Goal: Task Accomplishment & Management: Complete application form

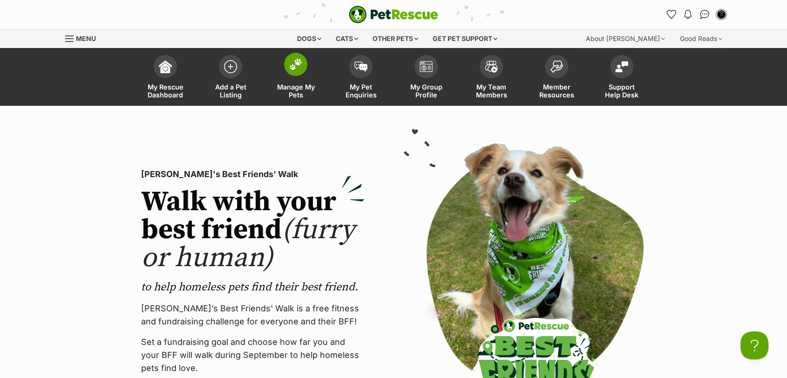
click at [295, 58] on img at bounding box center [295, 64] width 13 height 12
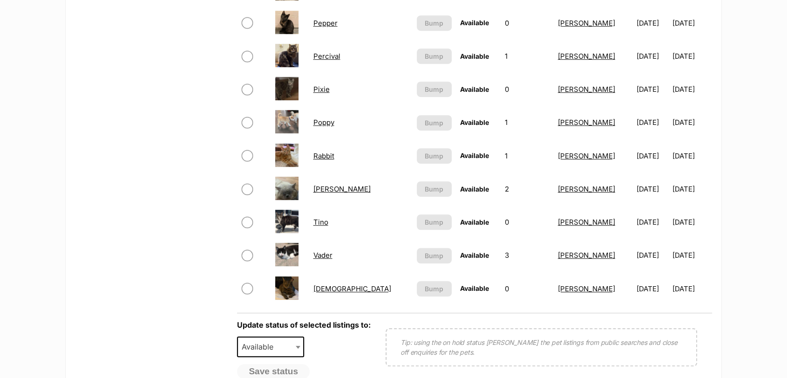
scroll to position [575, 0]
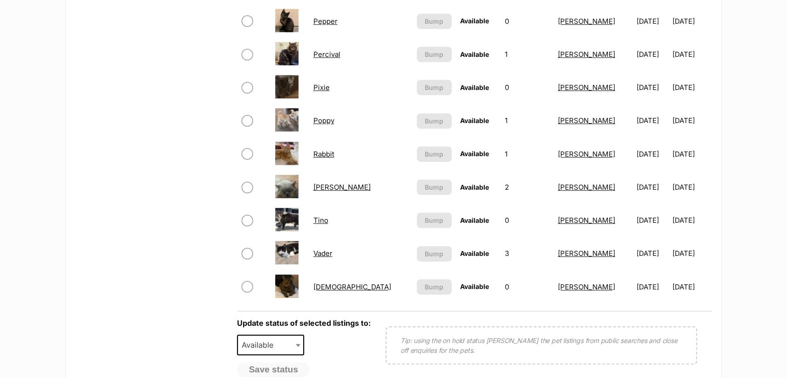
click at [361, 191] on link "Sir Reginald Raggamuffin" at bounding box center [341, 187] width 57 height 9
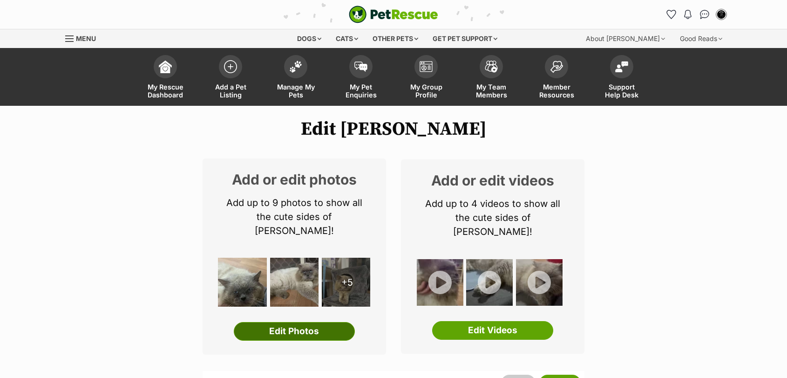
drag, startPoint x: 0, startPoint y: 0, endPoint x: 332, endPoint y: 332, distance: 470.1
click at [332, 332] on link "Edit Photos" at bounding box center [294, 331] width 121 height 19
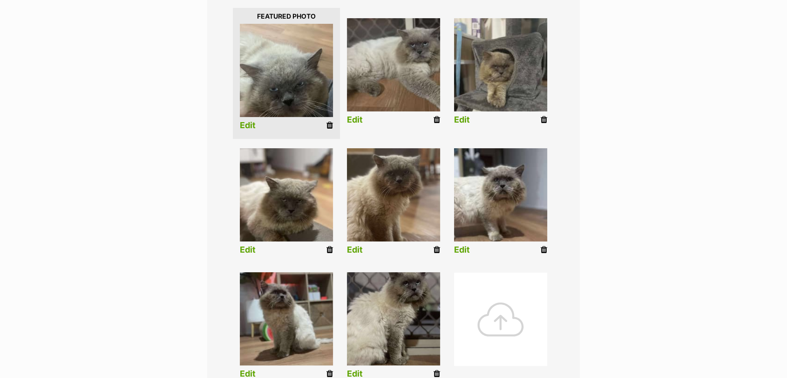
scroll to position [247, 0]
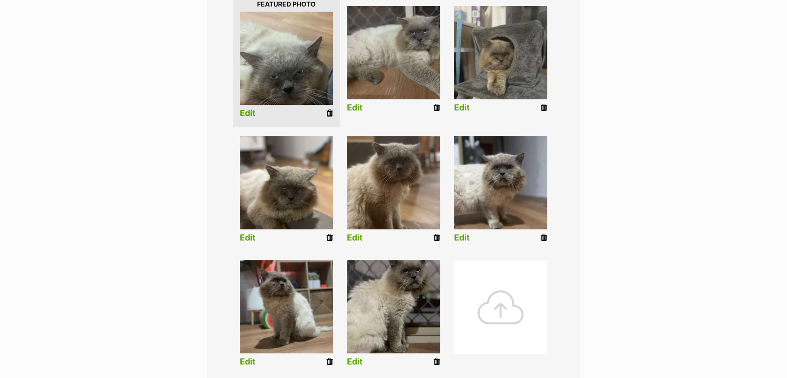
click at [329, 239] on icon at bounding box center [329, 237] width 7 height 8
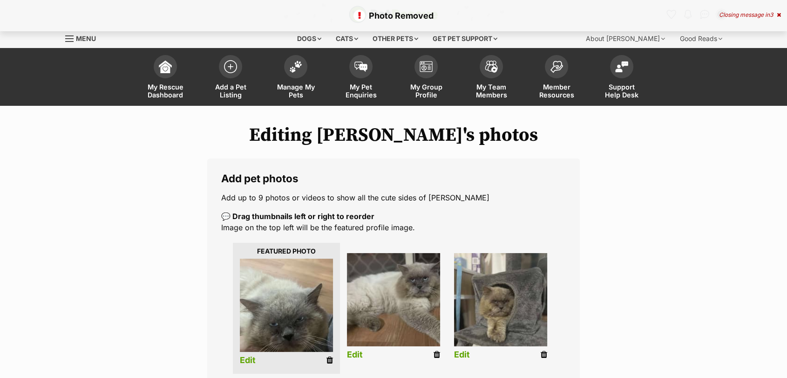
click at [330, 360] on icon at bounding box center [329, 360] width 7 height 8
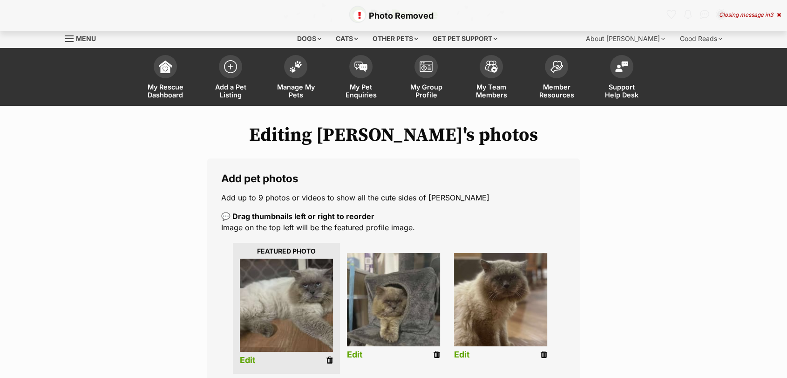
click at [436, 355] on icon at bounding box center [436, 354] width 7 height 8
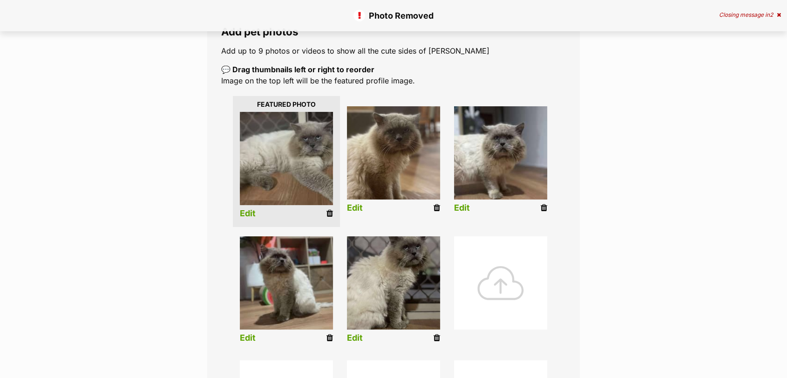
scroll to position [161, 0]
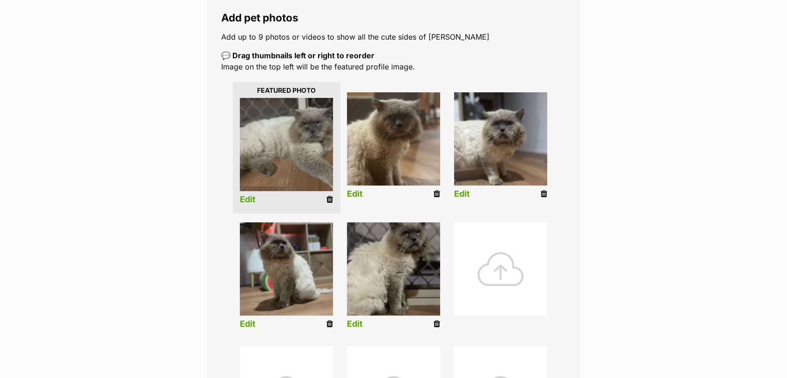
click at [331, 198] on icon at bounding box center [329, 199] width 7 height 8
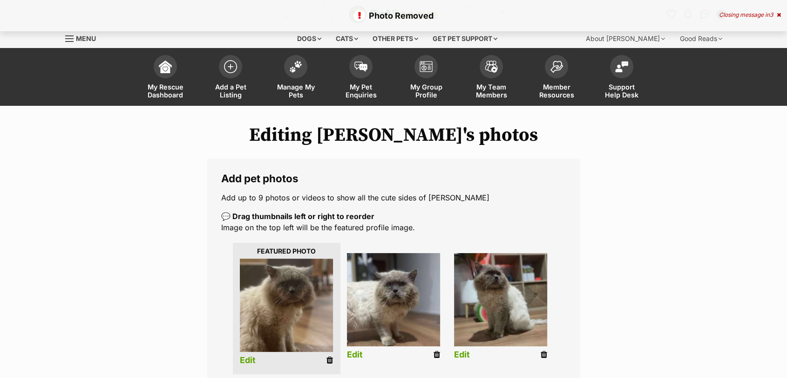
click at [328, 360] on icon at bounding box center [329, 360] width 7 height 8
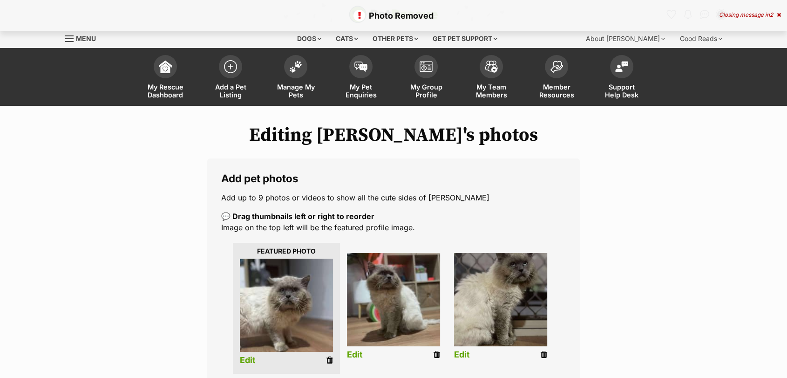
click at [437, 355] on icon at bounding box center [436, 354] width 7 height 8
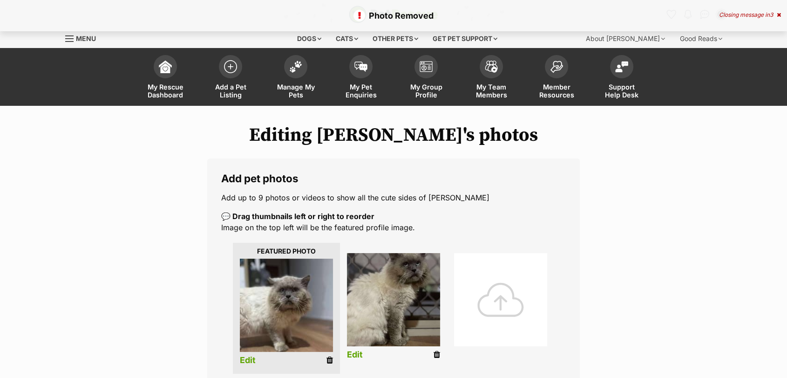
click at [435, 358] on icon at bounding box center [436, 354] width 7 height 8
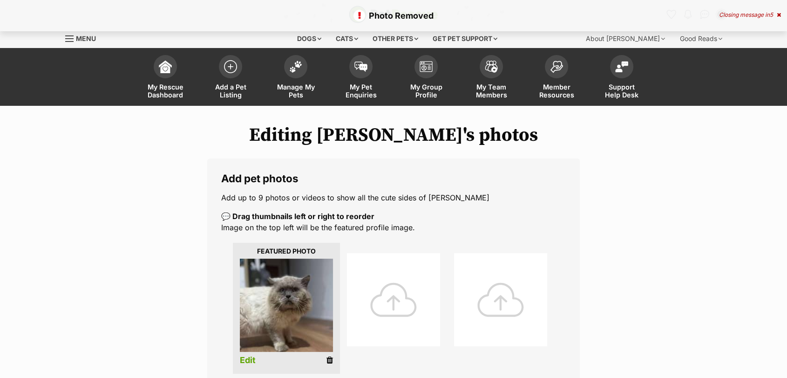
click at [383, 297] on div at bounding box center [393, 299] width 93 height 93
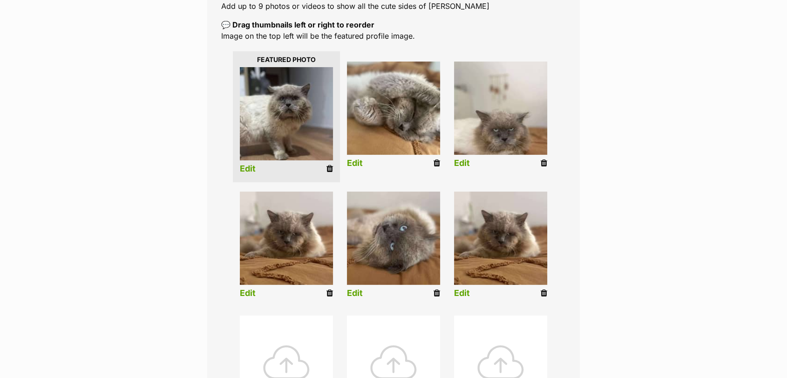
scroll to position [193, 0]
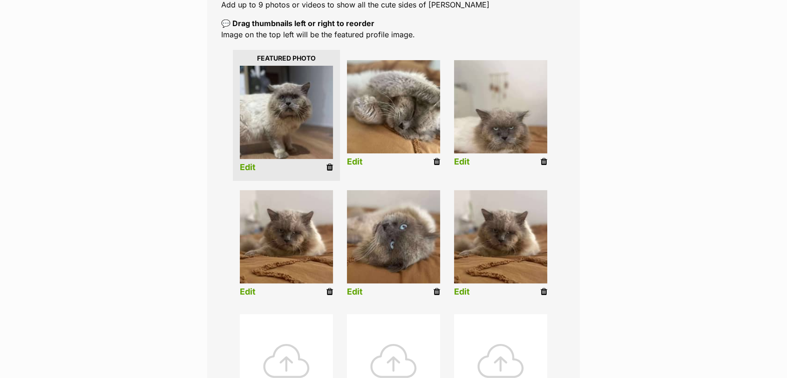
drag, startPoint x: 544, startPoint y: 291, endPoint x: 443, endPoint y: 49, distance: 262.2
click at [544, 291] on icon at bounding box center [544, 291] width 7 height 8
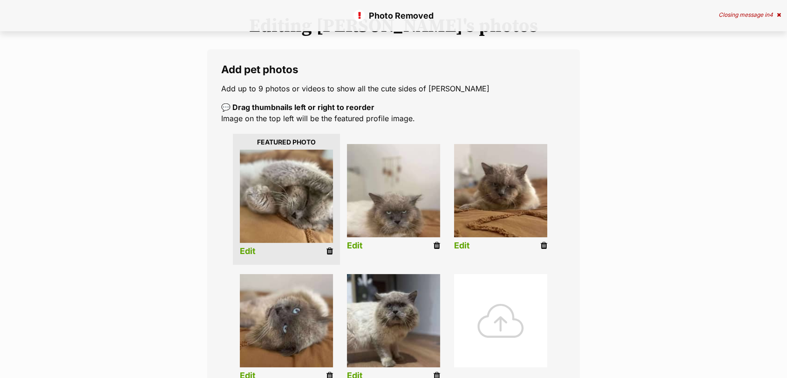
scroll to position [156, 0]
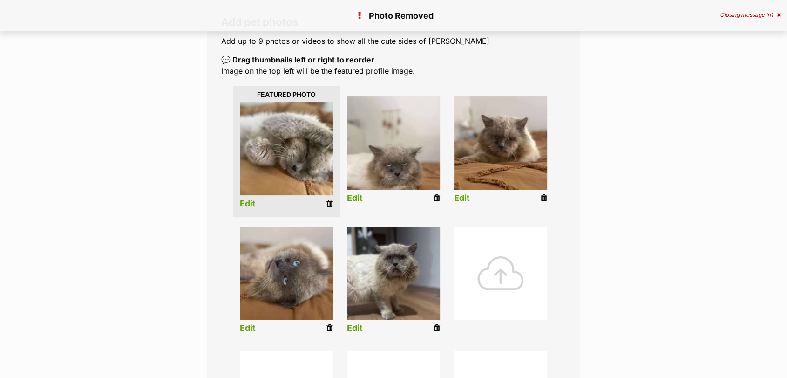
click at [350, 196] on link "Edit" at bounding box center [355, 198] width 16 height 10
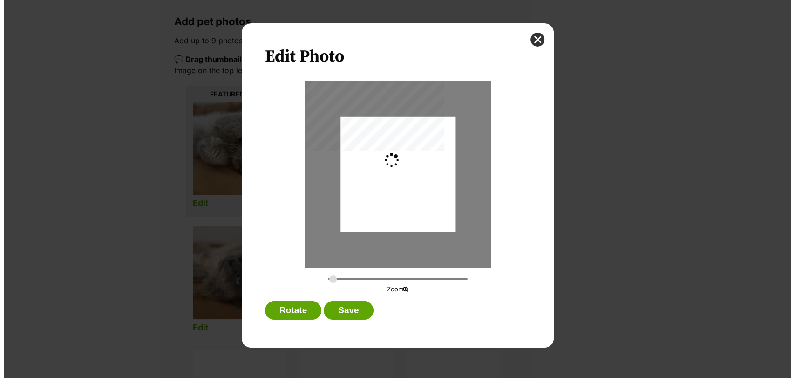
scroll to position [0, 0]
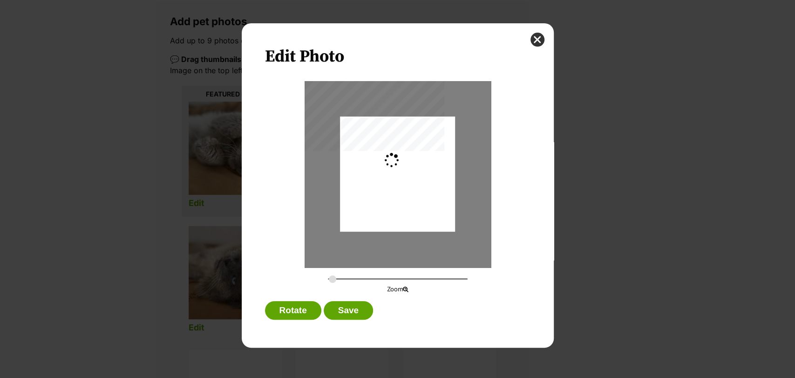
type input "0.2744"
drag, startPoint x: 356, startPoint y: 215, endPoint x: 357, endPoint y: 209, distance: 6.1
click at [357, 209] on div "Dialog Window - Close (Press escape to close)" at bounding box center [397, 168] width 115 height 179
click at [340, 306] on button "Save" at bounding box center [348, 310] width 49 height 19
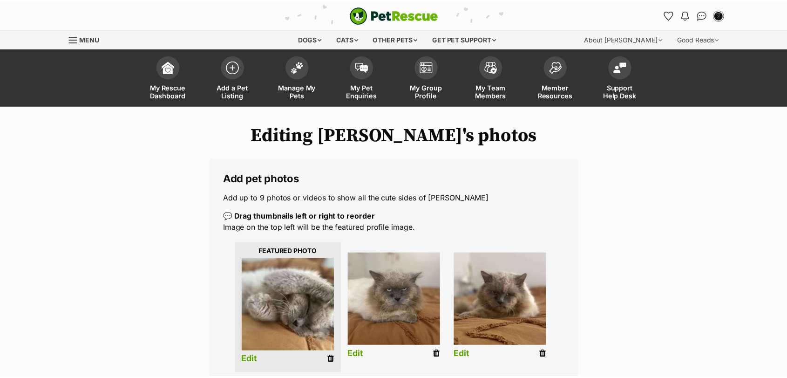
scroll to position [156, 0]
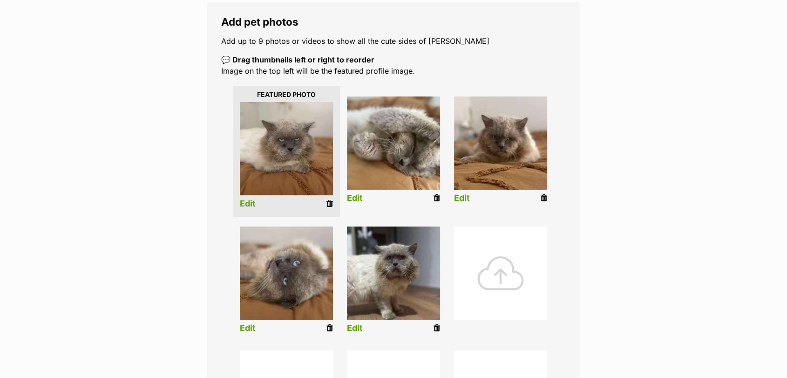
click at [372, 35] on div "Add pet photos Add up to 9 photos or videos to show all the cute sides of Sir R…" at bounding box center [393, 264] width 372 height 524
click at [488, 264] on div at bounding box center [500, 272] width 93 height 93
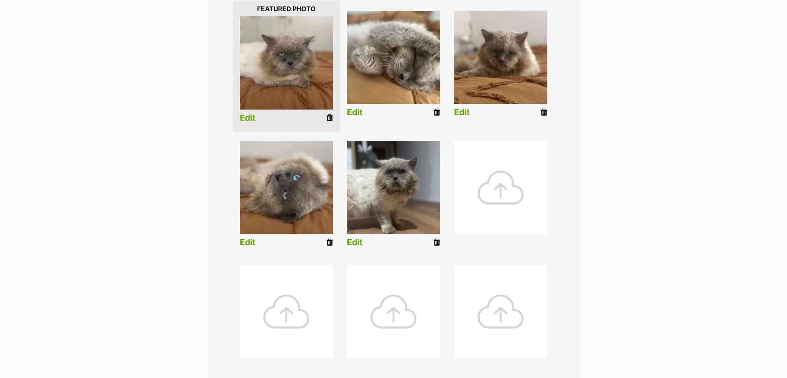
scroll to position [298, 0]
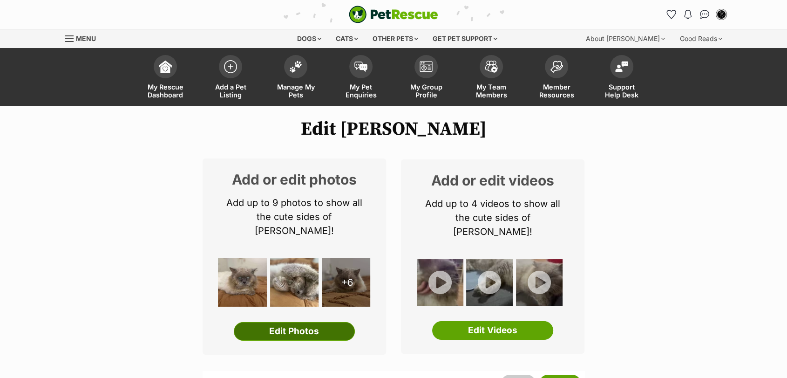
click at [305, 322] on link "Edit Photos" at bounding box center [294, 331] width 121 height 19
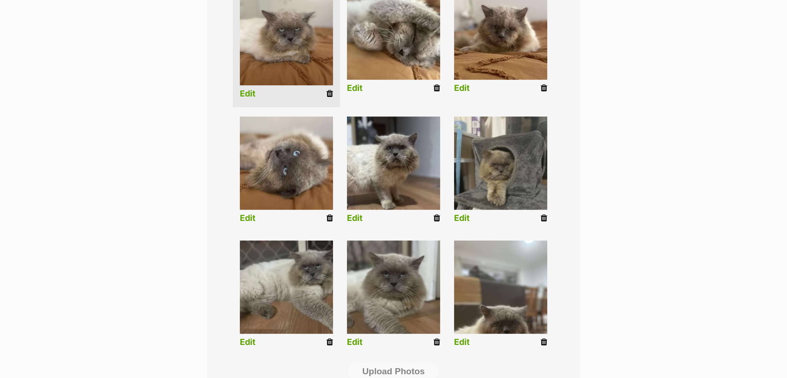
scroll to position [274, 0]
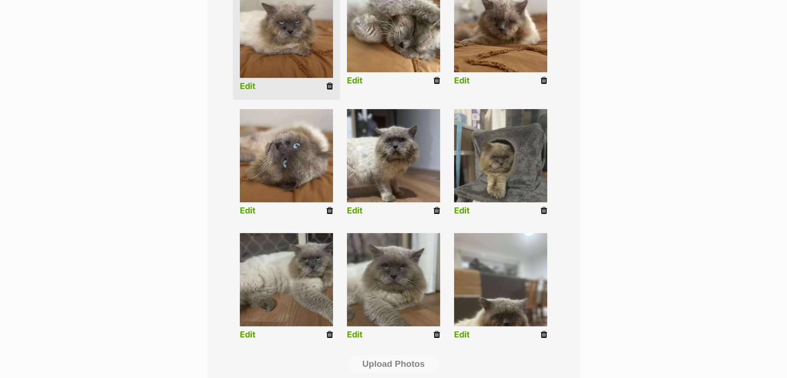
click at [541, 206] on icon at bounding box center [544, 210] width 7 height 8
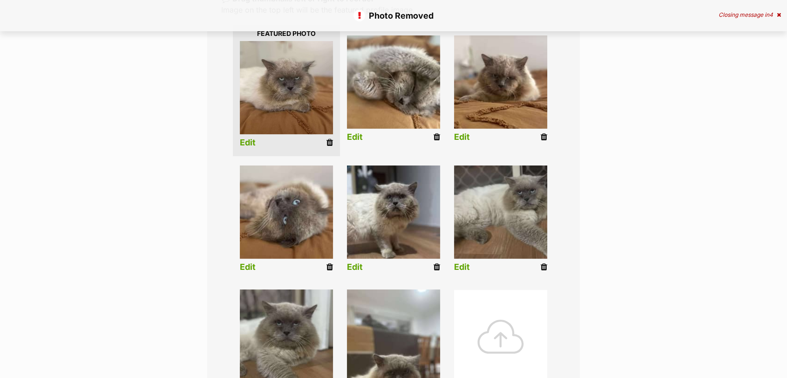
scroll to position [275, 0]
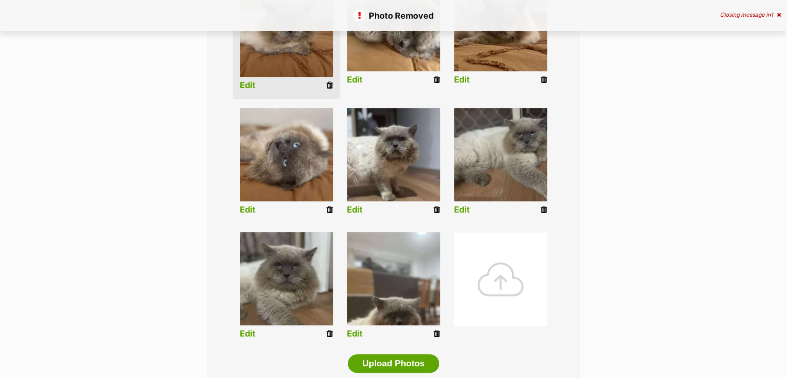
click at [474, 164] on img at bounding box center [500, 154] width 93 height 93
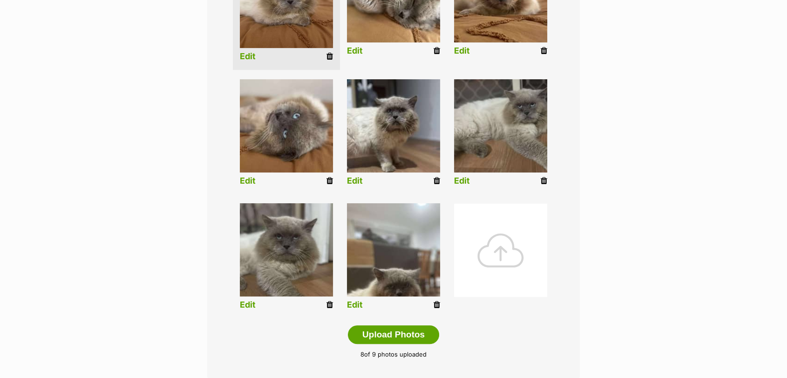
scroll to position [328, 0]
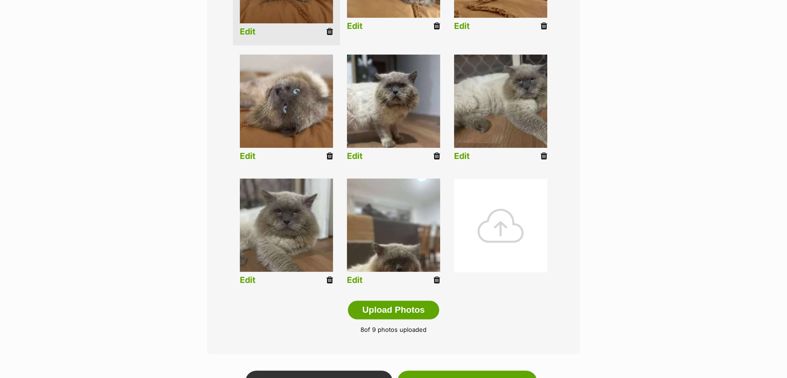
click at [329, 281] on icon at bounding box center [329, 280] width 7 height 8
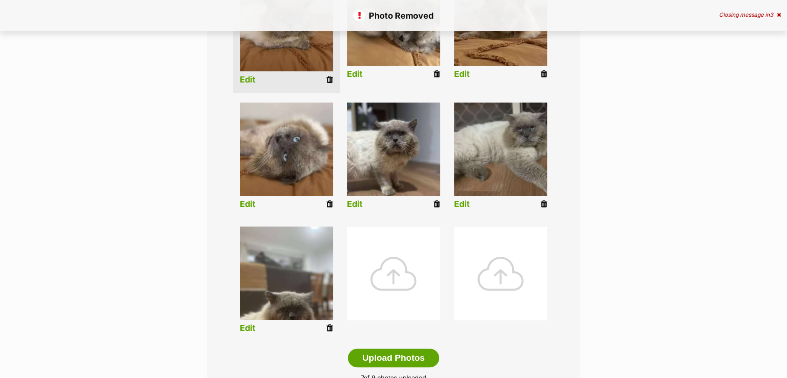
scroll to position [279, 0]
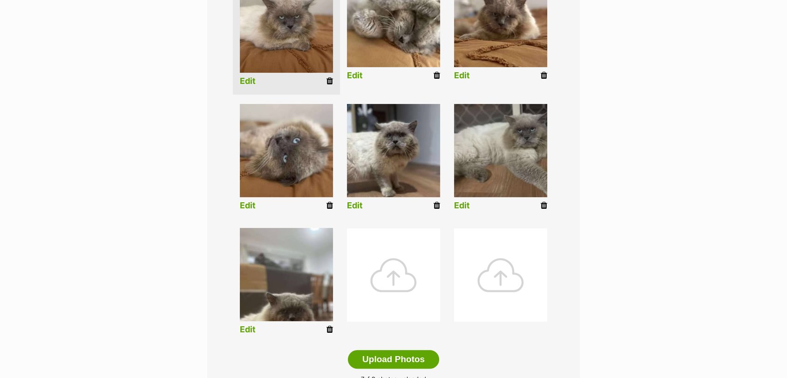
click at [244, 332] on link "Edit" at bounding box center [248, 330] width 16 height 10
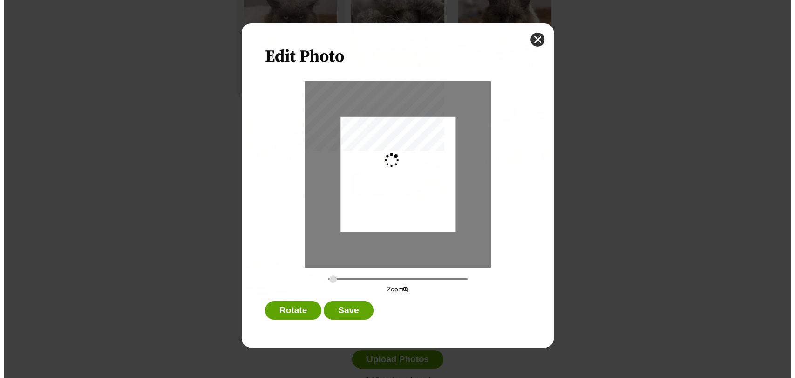
scroll to position [0, 0]
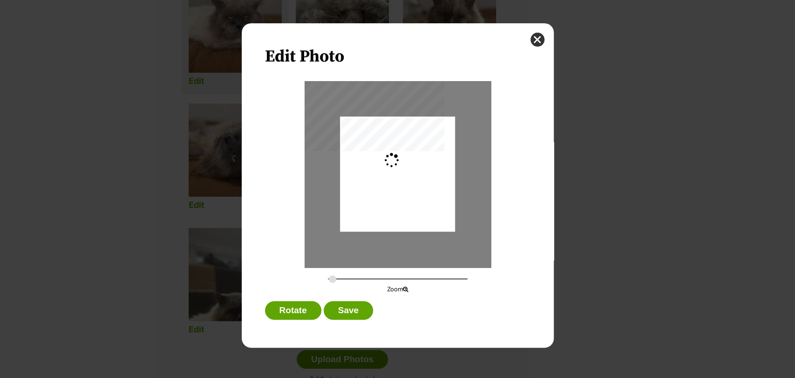
type input "0.2744"
drag, startPoint x: 376, startPoint y: 193, endPoint x: 375, endPoint y: 169, distance: 24.2
click at [375, 169] on div "Dialog Window - Close (Press escape to close)" at bounding box center [397, 150] width 115 height 234
click at [354, 304] on button "Save" at bounding box center [348, 310] width 49 height 19
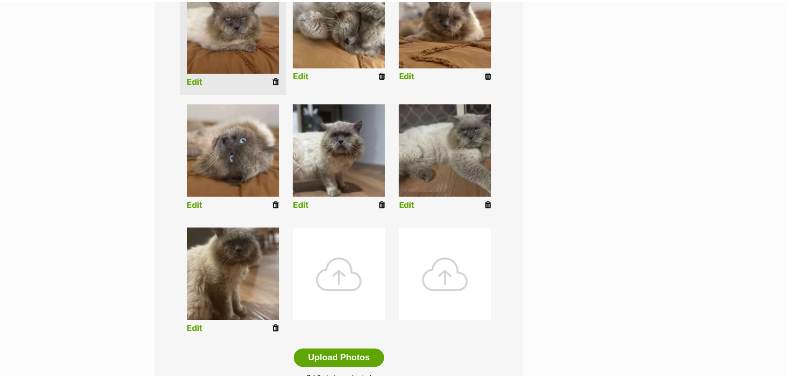
scroll to position [279, 0]
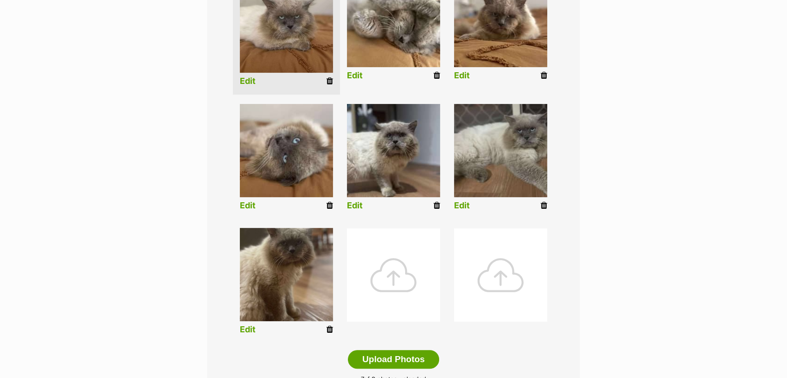
click at [384, 275] on div at bounding box center [393, 274] width 93 height 93
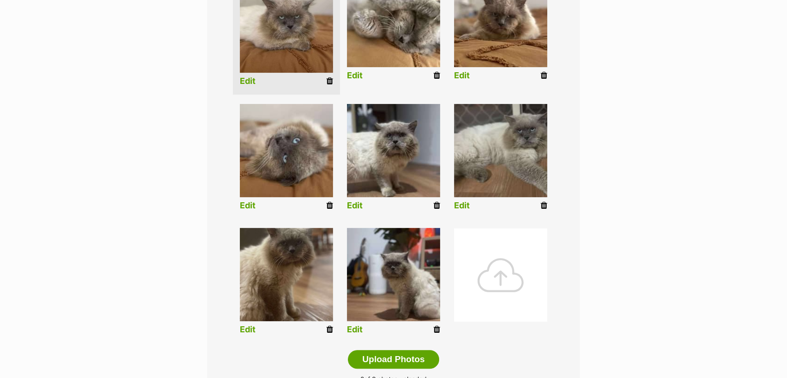
click at [353, 332] on link "Edit" at bounding box center [355, 330] width 16 height 10
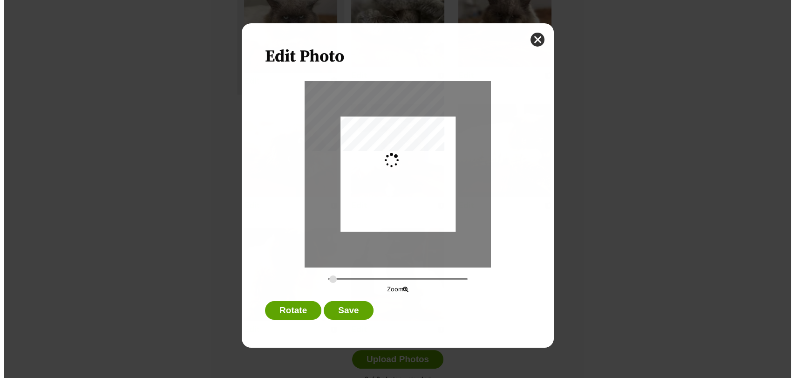
scroll to position [0, 0]
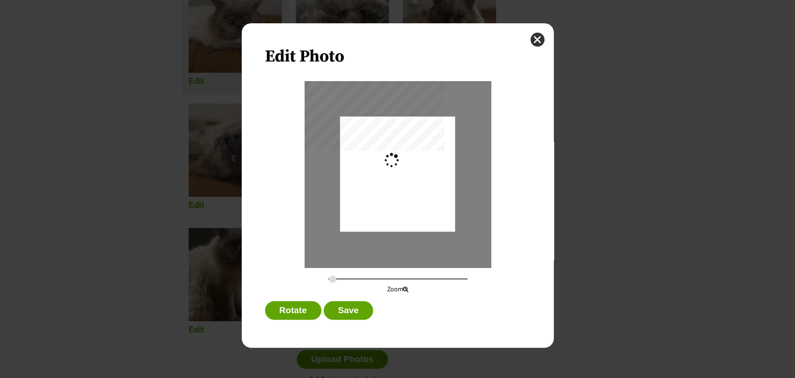
type input "0.2744"
drag, startPoint x: 380, startPoint y: 212, endPoint x: 371, endPoint y: 188, distance: 25.8
click at [371, 188] on div "Dialog Window - Close (Press escape to close)" at bounding box center [397, 170] width 115 height 122
click at [352, 316] on button "Save" at bounding box center [348, 310] width 49 height 19
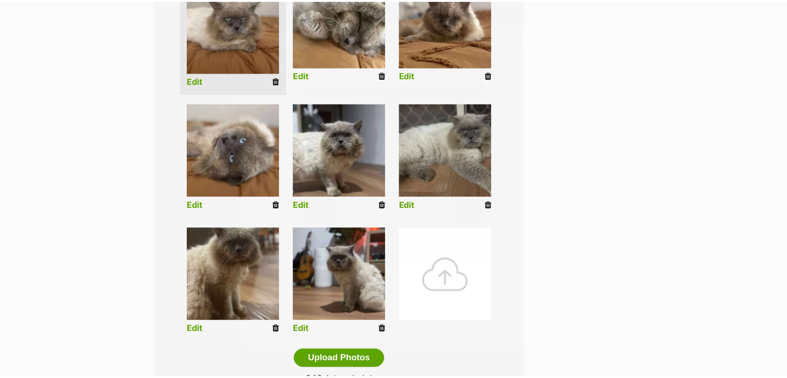
scroll to position [279, 0]
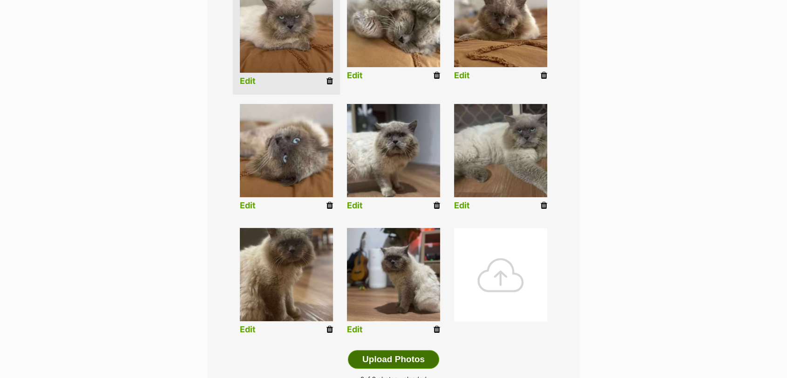
click at [372, 364] on button "Upload Photos" at bounding box center [393, 359] width 91 height 19
click at [438, 329] on icon at bounding box center [436, 329] width 7 height 8
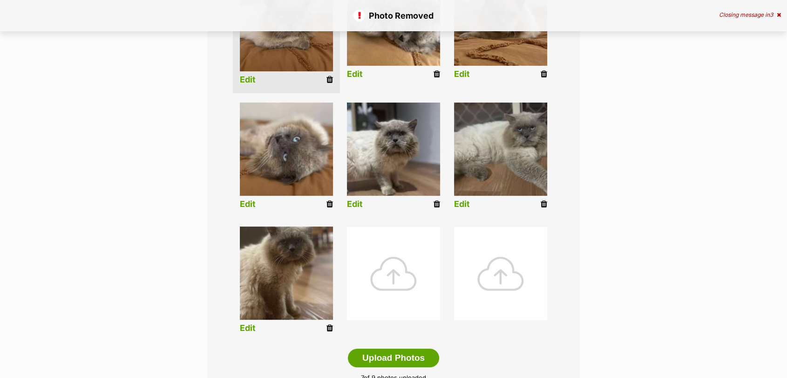
scroll to position [279, 0]
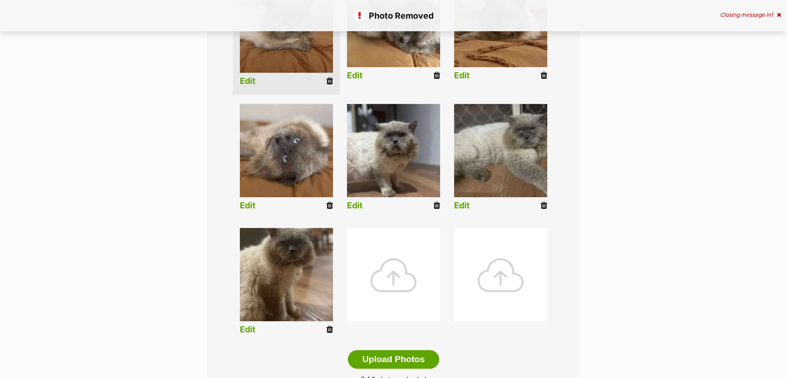
click at [387, 273] on div at bounding box center [393, 274] width 93 height 93
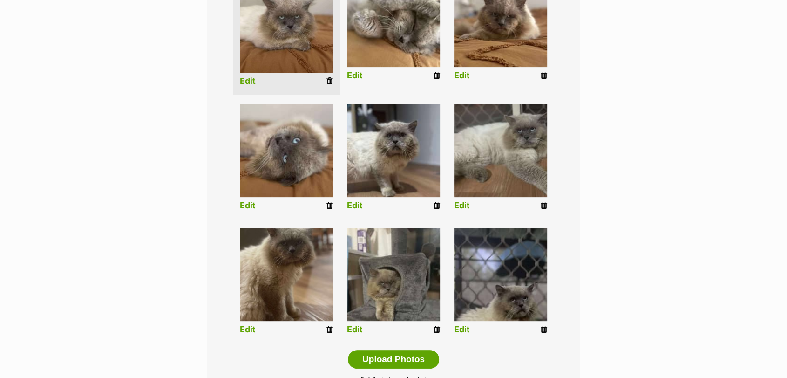
click at [463, 331] on link "Edit" at bounding box center [462, 330] width 16 height 10
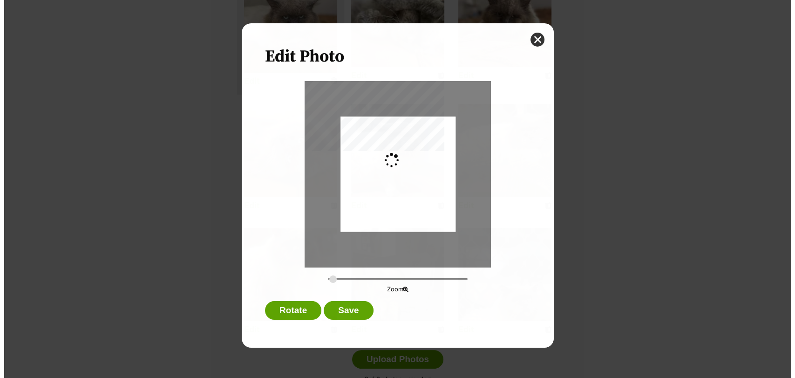
scroll to position [0, 0]
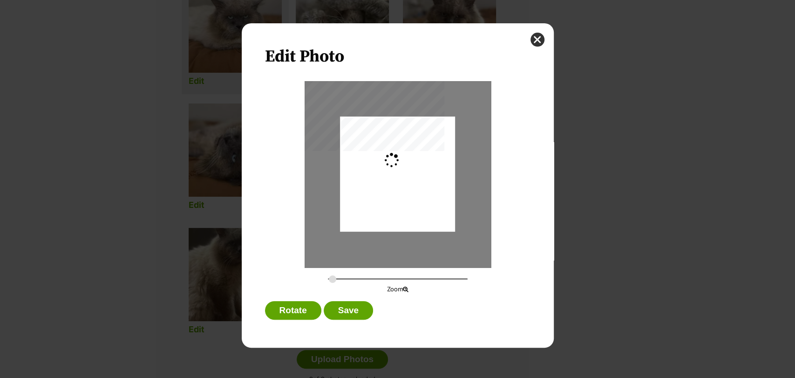
type input "0.2744"
drag, startPoint x: 408, startPoint y: 224, endPoint x: 409, endPoint y: 218, distance: 6.6
click at [409, 218] on div "Dialog Window - Close (Press escape to close)" at bounding box center [397, 167] width 115 height 249
click at [355, 305] on button "Save" at bounding box center [348, 310] width 49 height 19
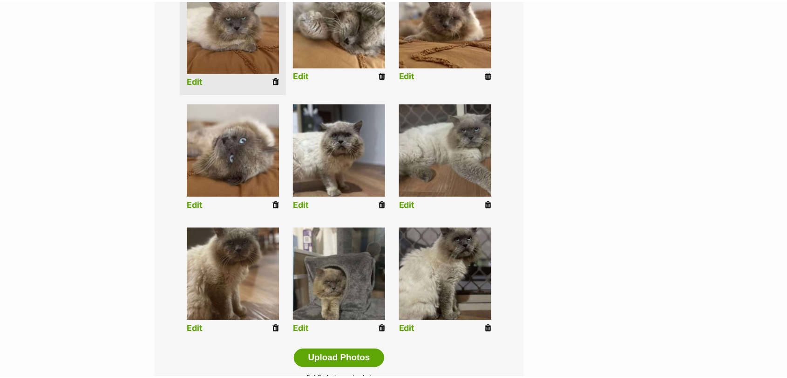
scroll to position [279, 0]
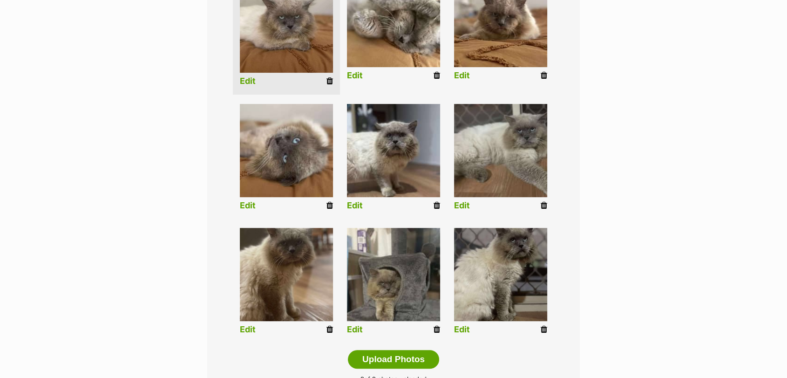
click at [355, 330] on link "Edit" at bounding box center [355, 330] width 16 height 10
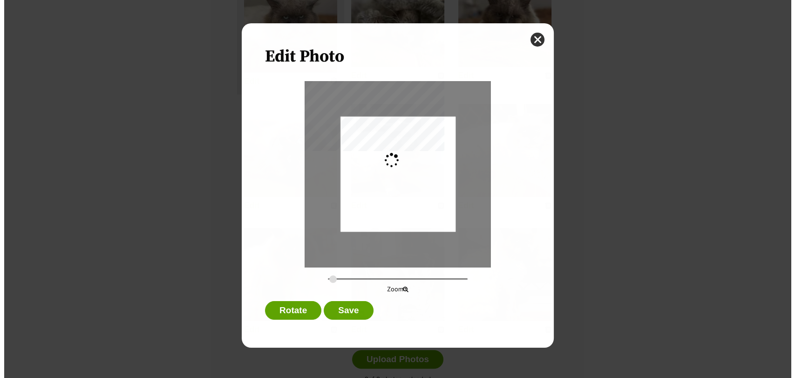
scroll to position [0, 0]
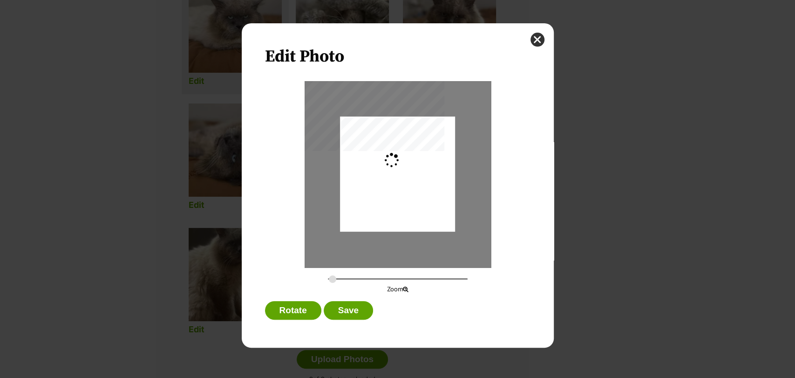
type input "0.2744"
drag, startPoint x: 392, startPoint y: 208, endPoint x: 395, endPoint y: 191, distance: 17.0
click at [395, 191] on div "Dialog Window - Close (Press escape to close)" at bounding box center [397, 157] width 115 height 153
click at [355, 309] on button "Save" at bounding box center [348, 310] width 49 height 19
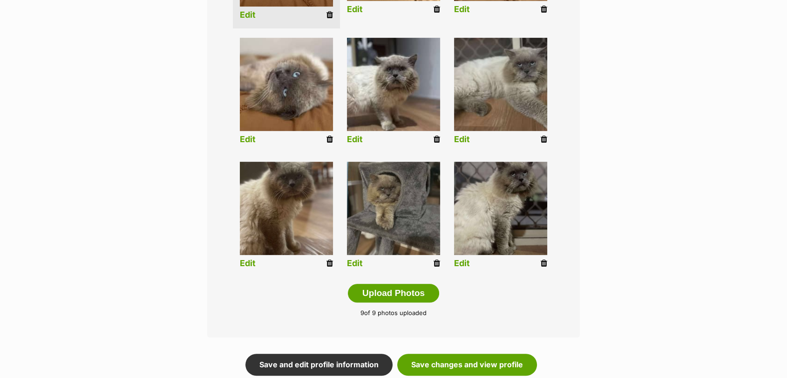
scroll to position [372, 0]
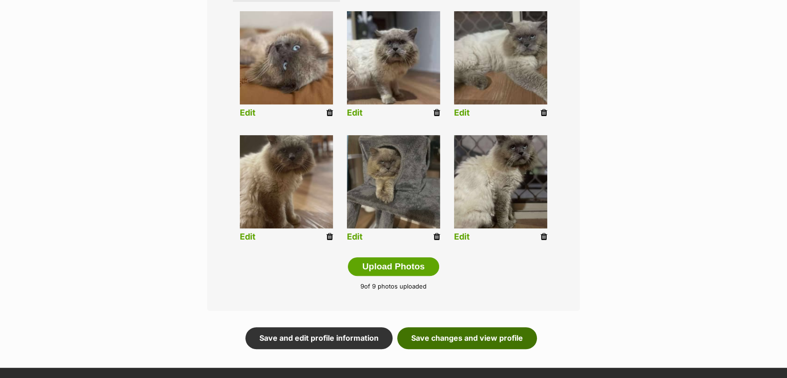
click at [459, 337] on link "Save changes and view profile" at bounding box center [467, 337] width 140 height 21
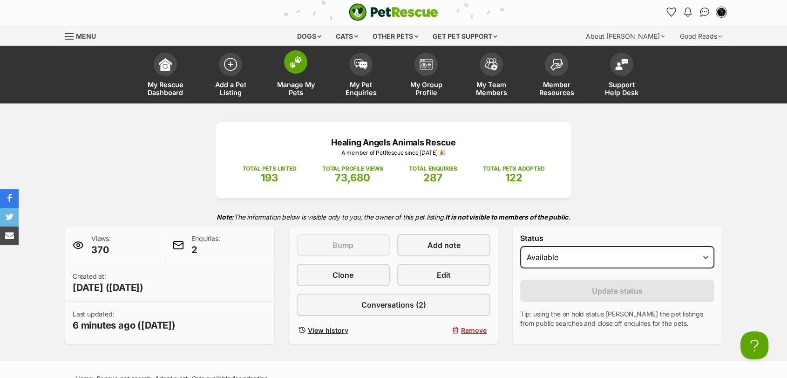
click at [309, 75] on link "Manage My Pets" at bounding box center [295, 75] width 65 height 55
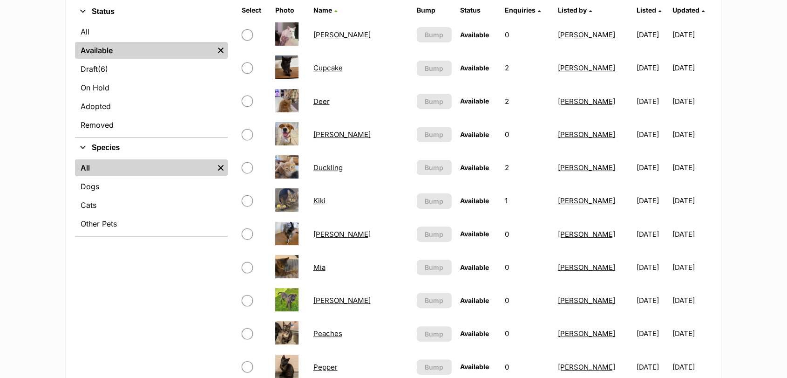
scroll to position [201, 0]
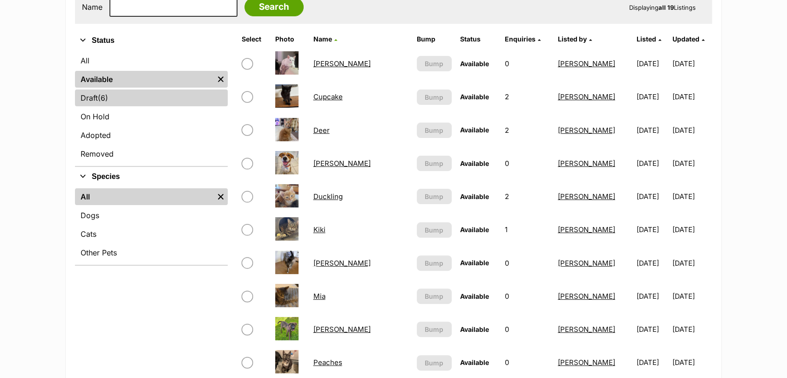
click at [185, 102] on link "Draft (6) Items" at bounding box center [151, 97] width 153 height 17
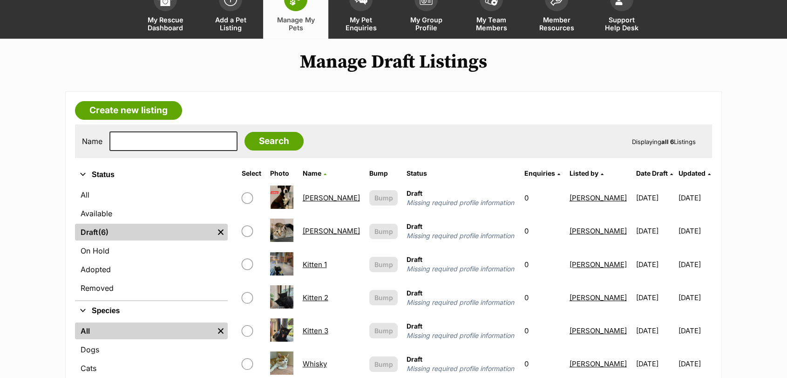
scroll to position [62, 0]
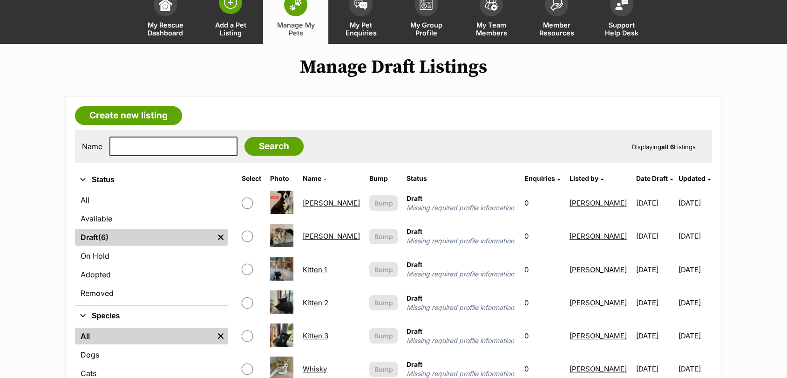
click at [250, 18] on link "Add a Pet Listing" at bounding box center [230, 15] width 65 height 55
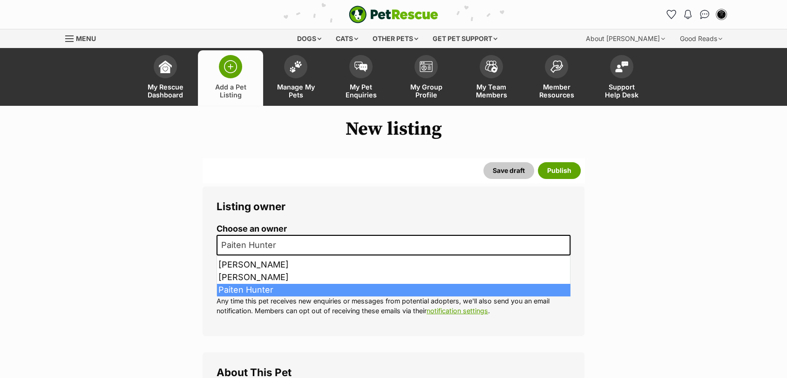
click at [310, 240] on span "Paiten Hunter" at bounding box center [394, 245] width 354 height 20
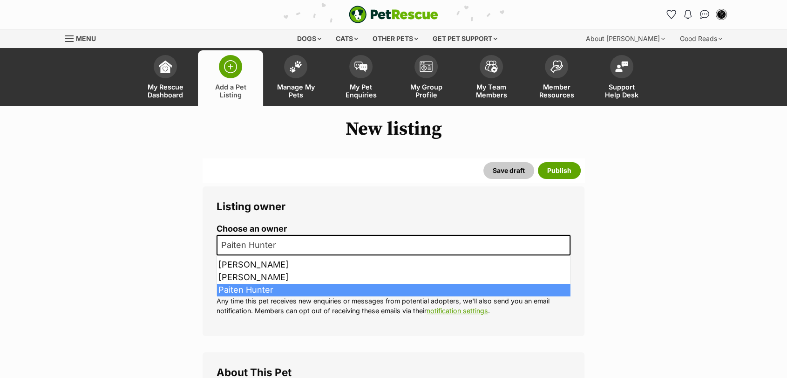
click at [250, 250] on span "Paiten Hunter" at bounding box center [251, 244] width 68 height 13
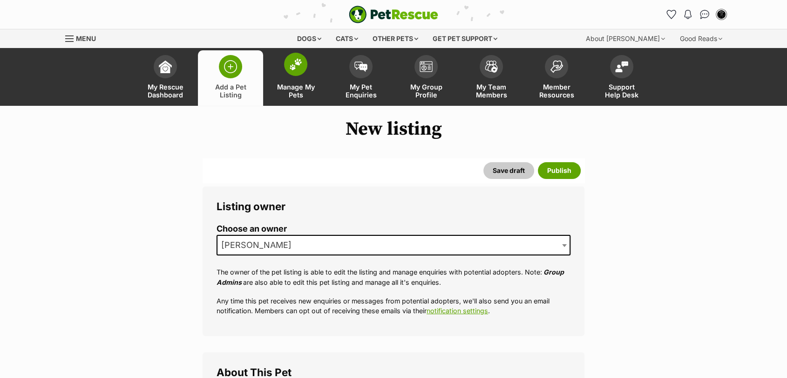
click at [294, 71] on span at bounding box center [295, 64] width 23 height 23
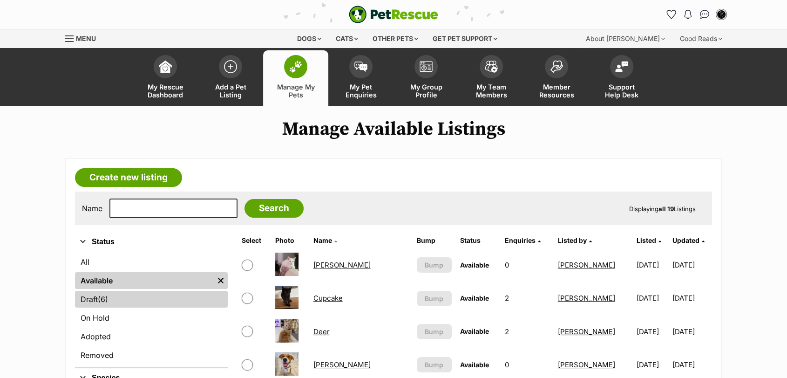
click at [138, 302] on link "Draft (6) Items" at bounding box center [151, 299] width 153 height 17
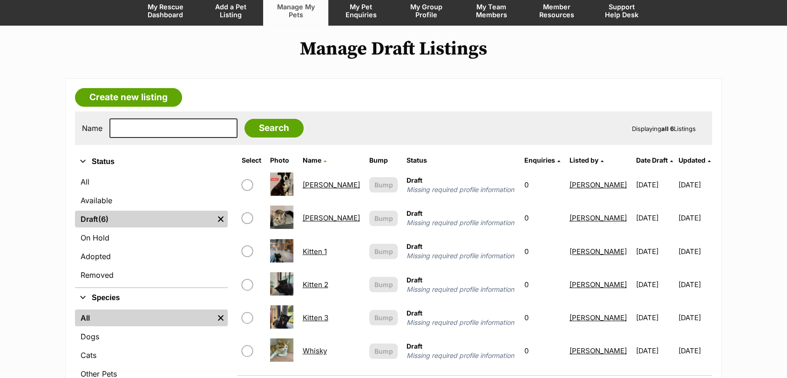
scroll to position [81, 0]
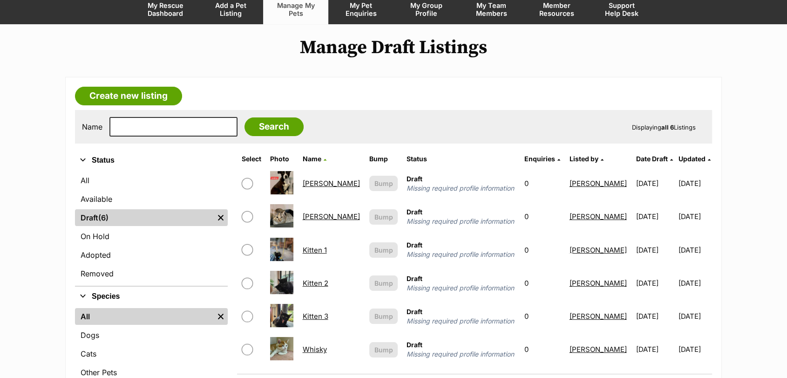
click at [320, 318] on link "Kitten 3" at bounding box center [316, 315] width 26 height 9
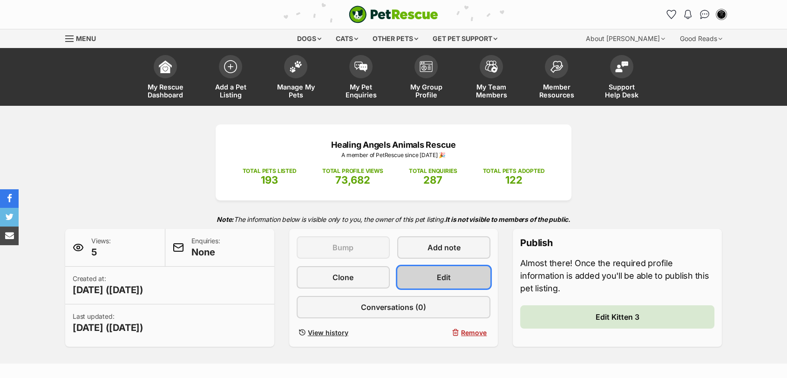
click at [427, 269] on link "Edit" at bounding box center [443, 277] width 93 height 22
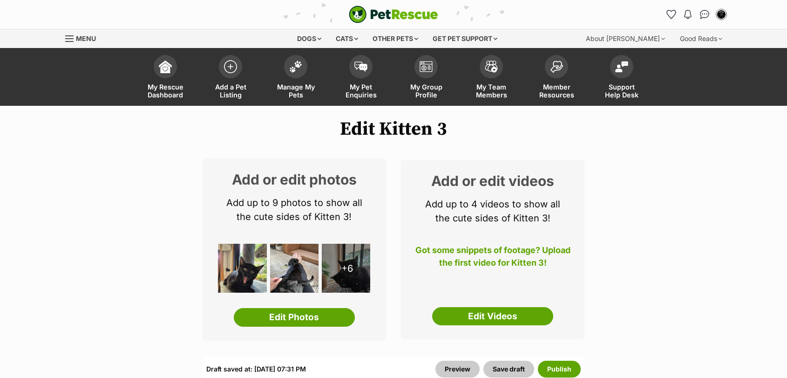
select select
click at [307, 255] on img at bounding box center [294, 268] width 49 height 49
click at [293, 314] on link "Edit Photos" at bounding box center [294, 317] width 121 height 19
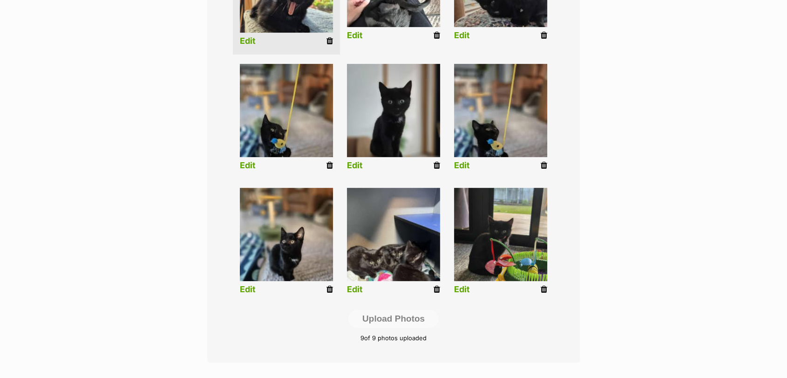
scroll to position [332, 0]
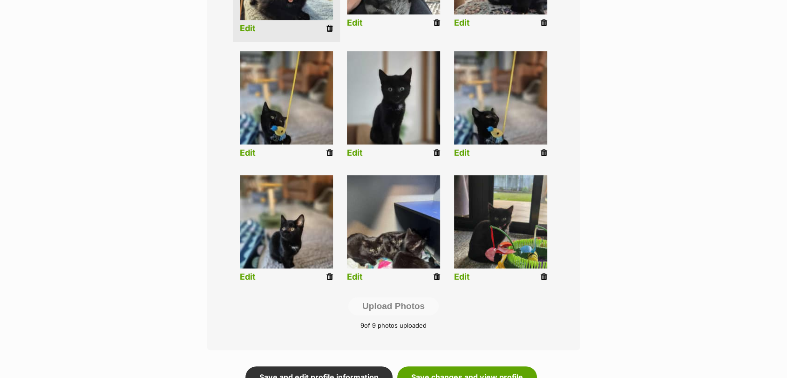
click at [546, 280] on icon at bounding box center [544, 276] width 7 height 8
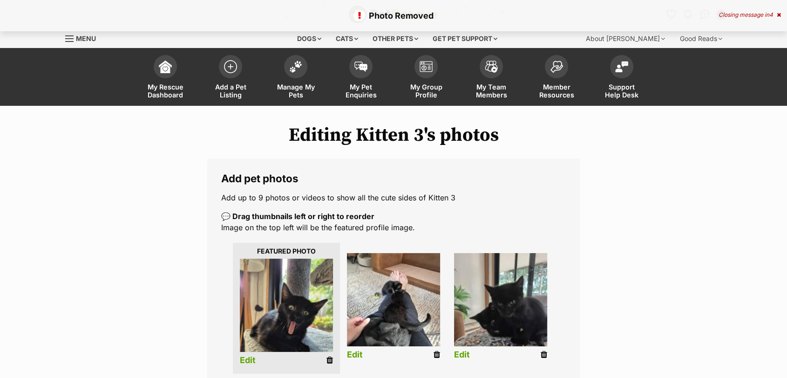
click at [438, 357] on icon at bounding box center [436, 354] width 7 height 8
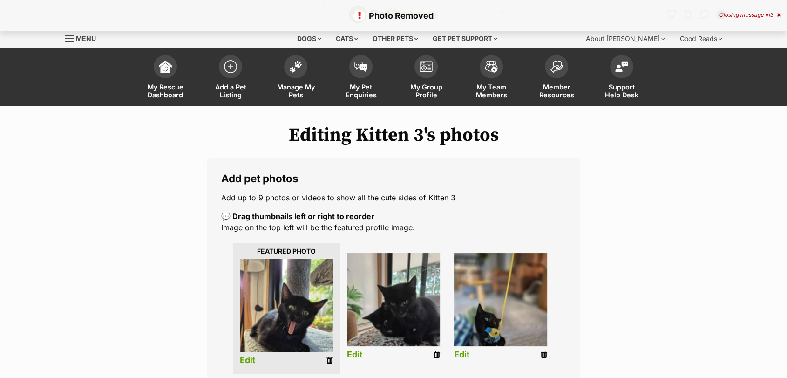
click at [434, 354] on icon at bounding box center [436, 354] width 7 height 8
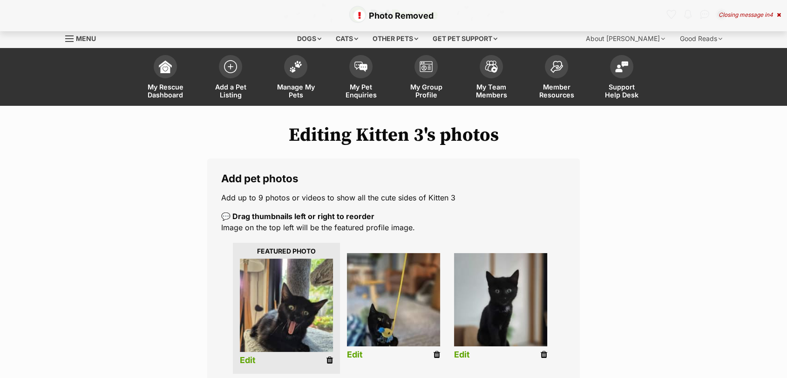
click at [439, 357] on icon at bounding box center [436, 354] width 7 height 8
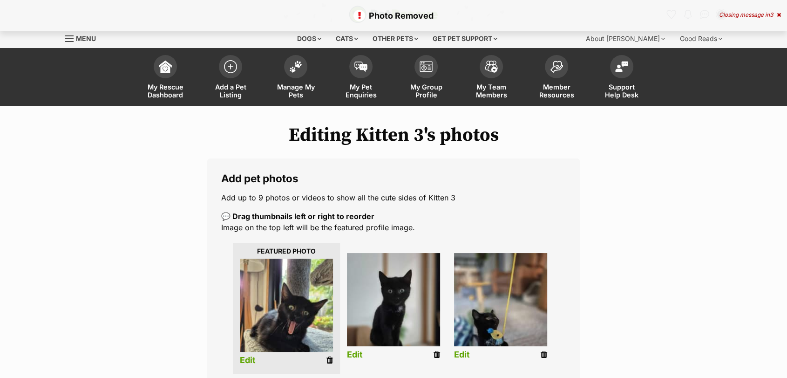
click at [434, 355] on icon at bounding box center [436, 354] width 7 height 8
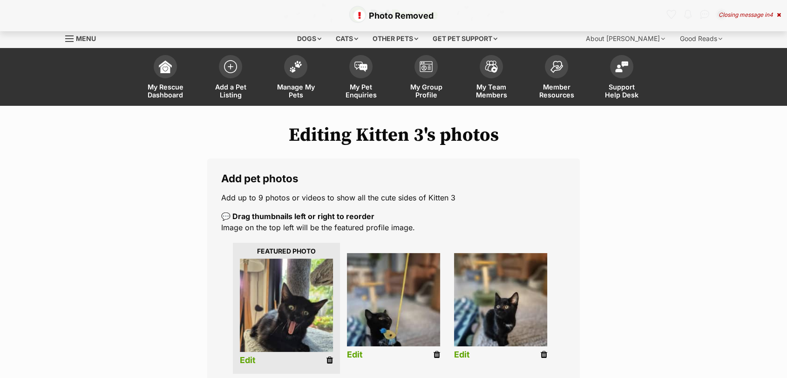
click at [438, 354] on icon at bounding box center [436, 354] width 7 height 8
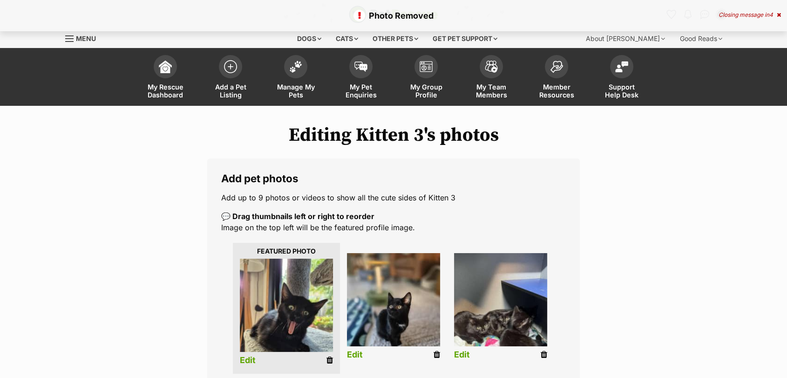
click at [436, 355] on icon at bounding box center [436, 354] width 7 height 8
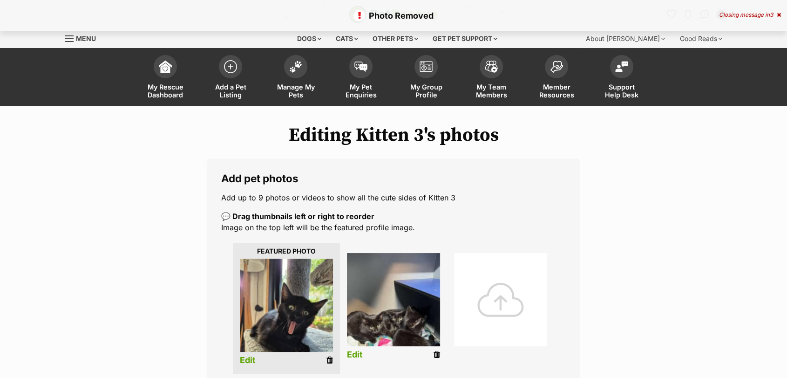
click at [434, 354] on icon at bounding box center [436, 354] width 7 height 8
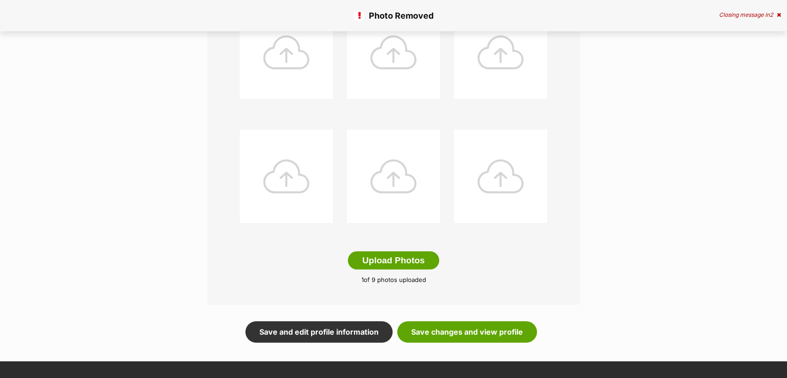
scroll to position [399, 0]
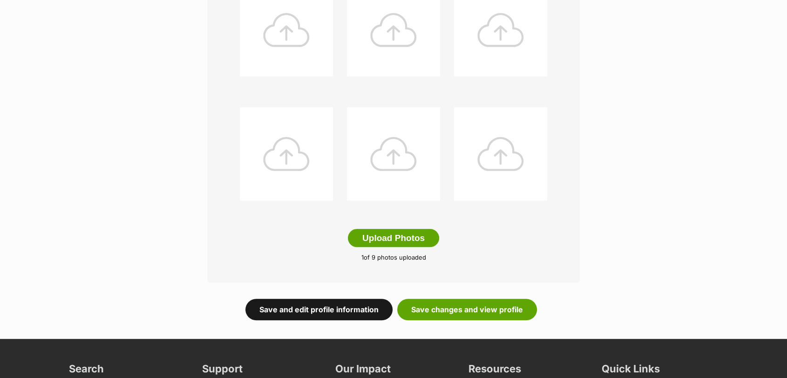
click at [354, 315] on link "Save and edit profile information" at bounding box center [318, 308] width 147 height 21
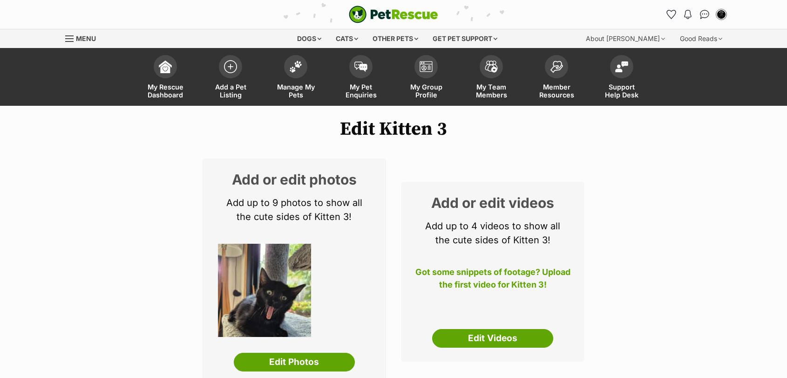
select select
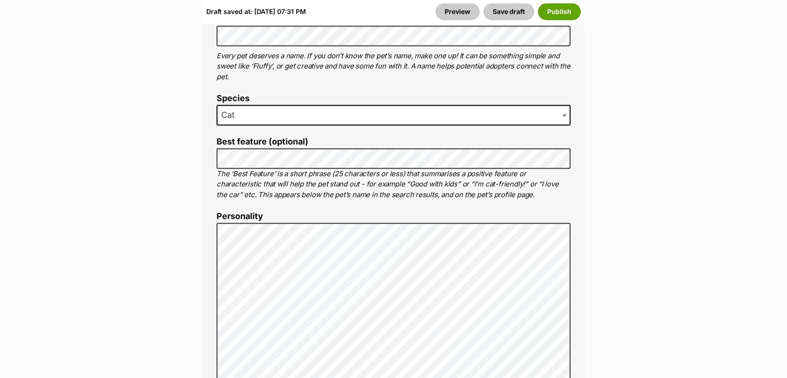
scroll to position [555, 0]
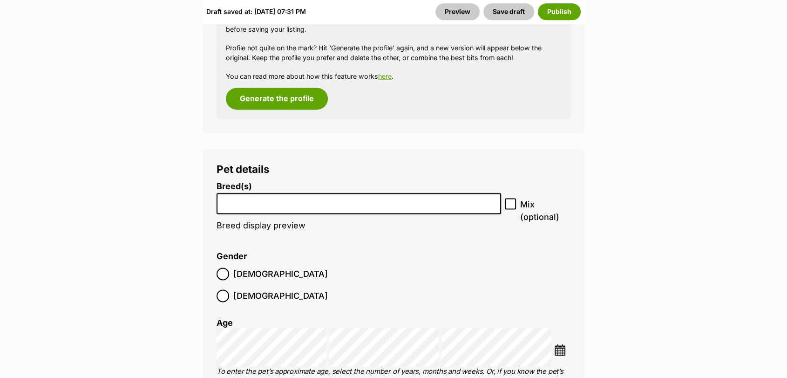
scroll to position [1274, 0]
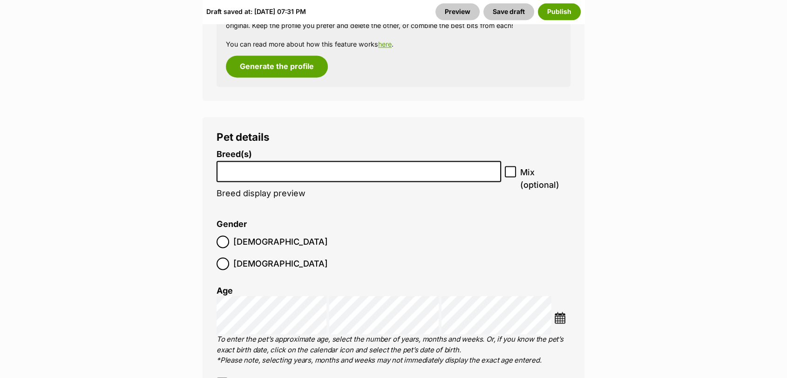
click at [262, 167] on input "search" at bounding box center [359, 169] width 278 height 10
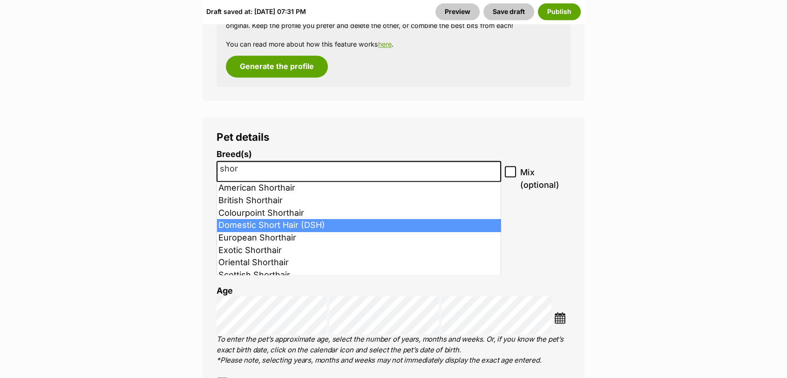
type input "shor"
select select "252102"
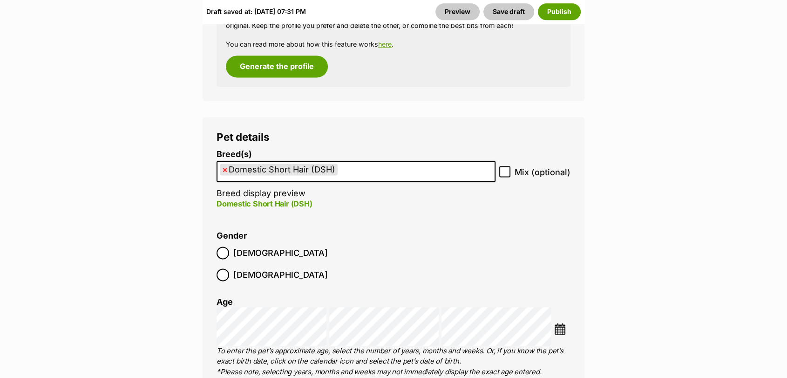
click at [561, 323] on img at bounding box center [560, 329] width 12 height 12
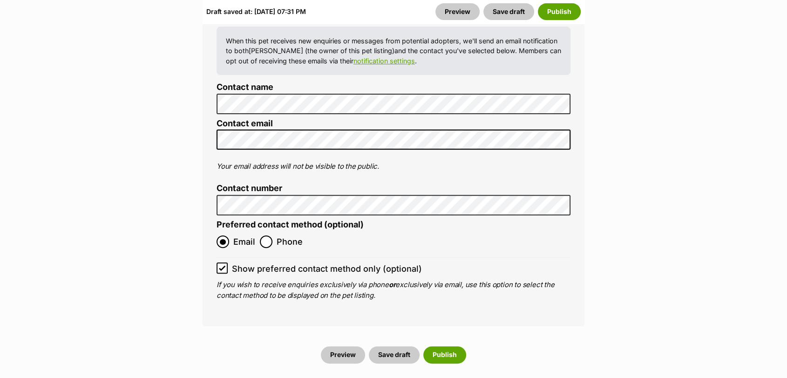
scroll to position [3773, 0]
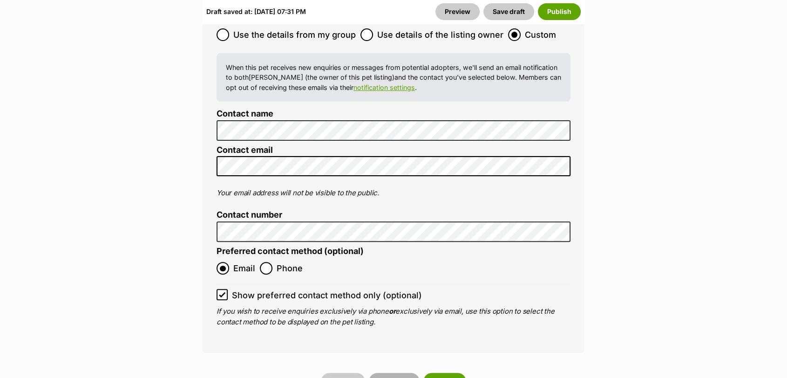
click at [392, 372] on button "Save draft" at bounding box center [394, 380] width 51 height 17
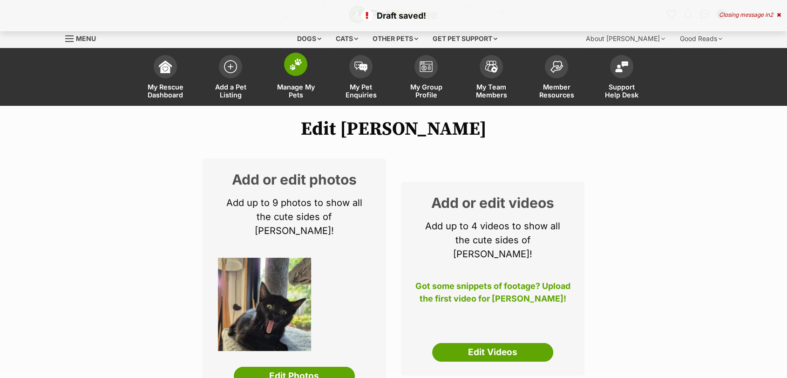
click at [293, 83] on span "Manage My Pets" at bounding box center [296, 91] width 42 height 16
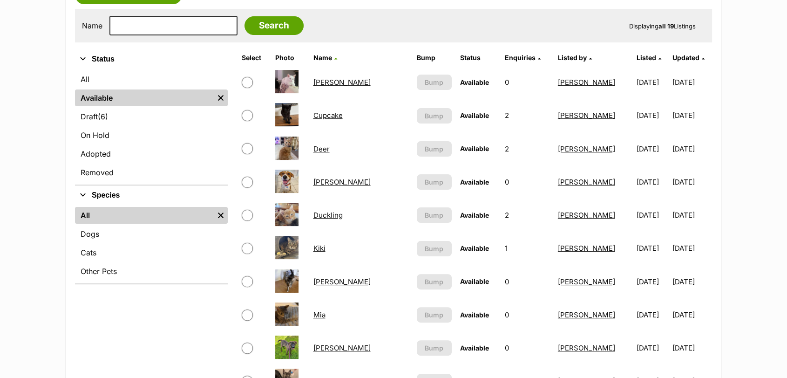
scroll to position [172, 0]
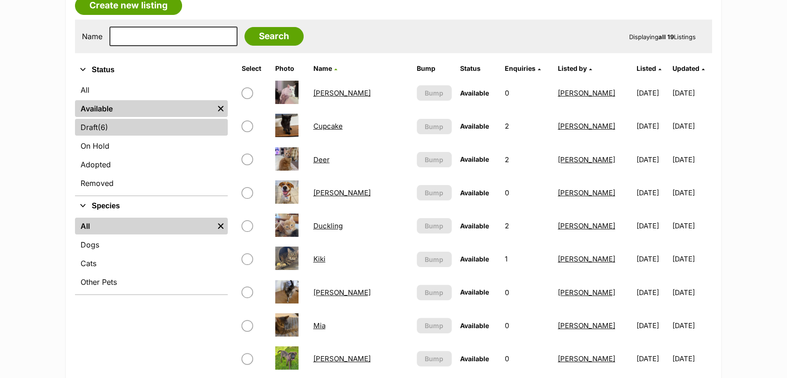
click at [165, 135] on link "Draft (6) Items" at bounding box center [151, 127] width 153 height 17
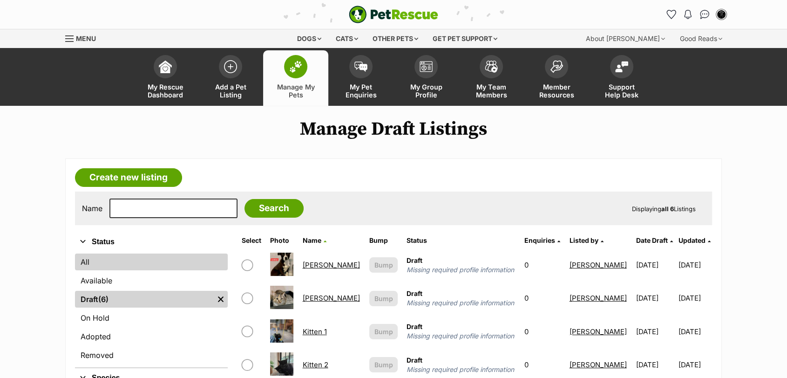
click at [158, 264] on link "All" at bounding box center [151, 261] width 153 height 17
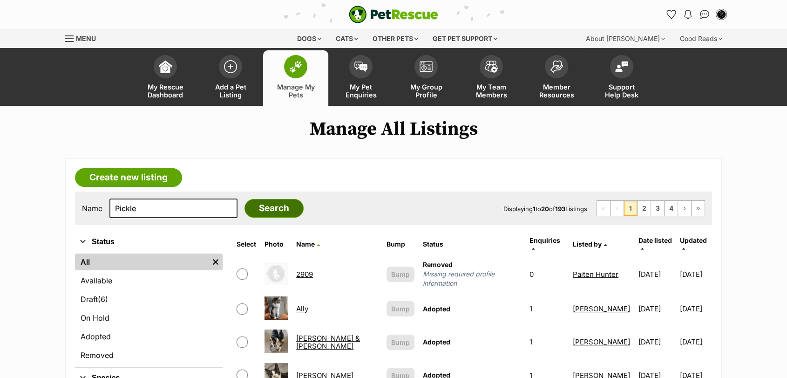
type input "Pickle"
click at [255, 206] on input "Search" at bounding box center [273, 208] width 59 height 19
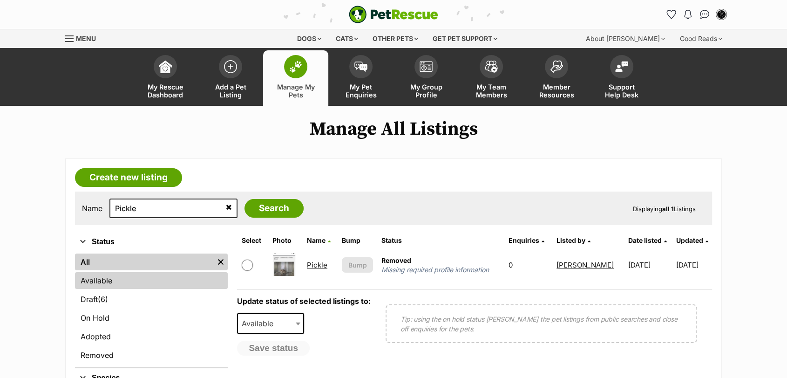
click at [144, 280] on link "Available" at bounding box center [151, 280] width 153 height 17
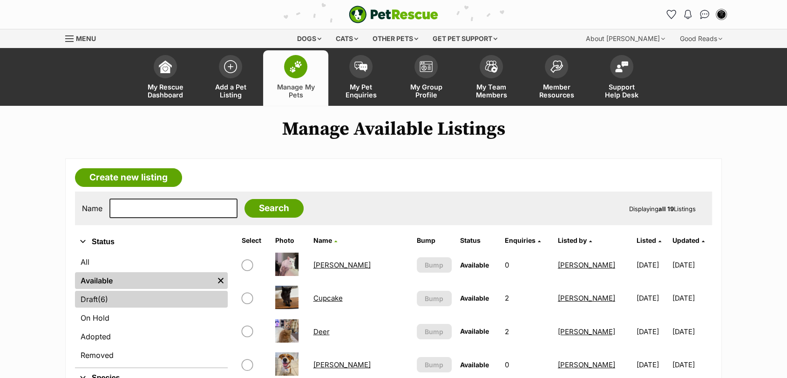
click at [168, 291] on link "Draft (6) Items" at bounding box center [151, 299] width 153 height 17
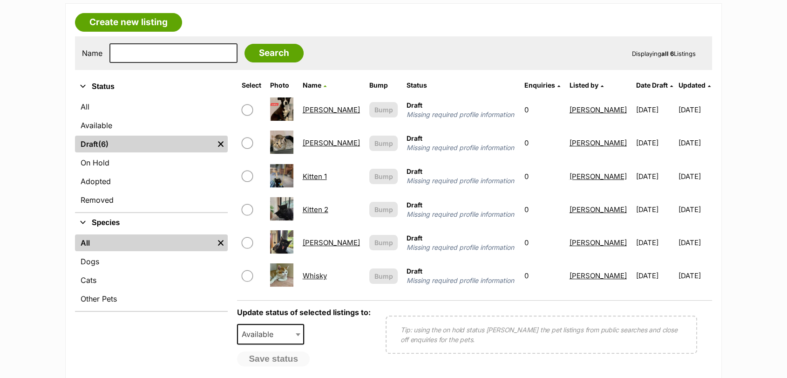
scroll to position [158, 0]
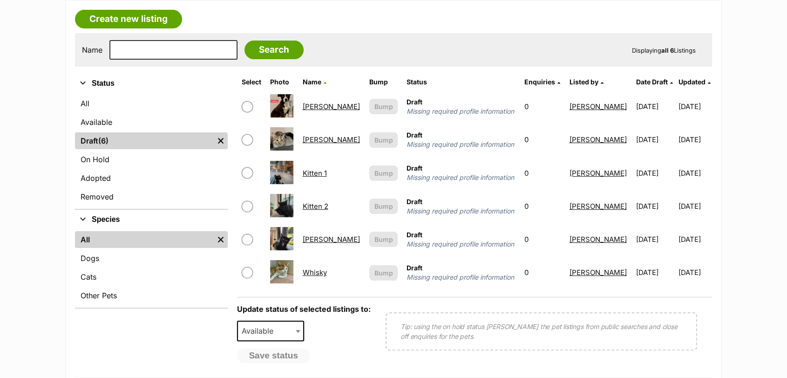
click at [319, 207] on link "Kitten 2" at bounding box center [316, 206] width 26 height 9
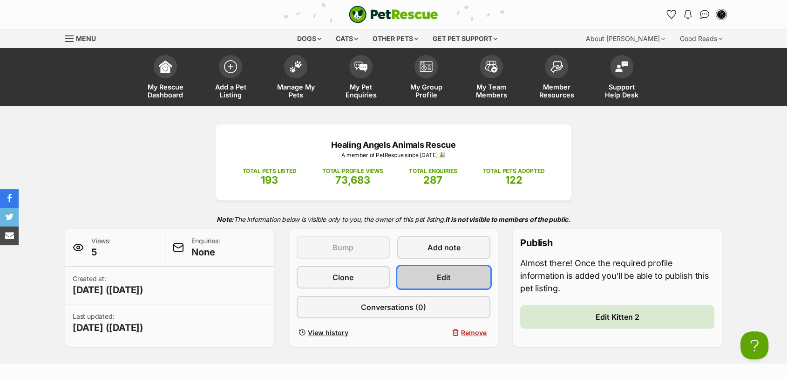
click at [431, 276] on link "Edit" at bounding box center [443, 277] width 93 height 22
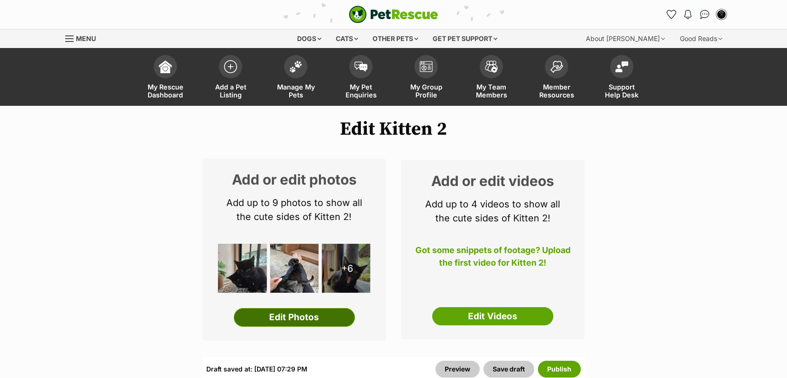
click at [320, 321] on link "Edit Photos" at bounding box center [294, 317] width 121 height 19
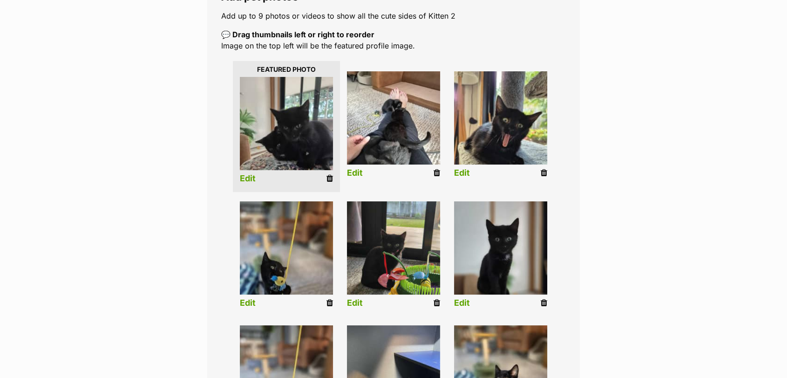
scroll to position [189, 0]
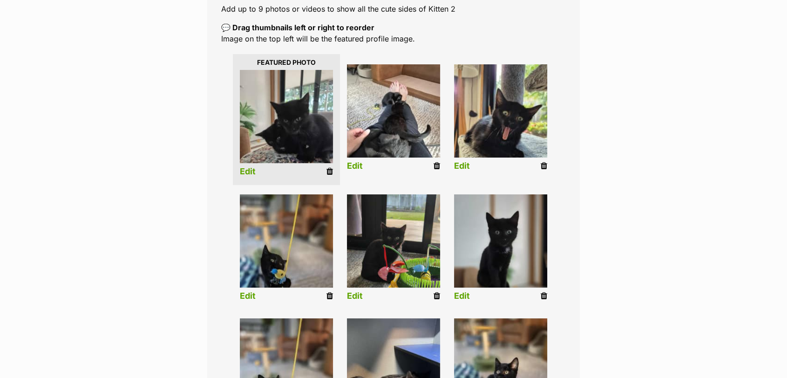
click at [544, 166] on icon at bounding box center [544, 166] width 7 height 8
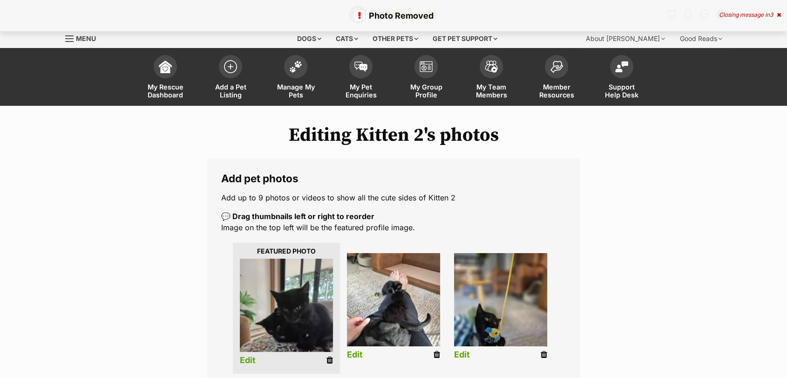
click at [329, 360] on icon at bounding box center [329, 360] width 7 height 8
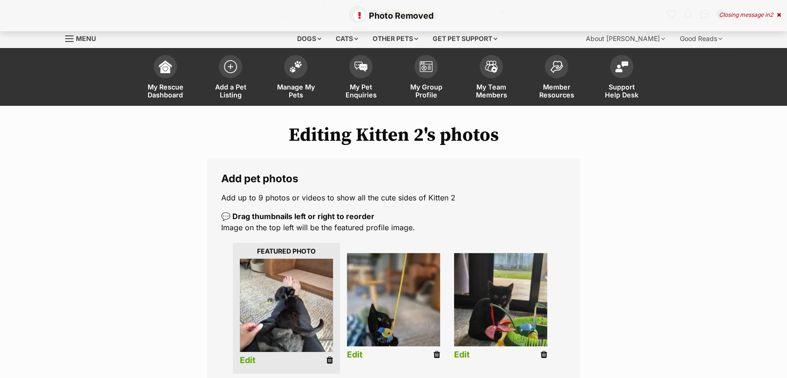
click at [328, 359] on icon at bounding box center [329, 360] width 7 height 8
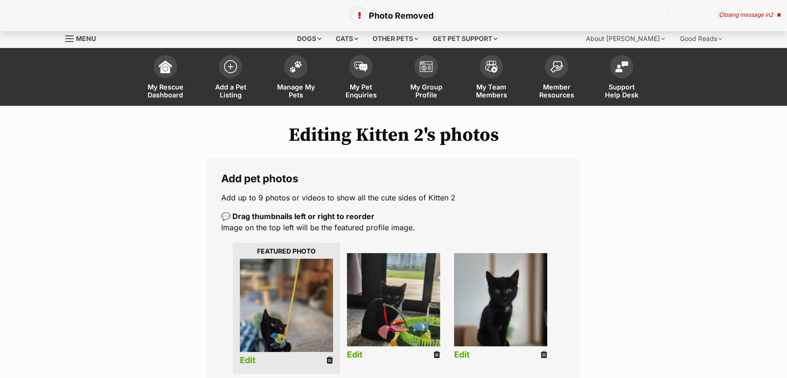
click at [331, 364] on icon at bounding box center [329, 360] width 7 height 8
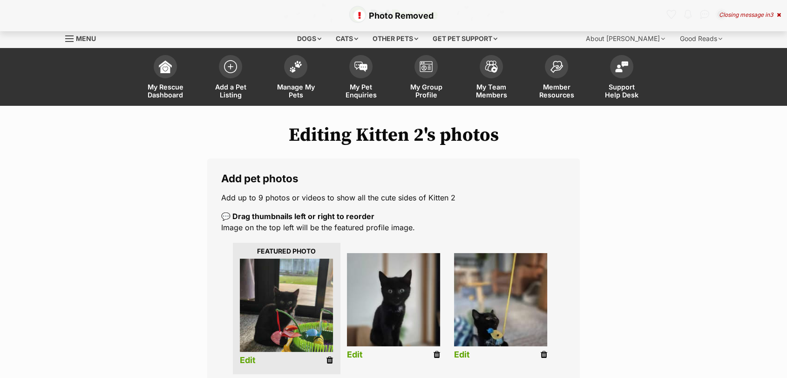
click at [328, 359] on icon at bounding box center [329, 360] width 7 height 8
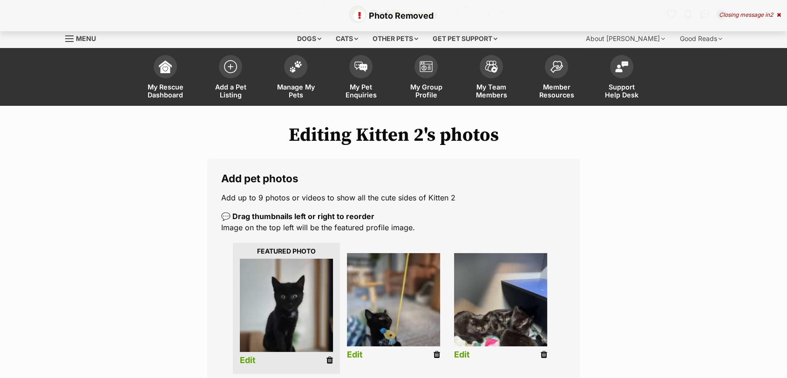
click at [436, 355] on icon at bounding box center [436, 354] width 7 height 8
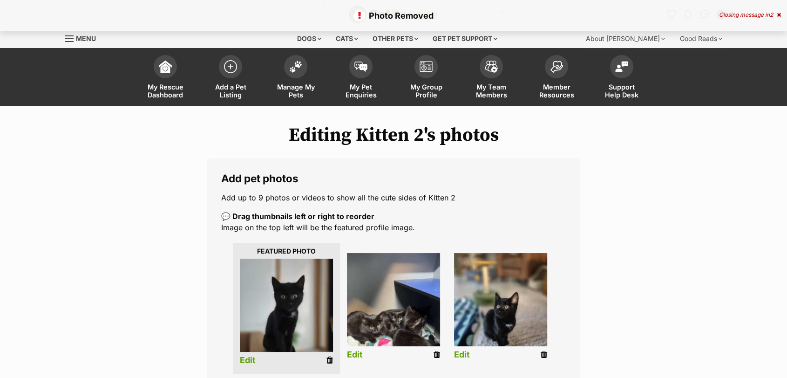
click at [434, 355] on icon at bounding box center [436, 354] width 7 height 8
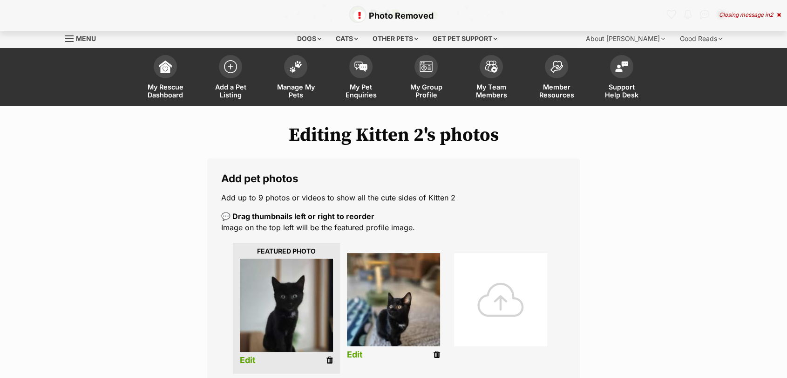
click at [436, 355] on icon at bounding box center [436, 354] width 7 height 8
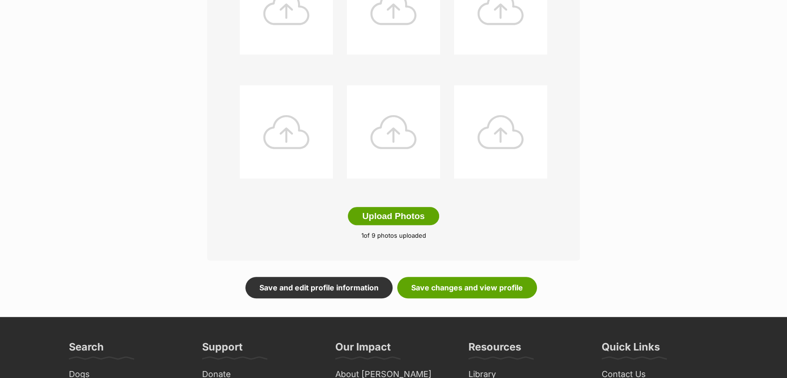
scroll to position [423, 0]
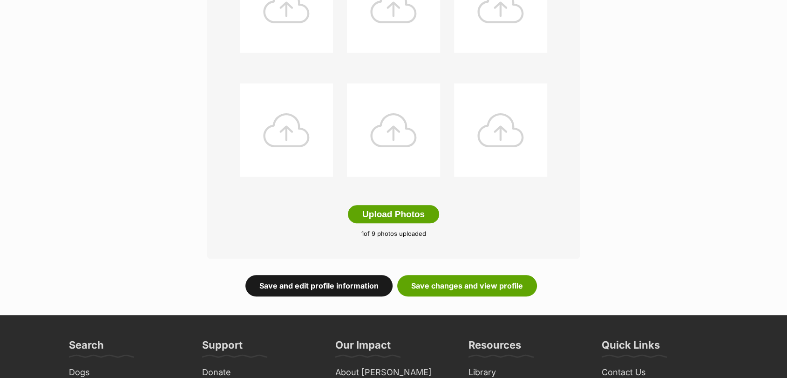
click at [334, 284] on link "Save and edit profile information" at bounding box center [318, 285] width 147 height 21
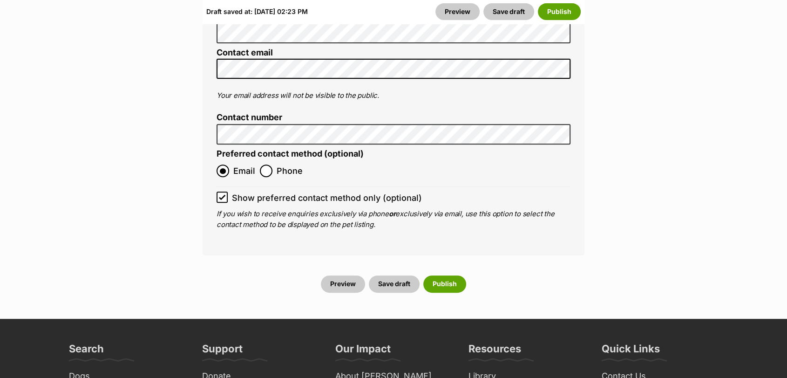
scroll to position [3886, 0]
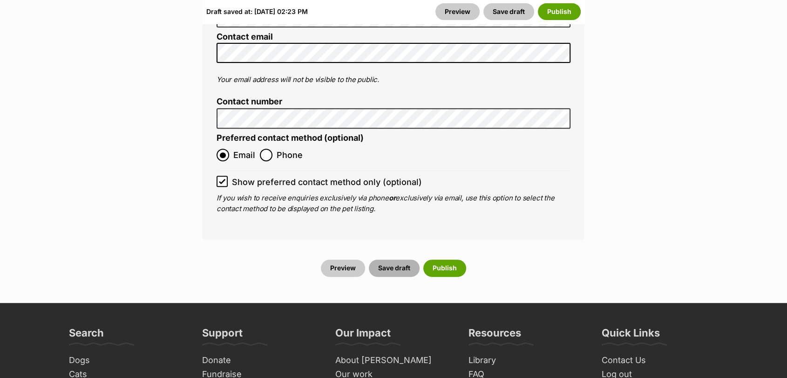
click at [396, 259] on button "Save draft" at bounding box center [394, 267] width 51 height 17
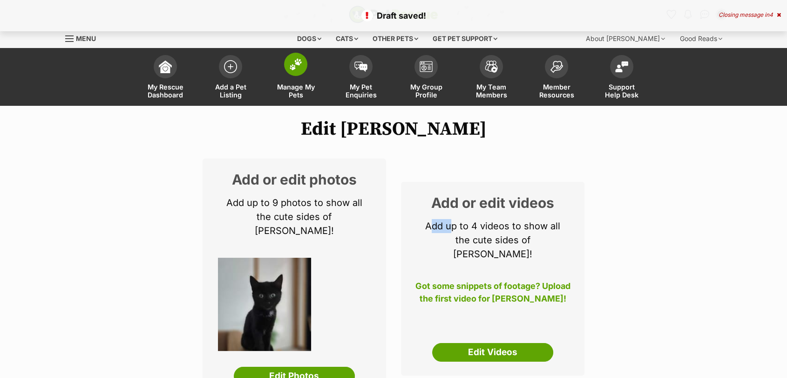
click at [293, 81] on link "Manage My Pets" at bounding box center [295, 77] width 65 height 55
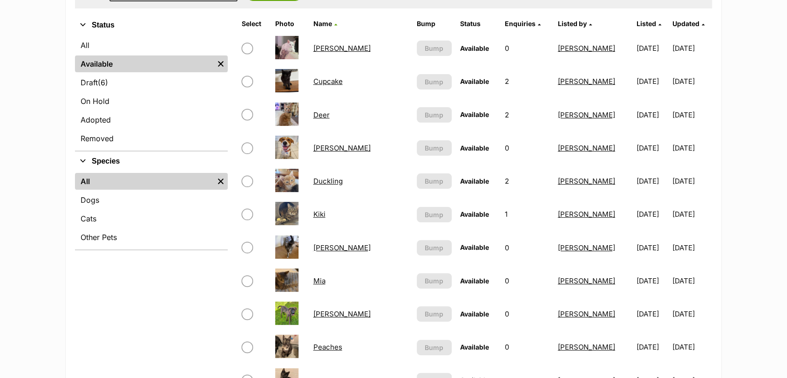
scroll to position [179, 0]
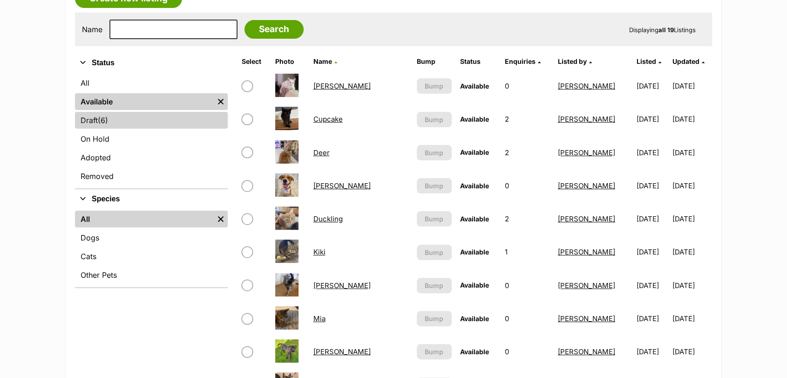
click at [187, 118] on link "Draft (6) Items" at bounding box center [151, 120] width 153 height 17
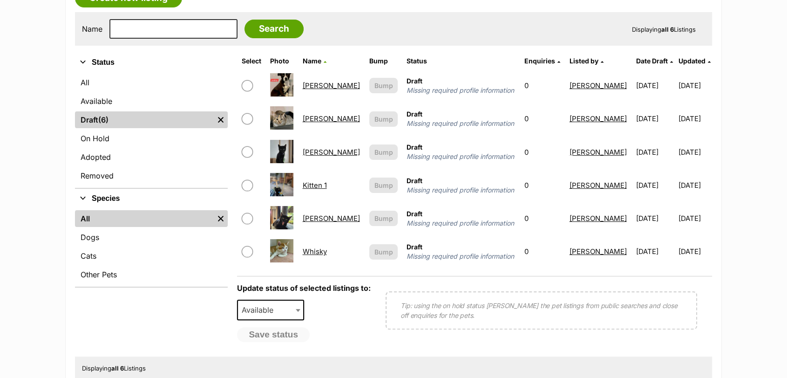
scroll to position [181, 0]
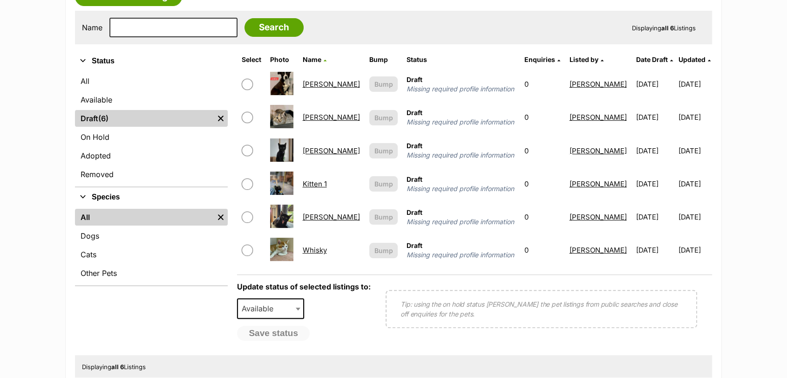
click at [327, 187] on link "Kitten 1" at bounding box center [315, 183] width 24 height 9
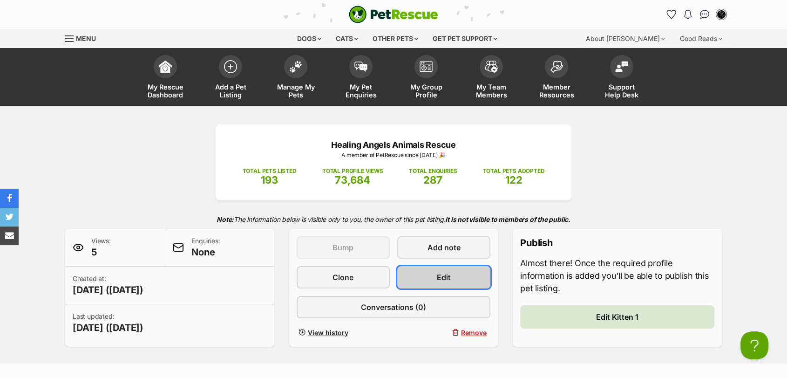
click at [471, 281] on link "Edit" at bounding box center [443, 277] width 93 height 22
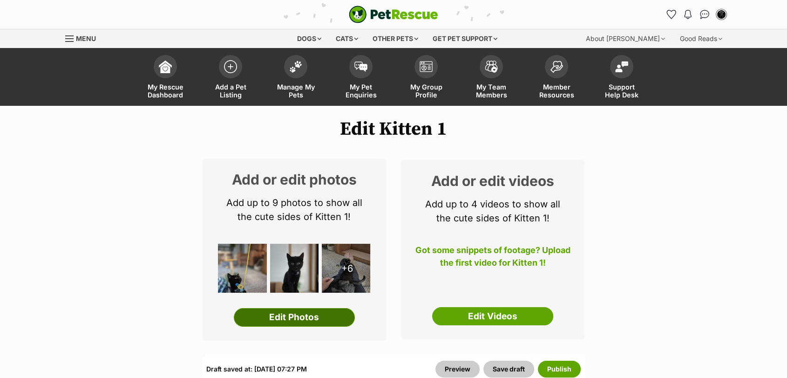
click at [335, 313] on link "Edit Photos" at bounding box center [294, 317] width 121 height 19
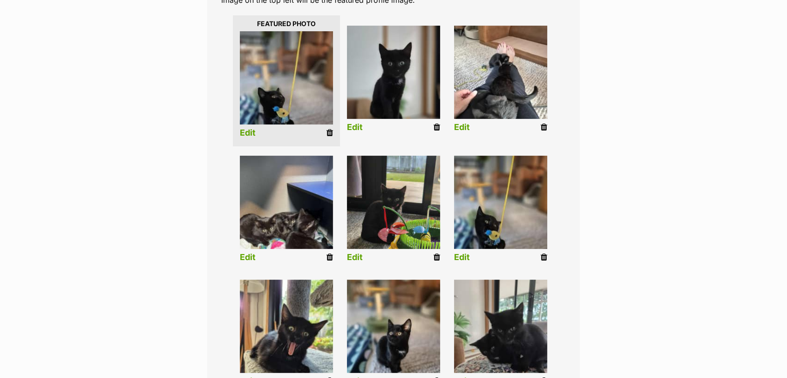
scroll to position [224, 0]
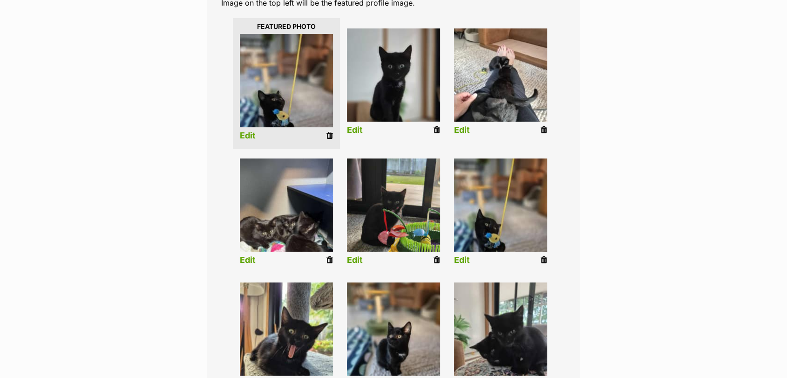
drag, startPoint x: 328, startPoint y: 137, endPoint x: 449, endPoint y: 49, distance: 150.0
click at [328, 137] on icon at bounding box center [329, 135] width 7 height 8
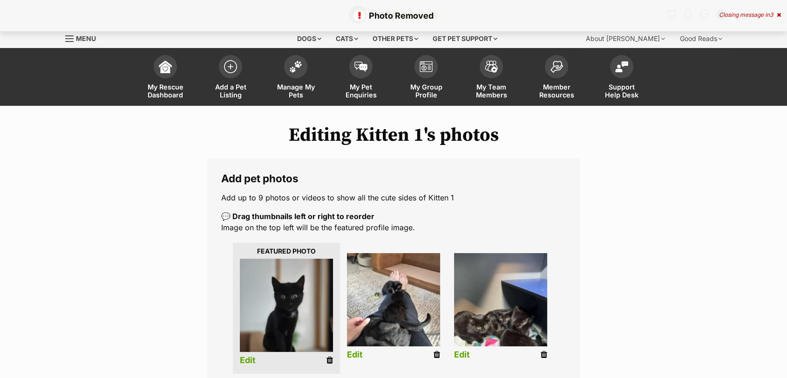
click at [330, 364] on icon at bounding box center [329, 360] width 7 height 8
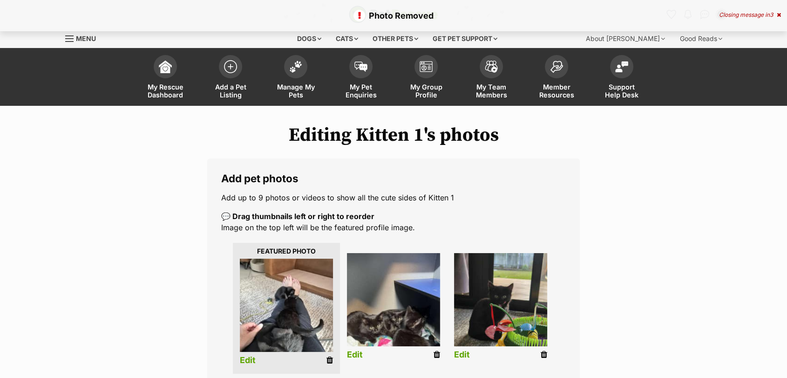
click at [332, 362] on icon at bounding box center [329, 360] width 7 height 8
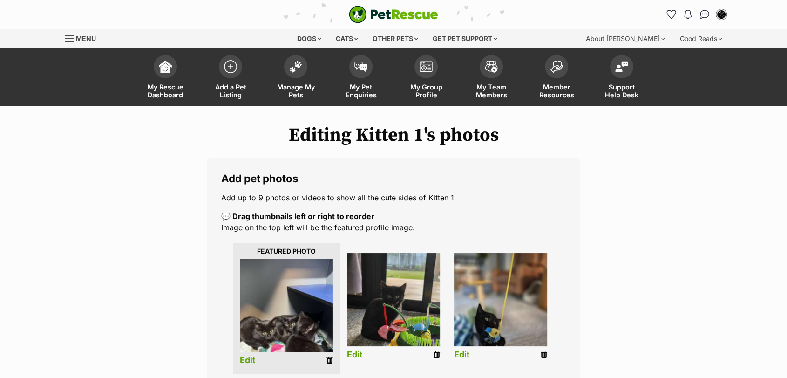
click at [331, 359] on icon at bounding box center [329, 360] width 7 height 8
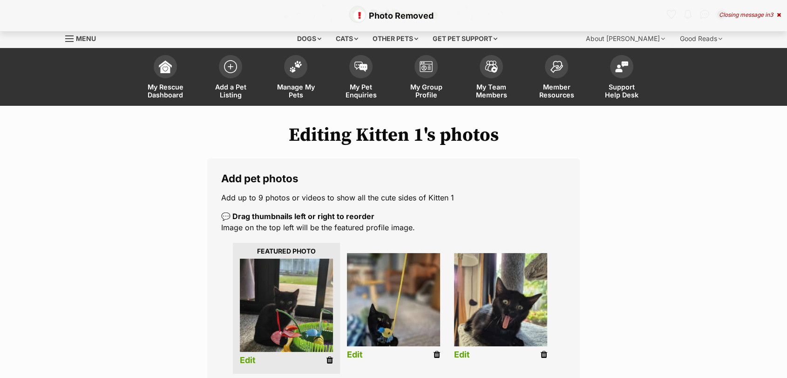
click at [328, 359] on icon at bounding box center [329, 360] width 7 height 8
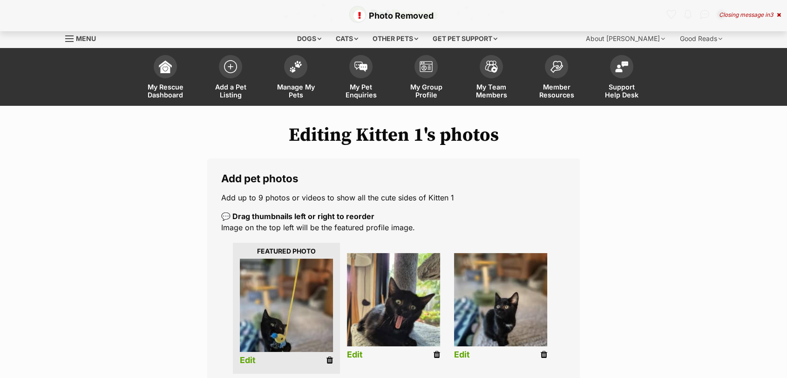
click at [329, 359] on icon at bounding box center [329, 360] width 7 height 8
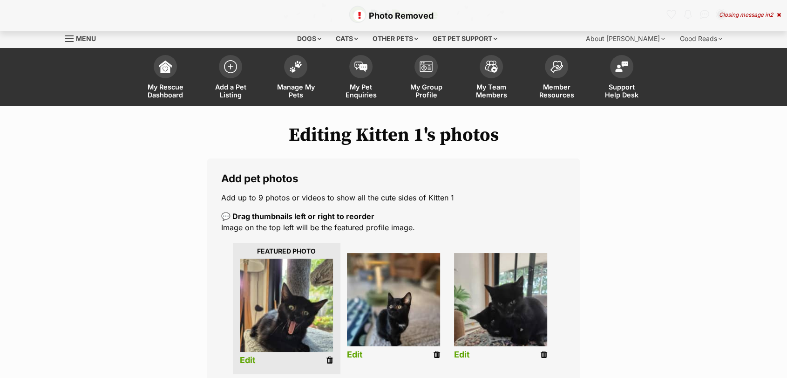
click at [330, 359] on icon at bounding box center [329, 360] width 7 height 8
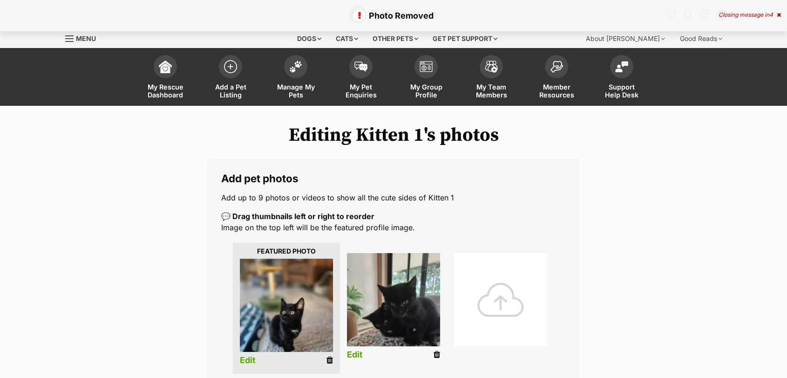
click at [329, 358] on icon at bounding box center [329, 360] width 7 height 8
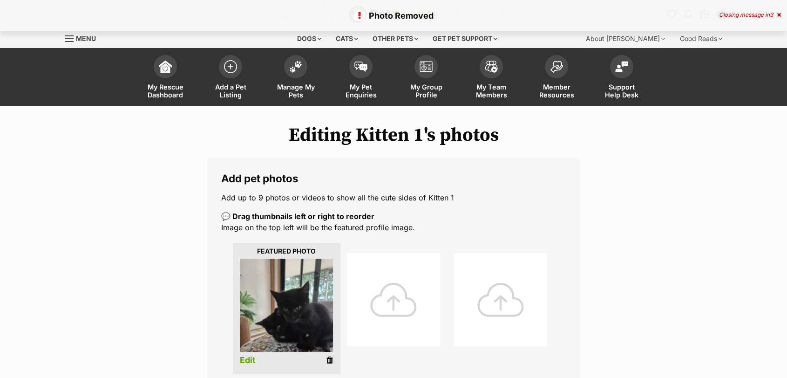
click at [328, 359] on icon at bounding box center [329, 360] width 7 height 8
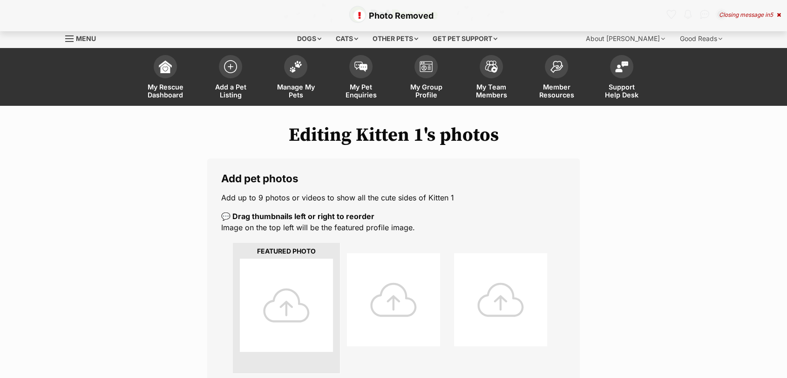
click at [297, 311] on div at bounding box center [286, 304] width 93 height 93
click at [537, 312] on div at bounding box center [500, 299] width 93 height 93
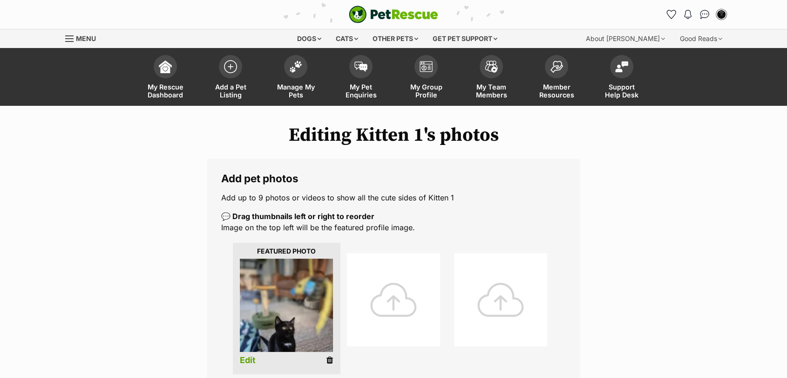
click at [245, 359] on link "Edit" at bounding box center [248, 360] width 16 height 10
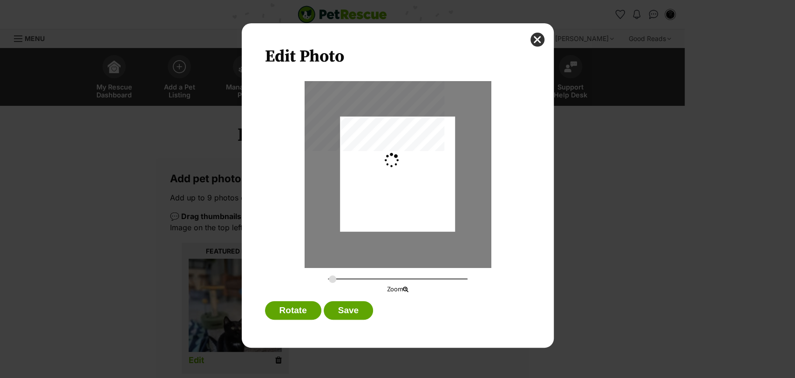
type input "0.2744"
drag, startPoint x: 381, startPoint y: 207, endPoint x: 384, endPoint y: 187, distance: 20.2
click at [384, 187] on div "Dialog Window - Close (Press escape to close)" at bounding box center [397, 155] width 115 height 153
click at [332, 310] on button "Save" at bounding box center [348, 310] width 49 height 19
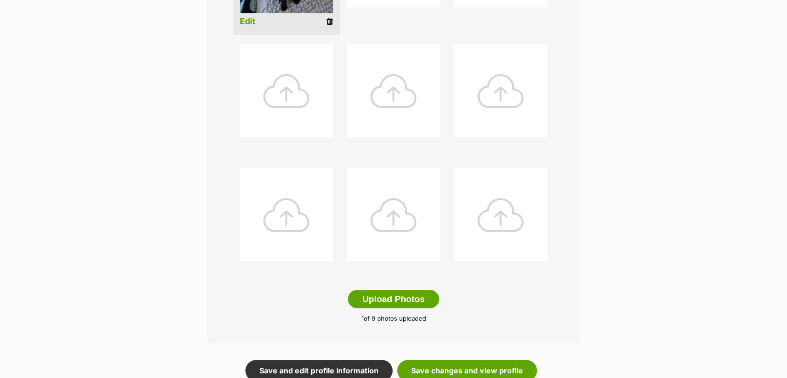
scroll to position [361, 0]
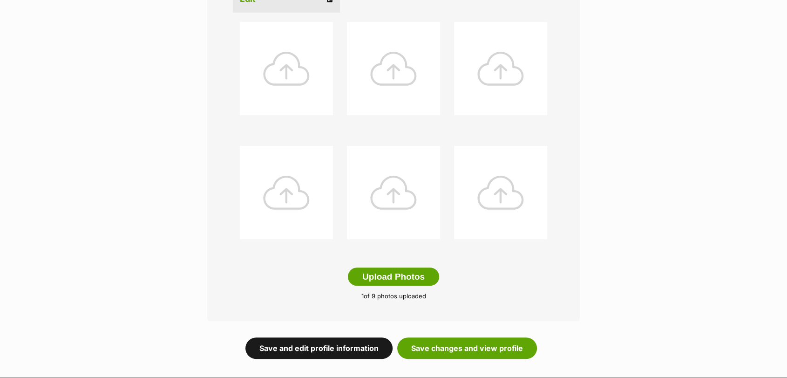
click at [329, 345] on link "Save and edit profile information" at bounding box center [318, 347] width 147 height 21
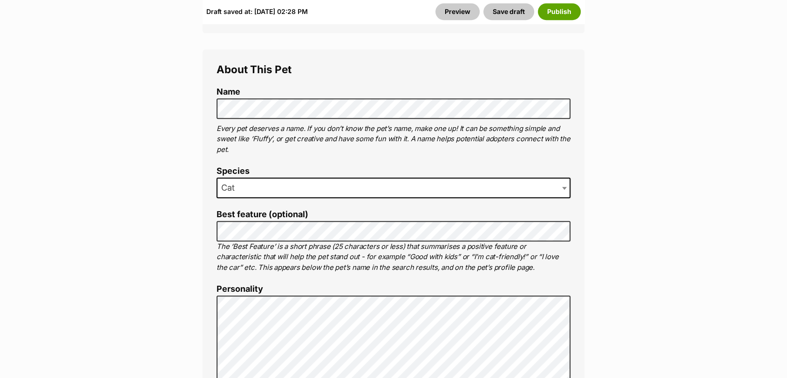
scroll to position [498, 0]
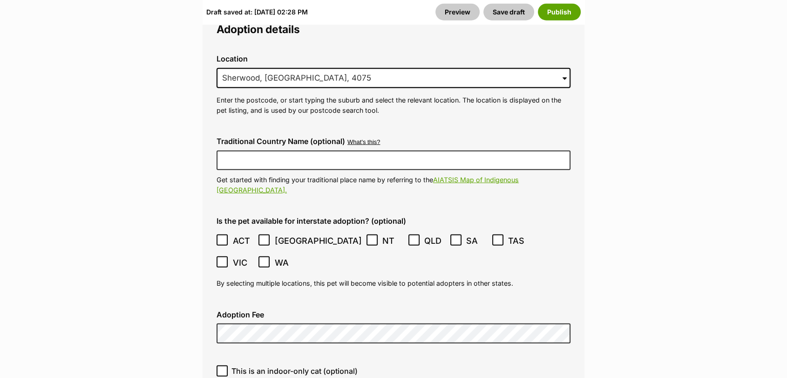
scroll to position [2531, 0]
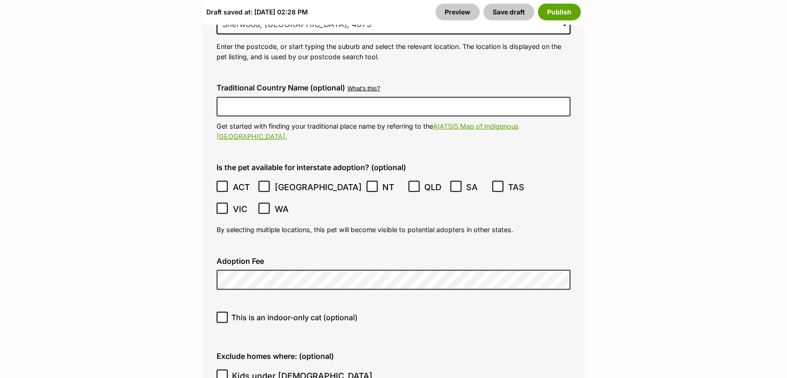
click at [225, 314] on icon at bounding box center [222, 317] width 7 height 7
click at [225, 311] on input "This is an indoor-only cat (optional)" at bounding box center [222, 316] width 11 height 11
checkbox input "true"
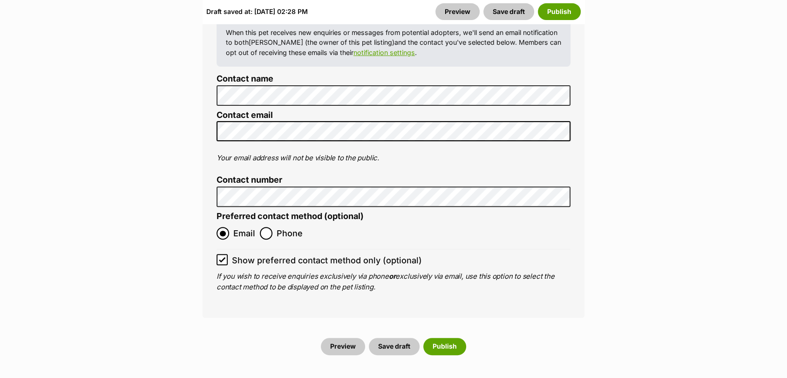
scroll to position [3813, 0]
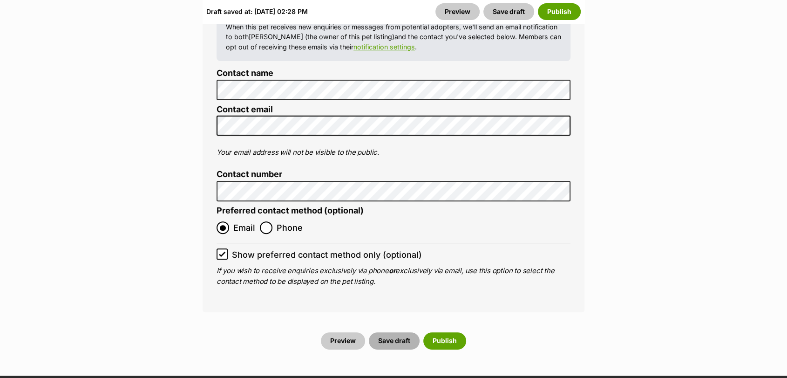
click at [397, 332] on button "Save draft" at bounding box center [394, 340] width 51 height 17
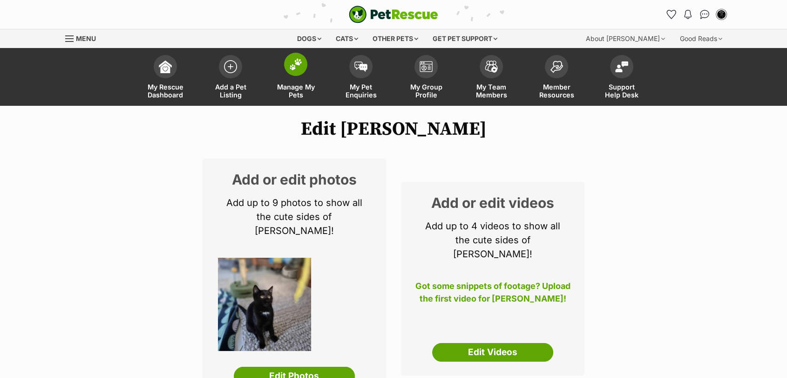
click at [284, 65] on span at bounding box center [295, 64] width 23 height 23
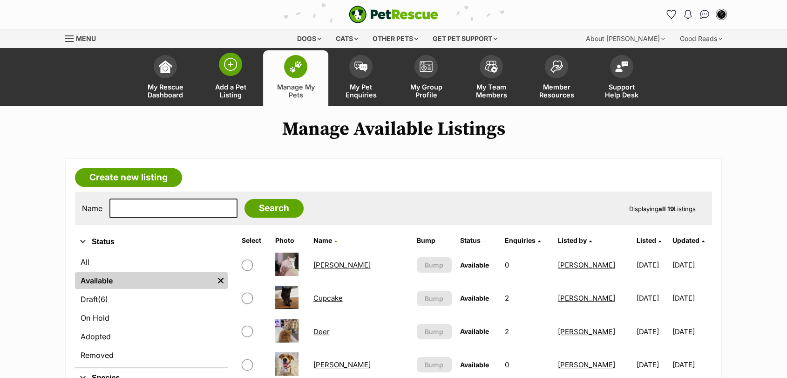
click at [236, 76] on link "Add a Pet Listing" at bounding box center [230, 77] width 65 height 55
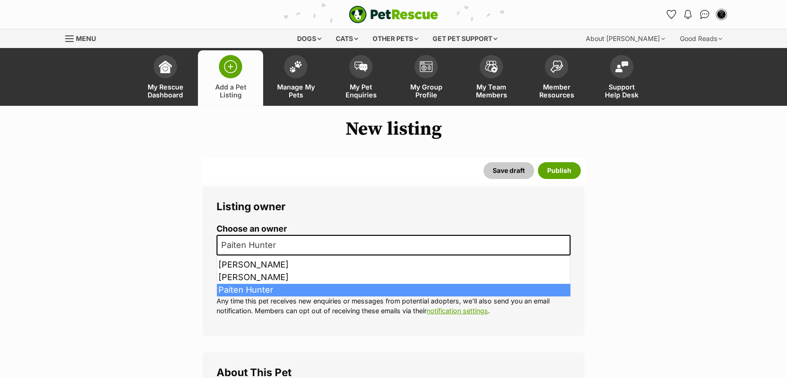
drag, startPoint x: 291, startPoint y: 244, endPoint x: 138, endPoint y: 209, distance: 156.8
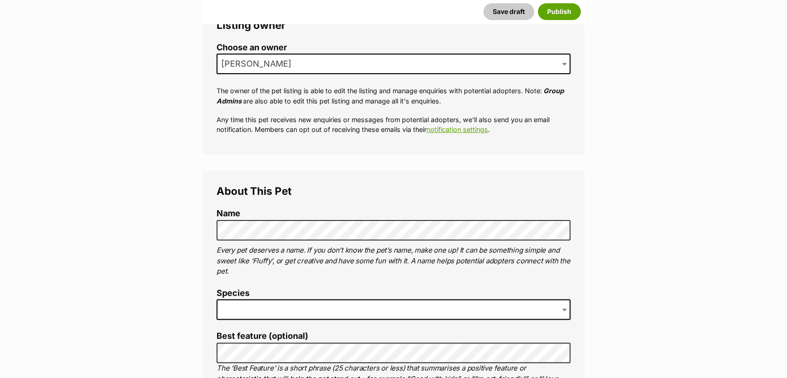
scroll to position [149, 0]
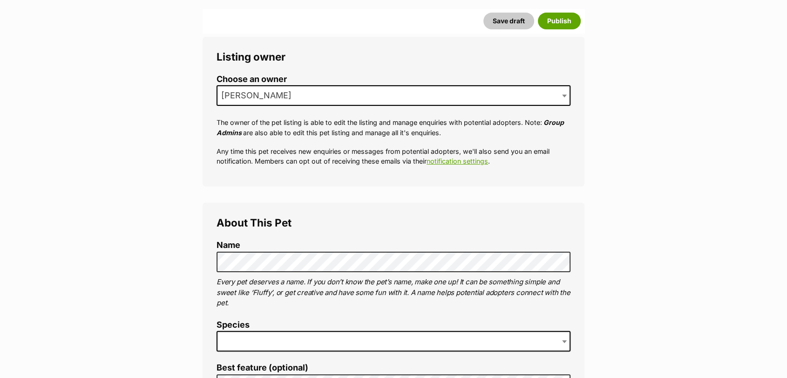
click at [325, 334] on span at bounding box center [394, 341] width 354 height 20
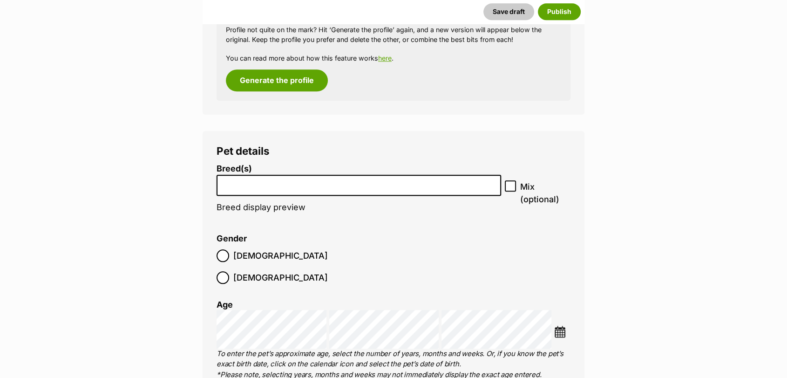
scroll to position [1051, 0]
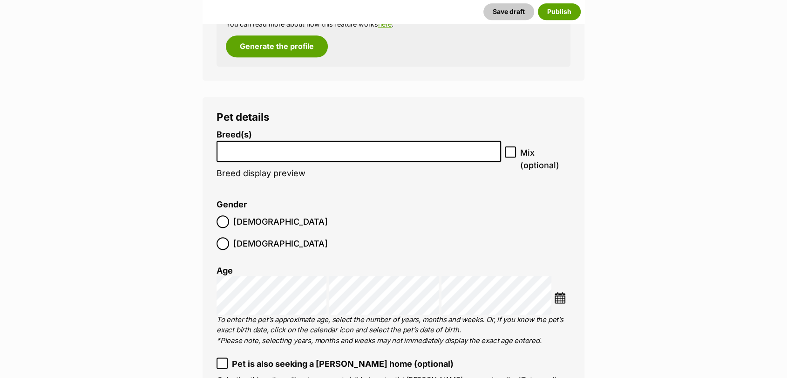
click at [273, 156] on li at bounding box center [359, 151] width 278 height 19
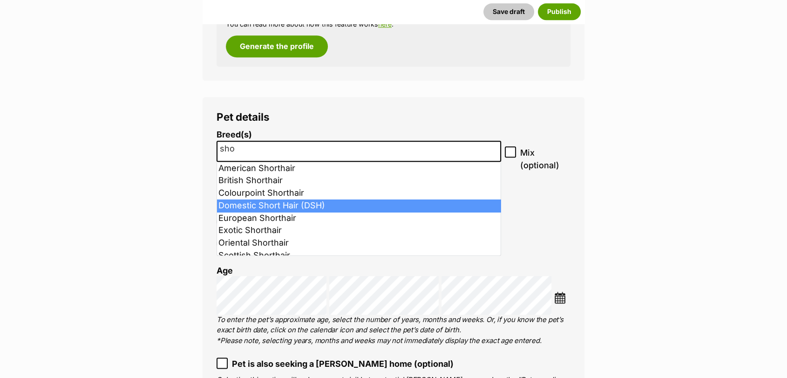
type input "sho"
select select "252102"
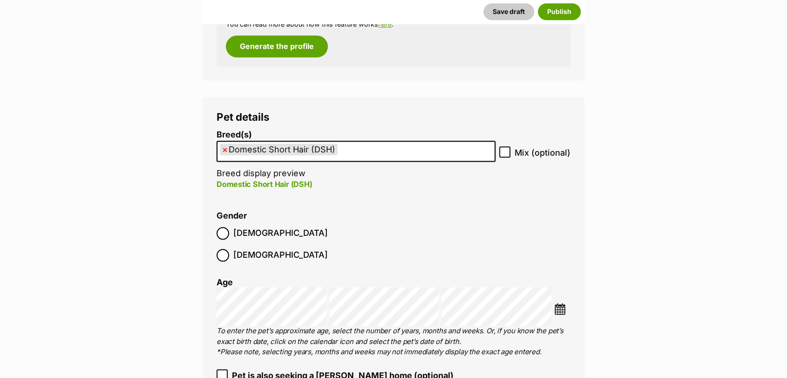
click at [231, 232] on label "[DEMOGRAPHIC_DATA]" at bounding box center [272, 233] width 111 height 13
click at [561, 303] on img at bounding box center [560, 309] width 12 height 12
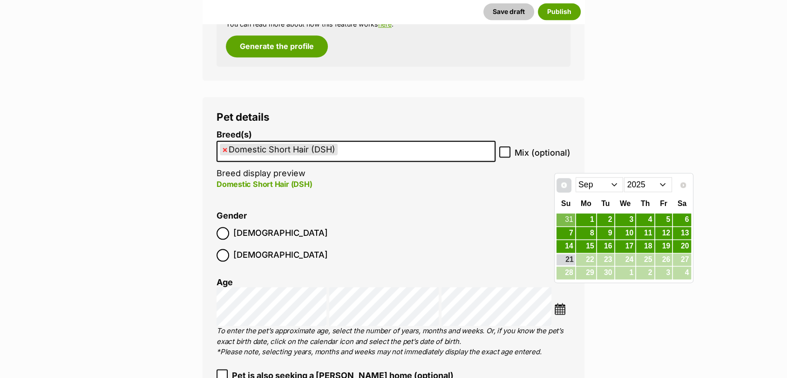
click at [562, 181] on span "Prev" at bounding box center [563, 184] width 7 height 7
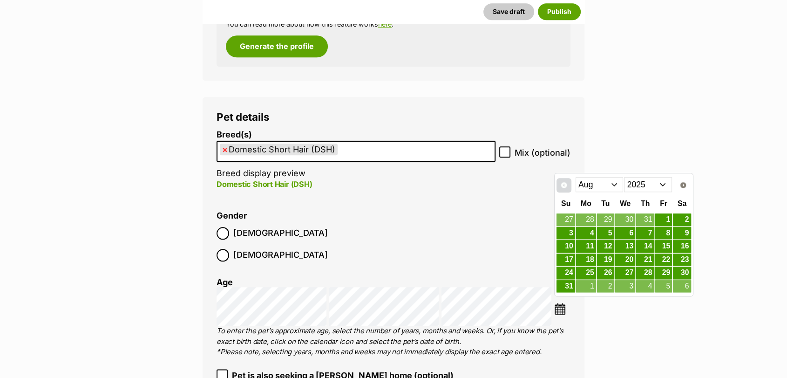
click at [562, 181] on span "Prev" at bounding box center [563, 184] width 7 height 7
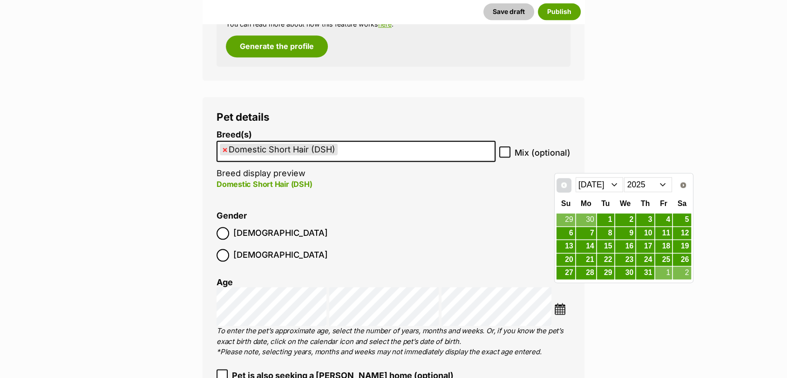
click at [562, 181] on span "Prev" at bounding box center [563, 184] width 7 height 7
click at [653, 258] on link "26" at bounding box center [645, 260] width 18 height 12
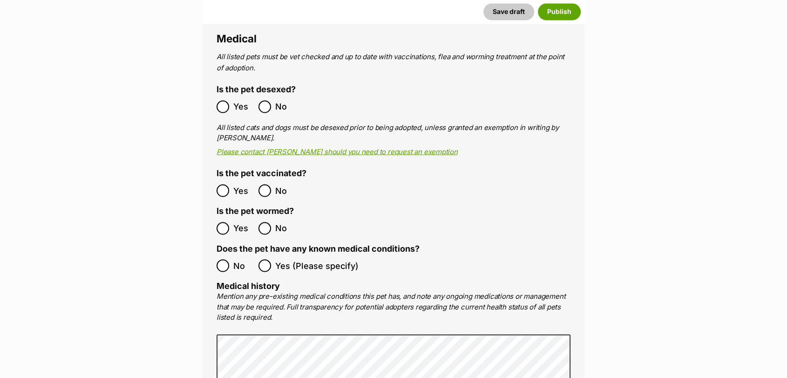
scroll to position [1708, 0]
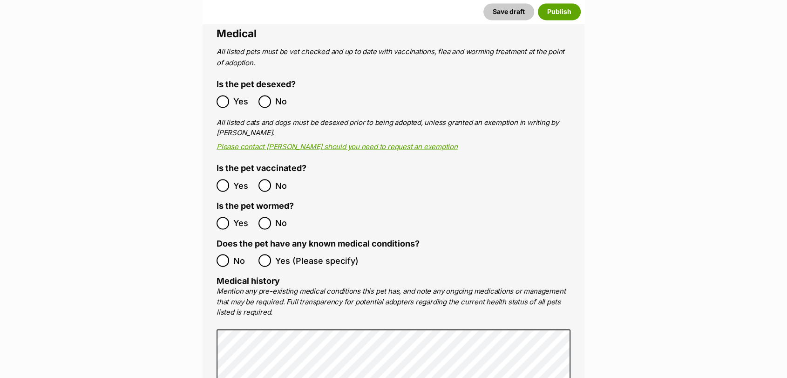
click at [742, 176] on main "New listing Listing owner Choose an owner Holly Stokes The owner of the pet lis…" at bounding box center [393, 251] width 787 height 3682
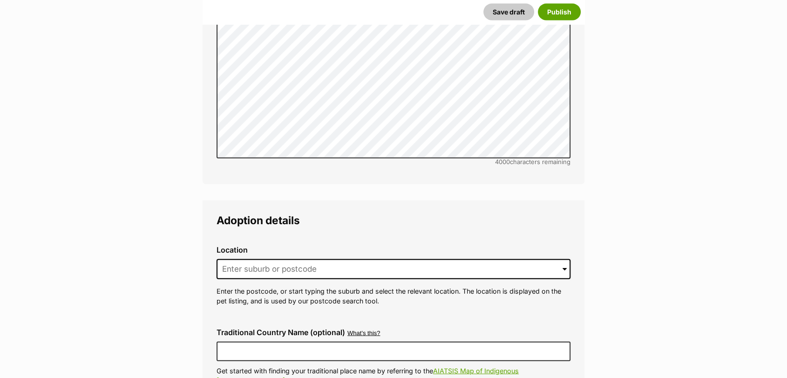
scroll to position [2091, 0]
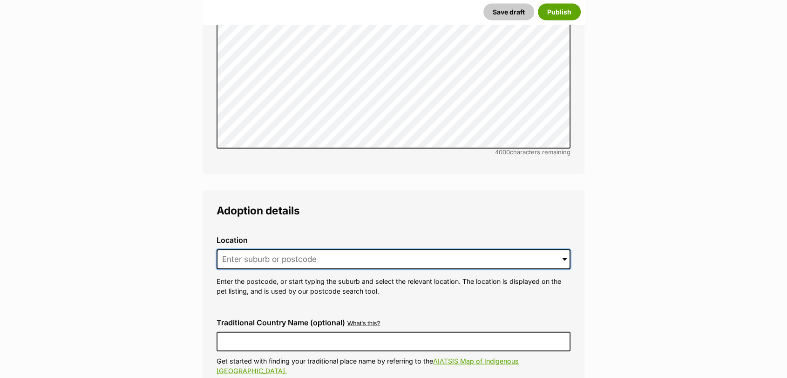
click at [335, 249] on input at bounding box center [394, 259] width 354 height 20
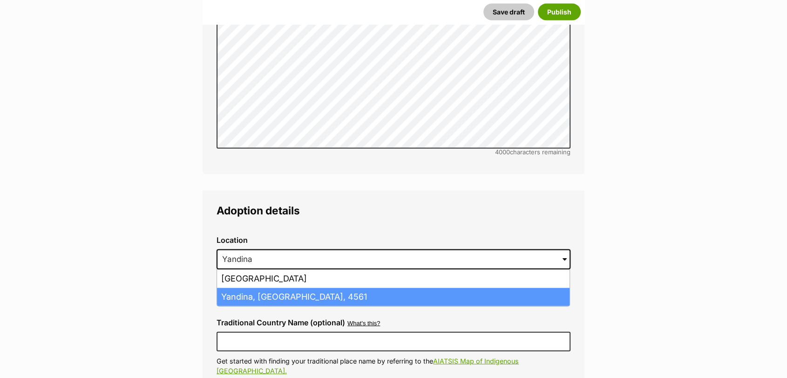
click at [321, 288] on li "Yandina, Queensland, 4561" at bounding box center [393, 297] width 352 height 18
type input "Yandina, Queensland, 4561"
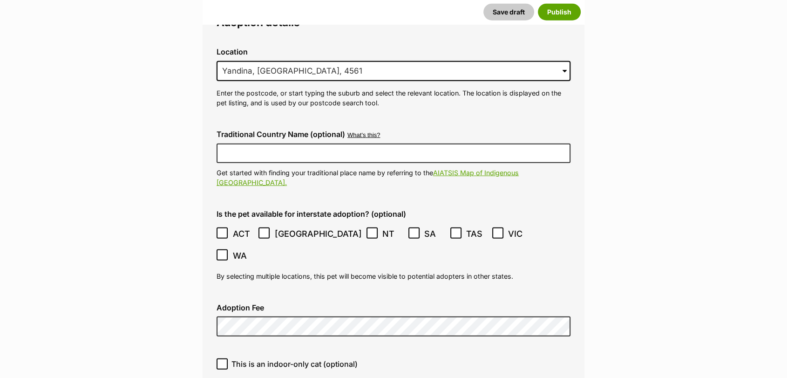
scroll to position [2340, 0]
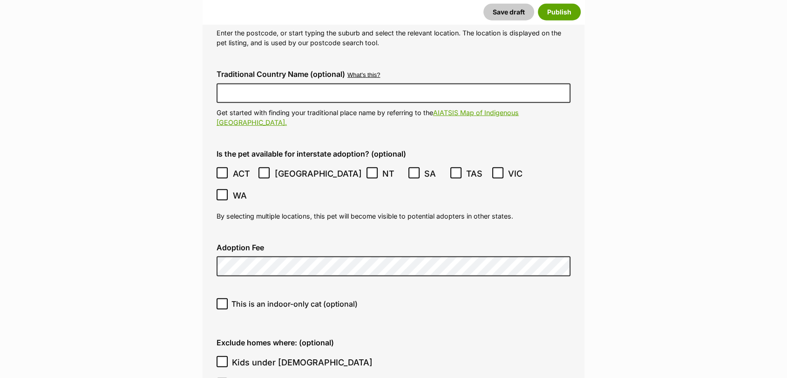
click at [220, 300] on icon at bounding box center [222, 303] width 7 height 7
click at [220, 298] on input "This is an indoor-only cat (optional)" at bounding box center [222, 303] width 11 height 11
checkbox input "true"
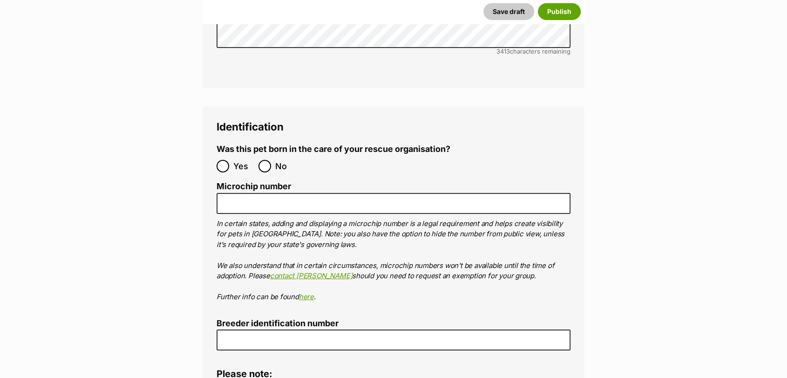
scroll to position [3048, 0]
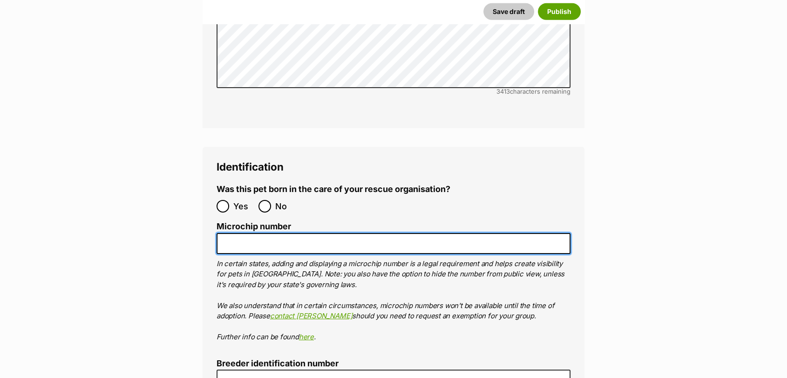
paste input "900141000848525"
click at [240, 233] on input "900141000848525" at bounding box center [394, 243] width 354 height 21
type input "900141000848525"
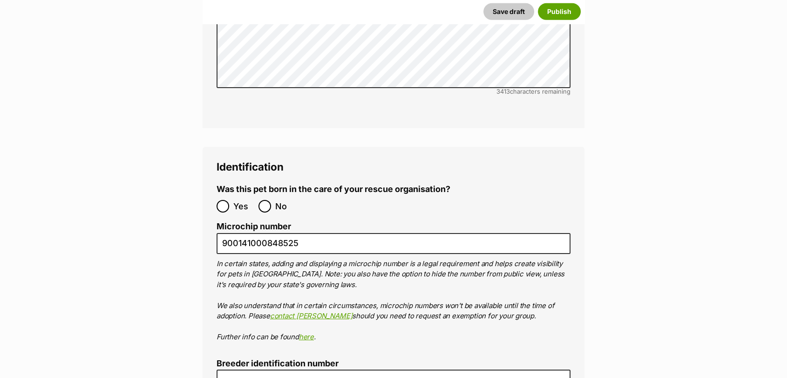
click at [272, 200] on label "No" at bounding box center [276, 206] width 37 height 13
click at [271, 200] on input "No" at bounding box center [264, 206] width 13 height 13
radio input "true"
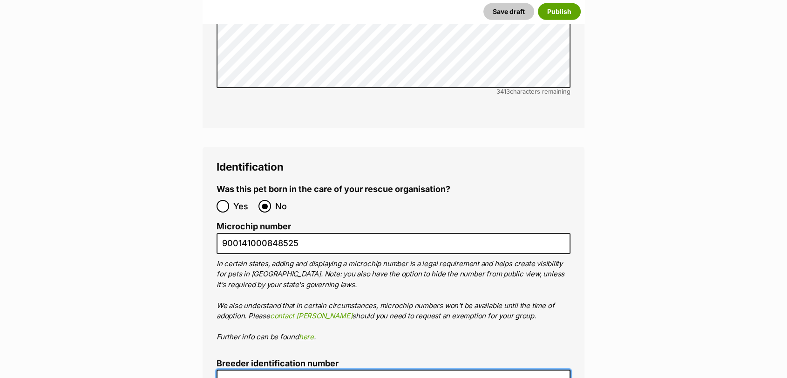
click at [261, 369] on input "Breeder identification number" at bounding box center [394, 379] width 354 height 21
type input "0016197957671"
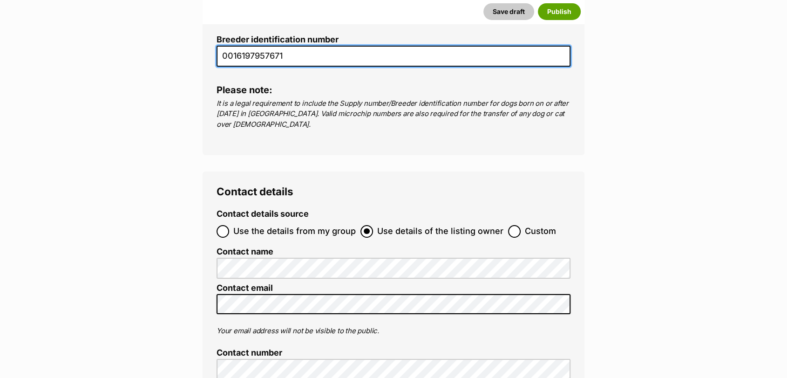
scroll to position [3442, 0]
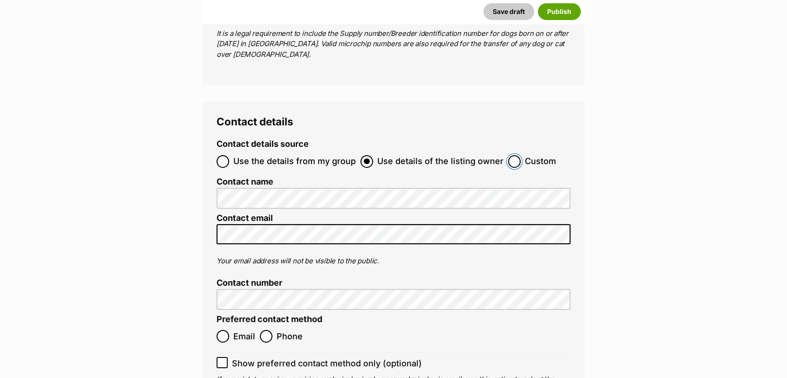
click at [514, 155] on input "Custom" at bounding box center [514, 161] width 13 height 13
radio input "true"
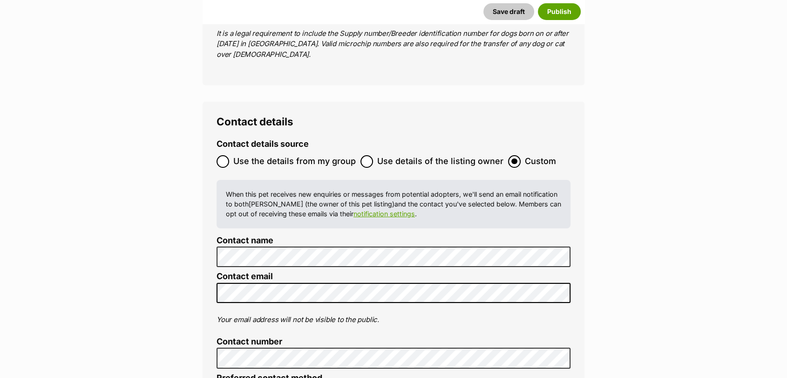
radio input "true"
checkbox input "true"
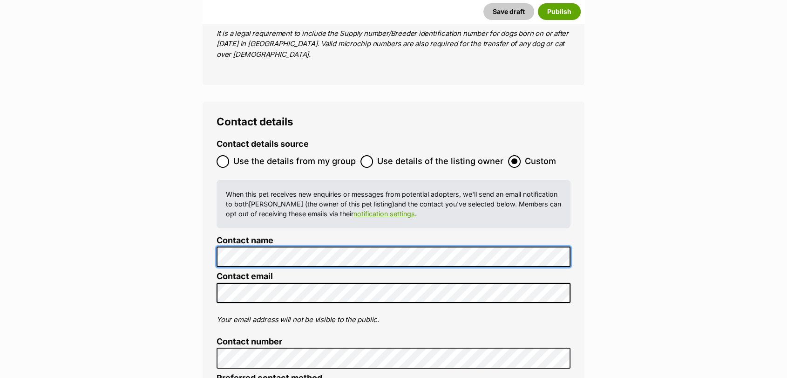
scroll to position [0, 0]
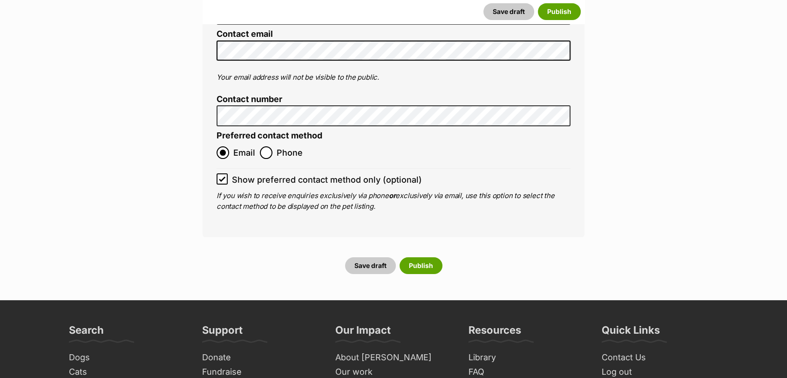
scroll to position [3669, 0]
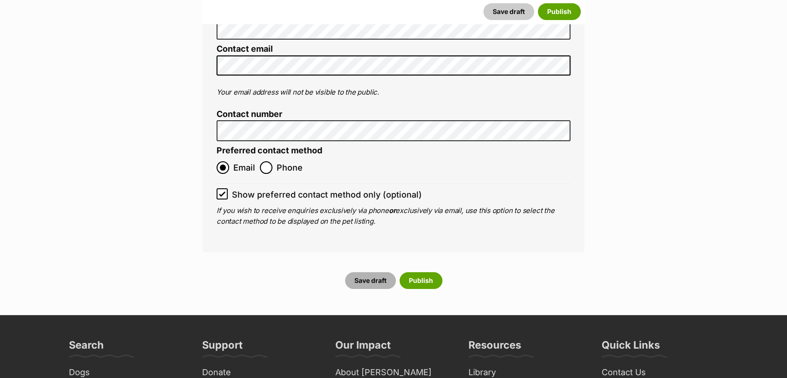
click at [375, 272] on button "Save draft" at bounding box center [370, 280] width 51 height 17
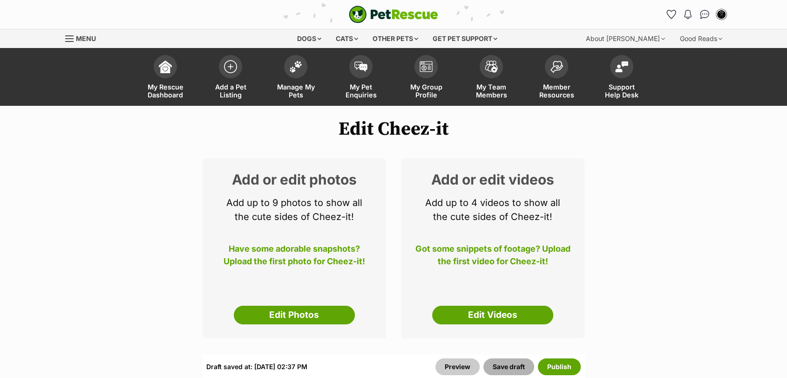
click at [501, 364] on button "Save draft" at bounding box center [508, 366] width 51 height 17
click at [509, 366] on button "Save draft" at bounding box center [508, 366] width 51 height 17
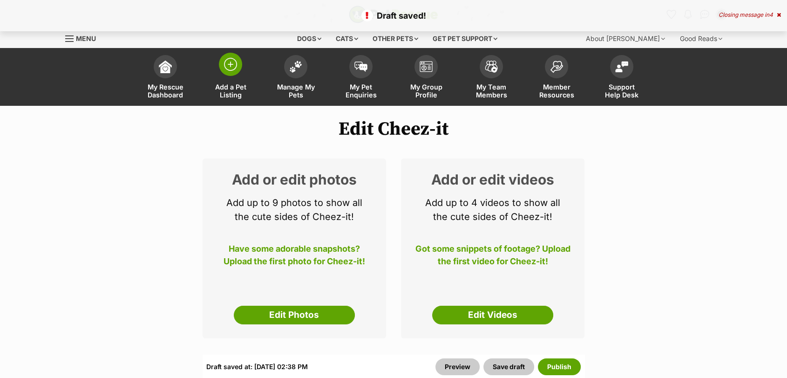
click at [241, 95] on span "Add a Pet Listing" at bounding box center [231, 91] width 42 height 16
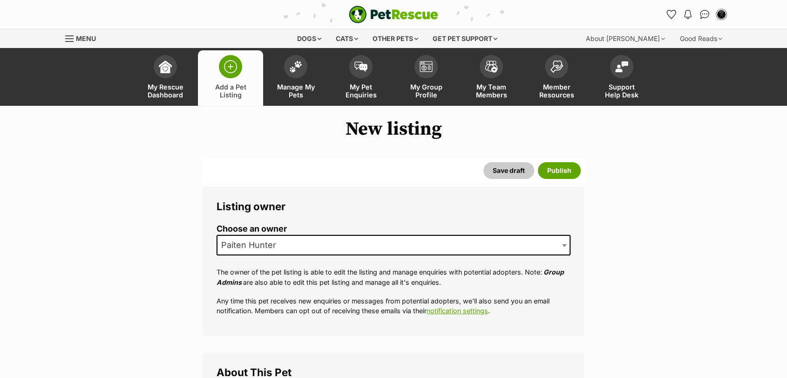
click at [303, 247] on span "Paiten Hunter" at bounding box center [394, 245] width 354 height 20
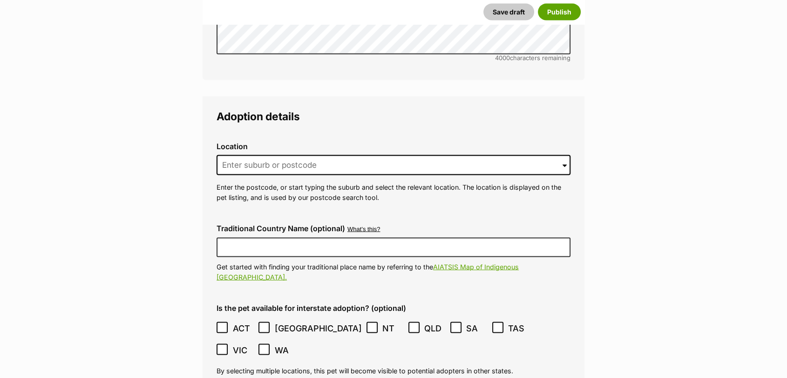
scroll to position [1856, 0]
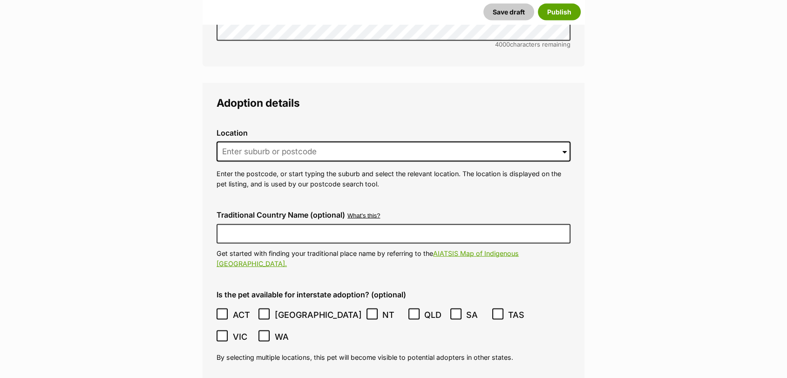
drag, startPoint x: 784, startPoint y: 200, endPoint x: 794, endPoint y: 195, distance: 11.0
click at [786, 195] on html "Skip to main content Log in to favourite this pet Log in Or sign up Search PetR…" at bounding box center [393, 100] width 787 height 3912
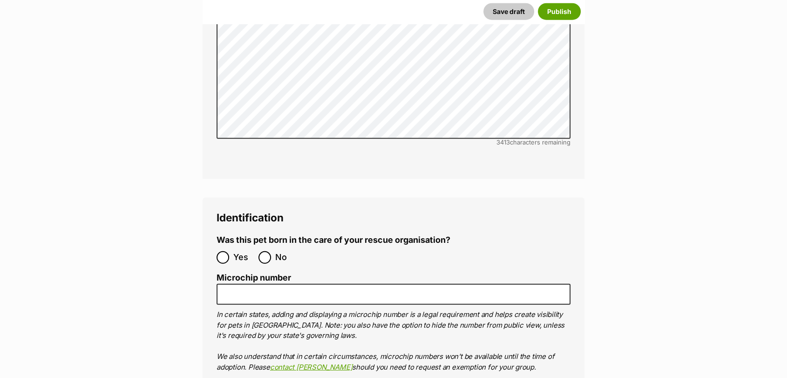
scroll to position [2597, 0]
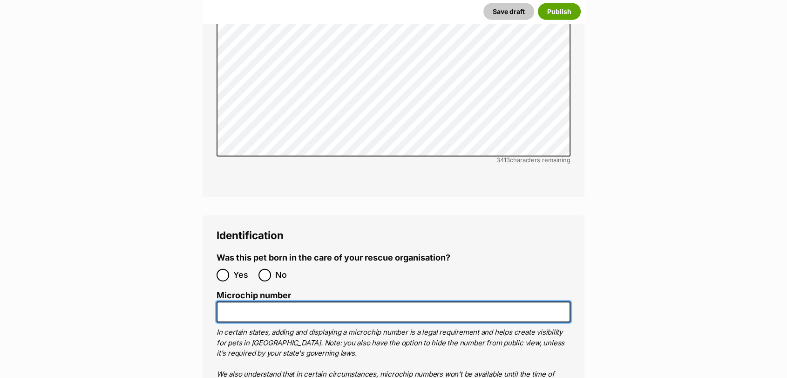
paste input "900141000848537"
drag, startPoint x: 239, startPoint y: 252, endPoint x: 190, endPoint y: 247, distance: 48.7
type input "900141000848537"
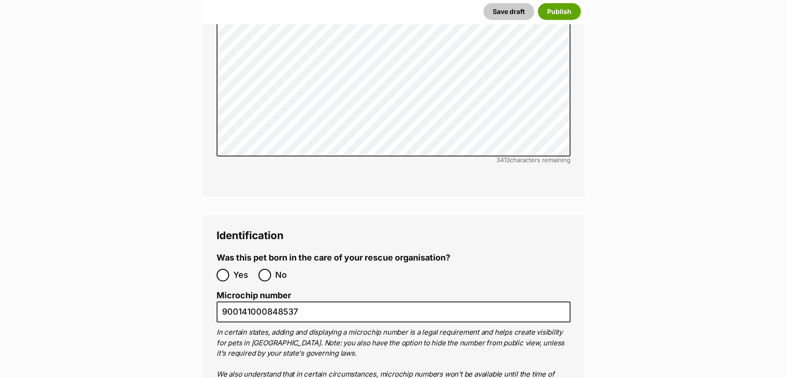
click at [272, 269] on label "No" at bounding box center [276, 275] width 37 height 13
click at [271, 269] on input "No" at bounding box center [264, 275] width 13 height 13
radio input "true"
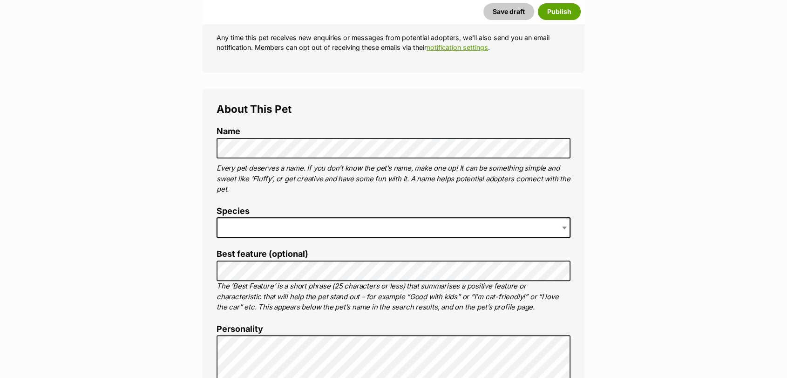
scroll to position [241, 0]
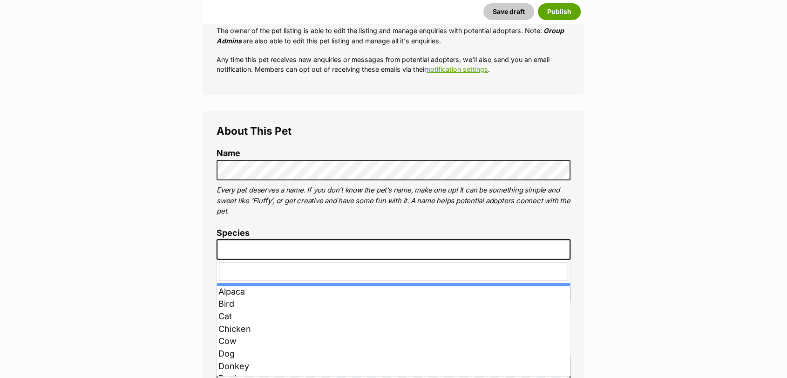
click at [364, 249] on span at bounding box center [394, 249] width 354 height 20
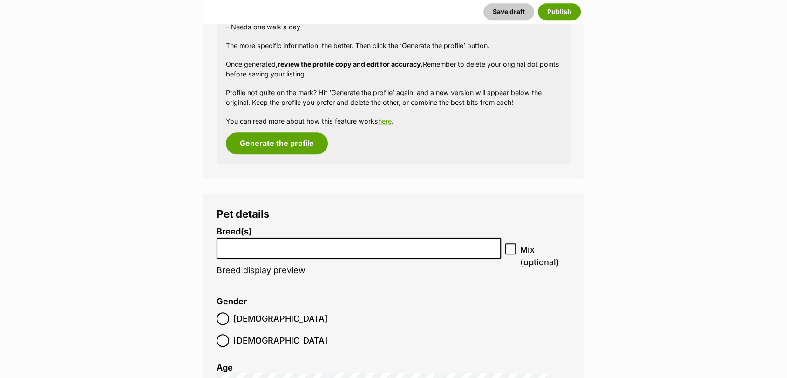
scroll to position [1050, 0]
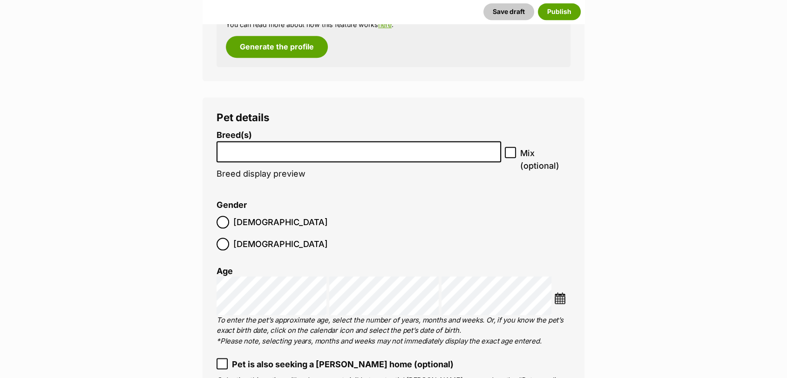
click at [237, 146] on input "search" at bounding box center [359, 149] width 278 height 10
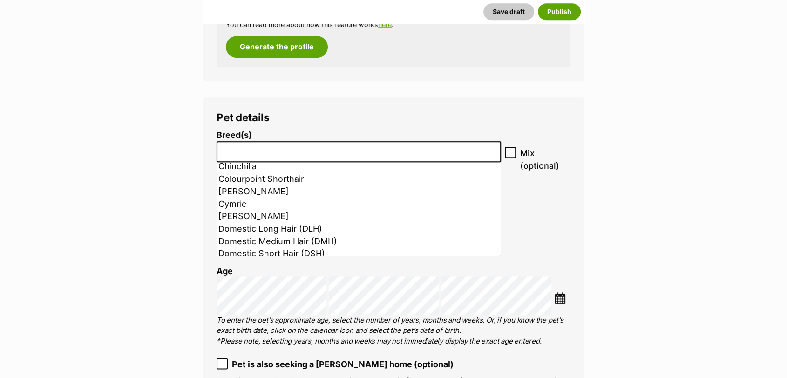
scroll to position [258, 0]
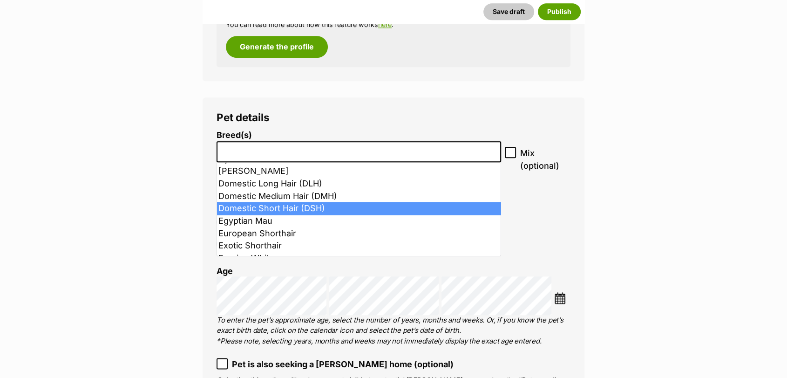
select select "252102"
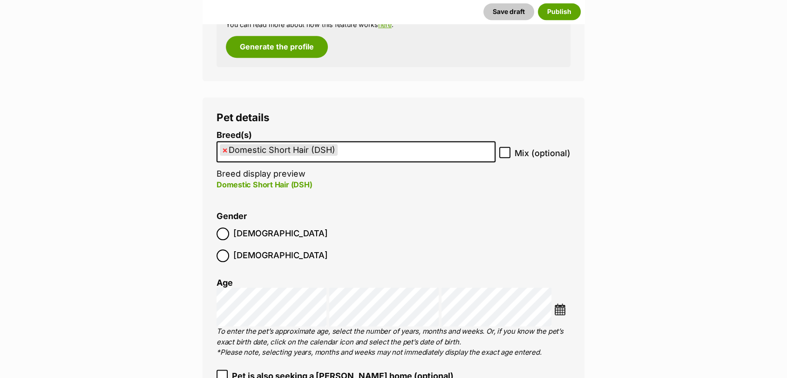
click at [562, 303] on img at bounding box center [560, 309] width 12 height 12
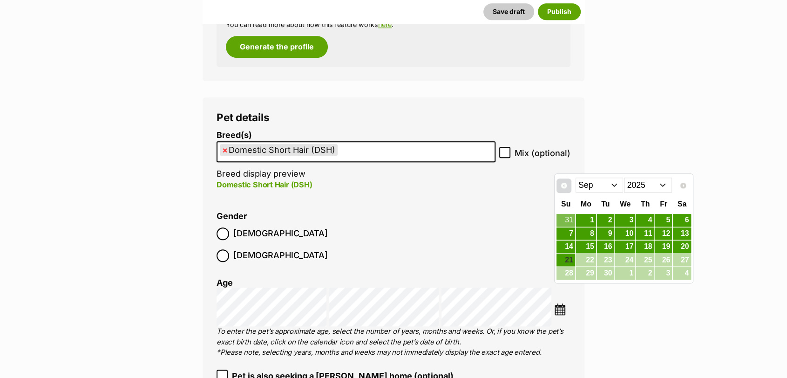
click at [565, 182] on span "Prev" at bounding box center [563, 185] width 7 height 7
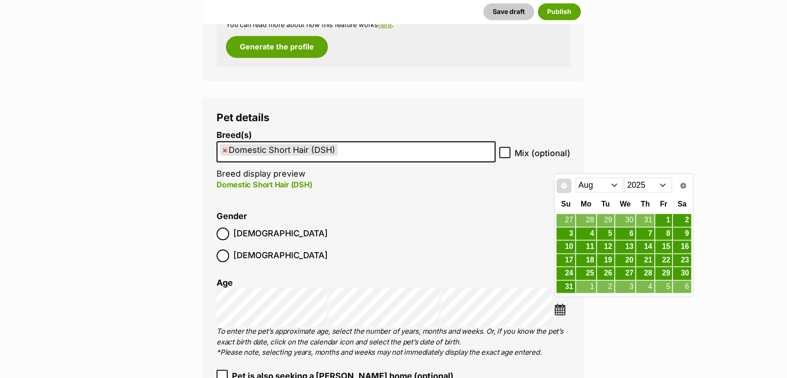
click at [565, 182] on span "Prev" at bounding box center [563, 185] width 7 height 7
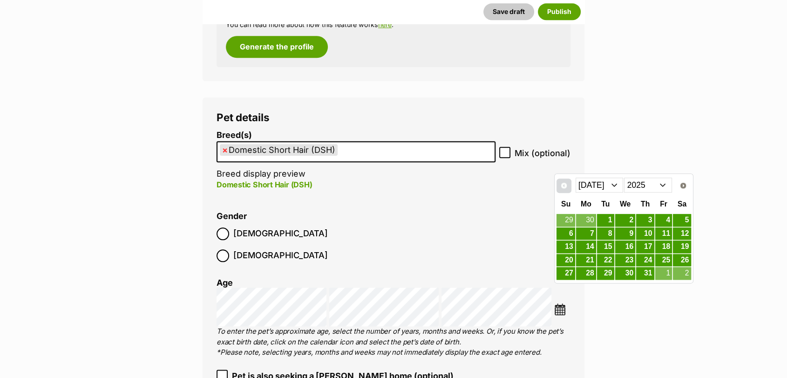
click at [565, 182] on span "Prev" at bounding box center [563, 185] width 7 height 7
click at [647, 254] on link "26" at bounding box center [645, 260] width 18 height 12
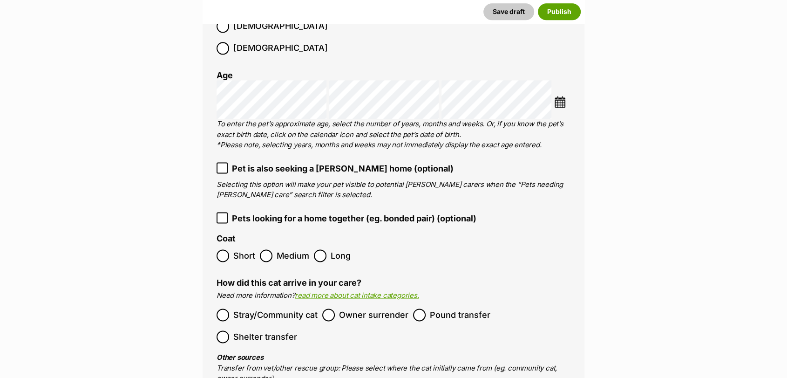
scroll to position [1301, 0]
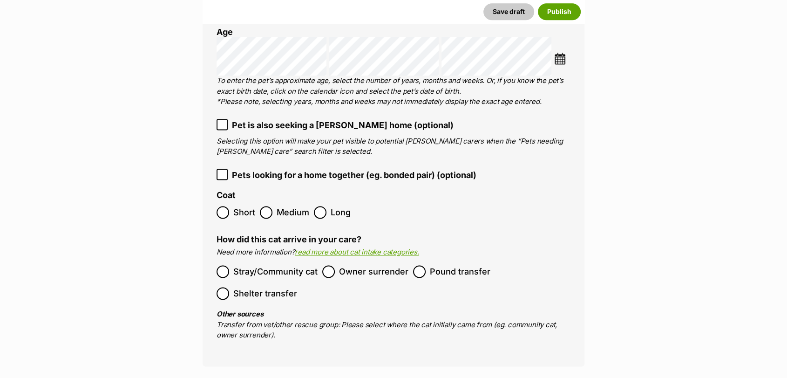
click at [425, 265] on label "Pound transfer" at bounding box center [451, 271] width 77 height 13
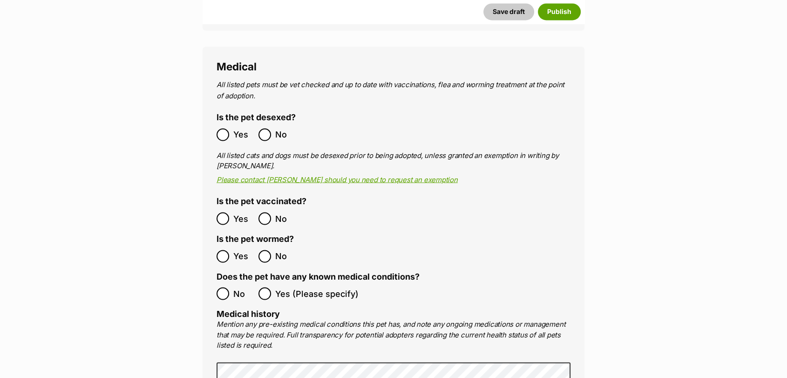
scroll to position [1690, 0]
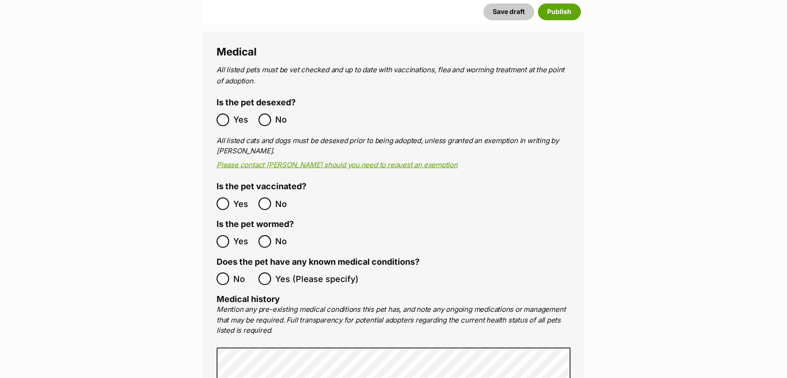
click at [227, 259] on ol "All listed pets must be vet checked and up to date with vaccinations, flea and …" at bounding box center [394, 311] width 354 height 493
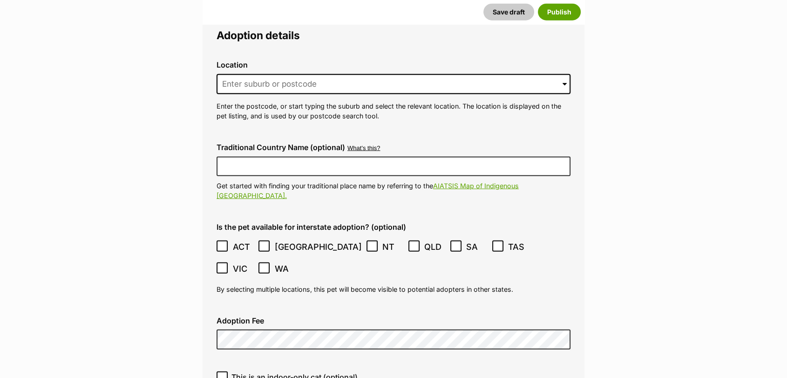
scroll to position [2227, 0]
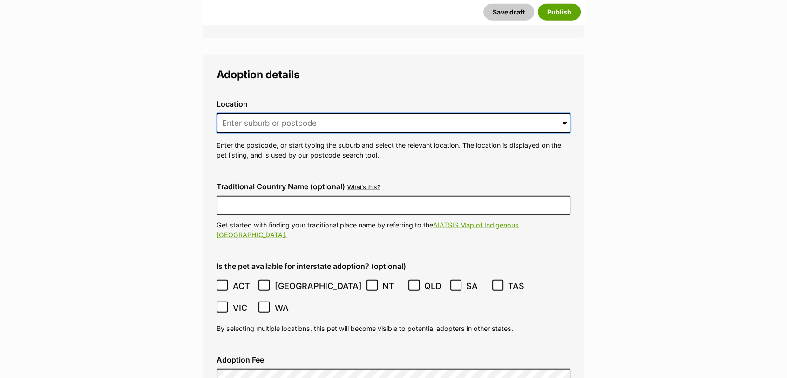
click at [266, 113] on input at bounding box center [394, 123] width 354 height 20
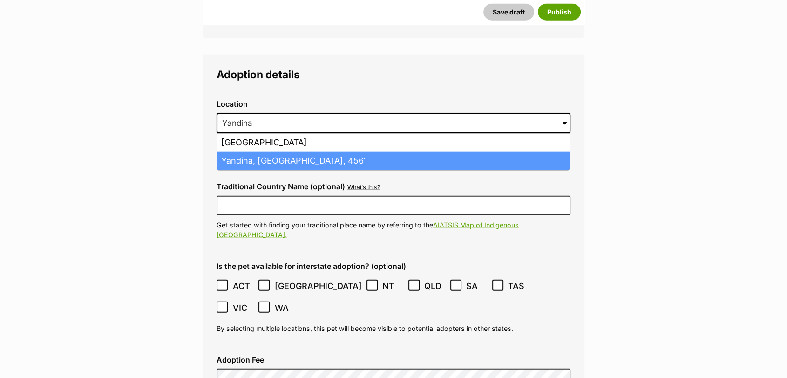
click at [269, 152] on li "Yandina, Queensland, 4561" at bounding box center [393, 161] width 352 height 18
type input "Yandina, Queensland, 4561"
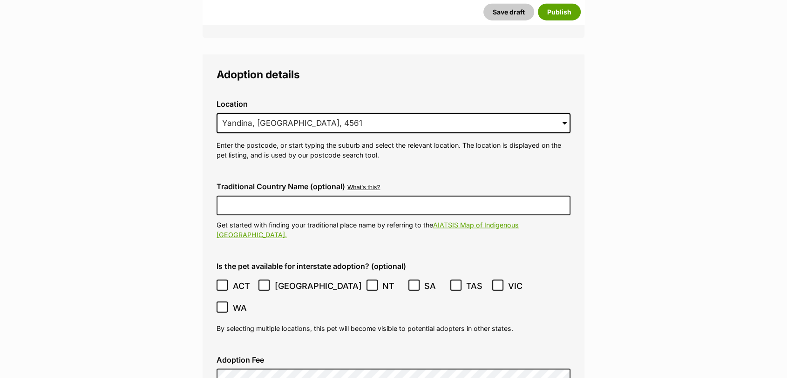
checkbox input "true"
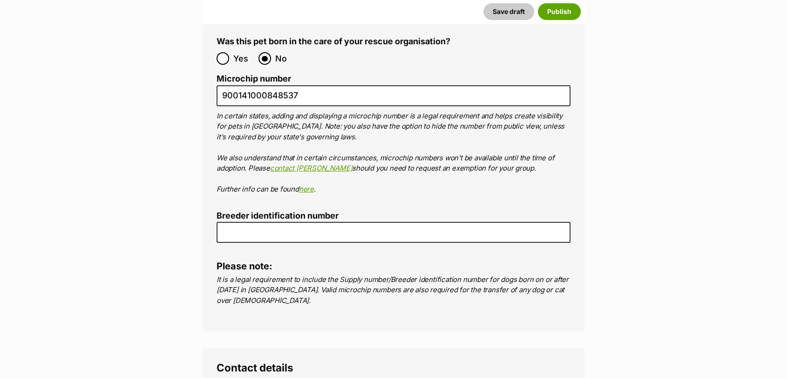
scroll to position [3211, 0]
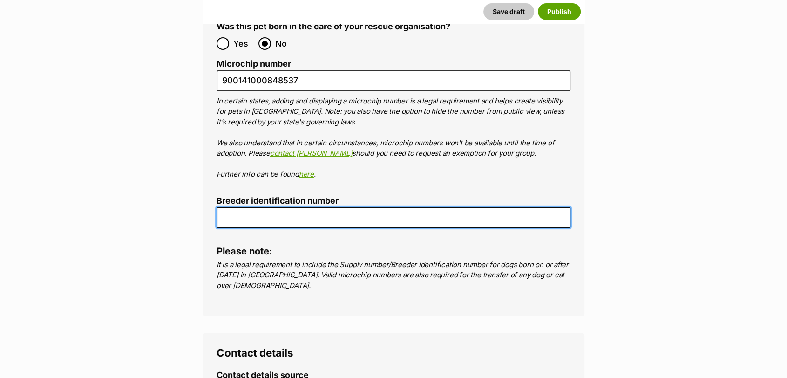
click at [409, 207] on input "Breeder identification number" at bounding box center [394, 217] width 354 height 21
type input "0016197957671"
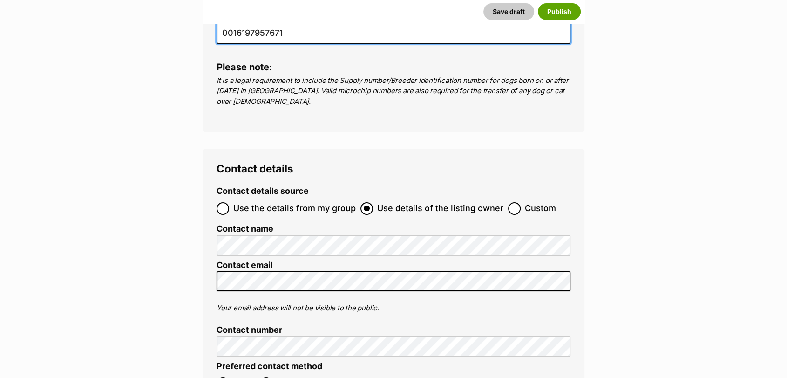
scroll to position [3410, 0]
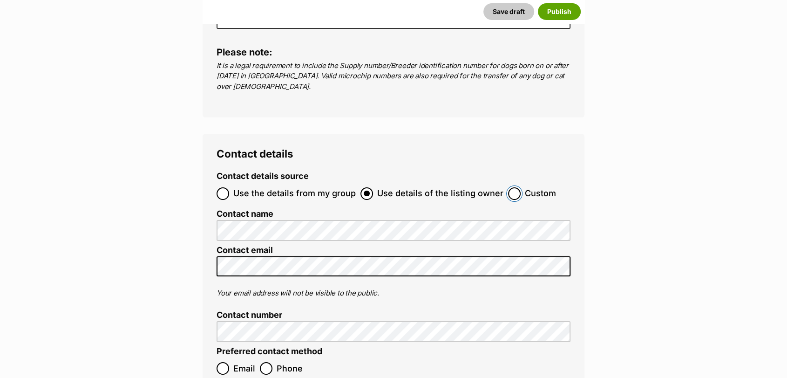
click at [513, 187] on input "Custom" at bounding box center [514, 193] width 13 height 13
radio input "true"
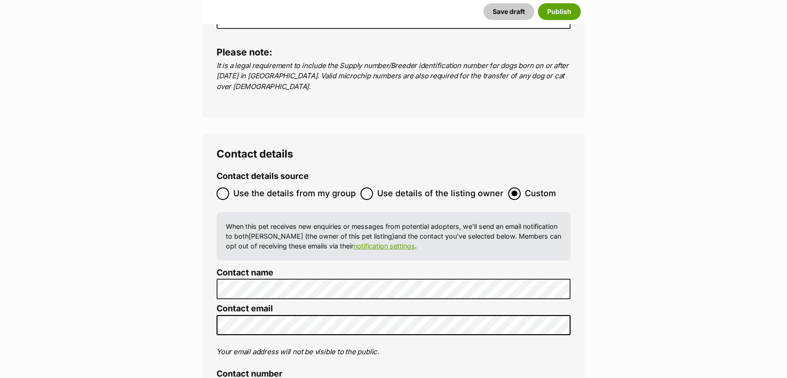
scroll to position [0, 0]
radio input "true"
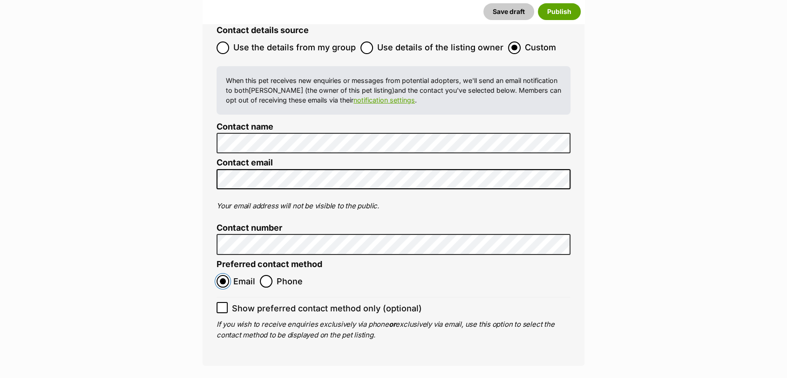
scroll to position [3566, 0]
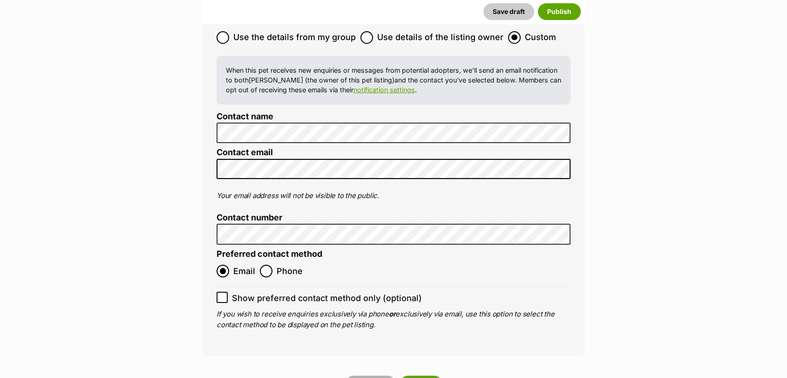
click at [369, 375] on button "Save draft" at bounding box center [370, 383] width 51 height 17
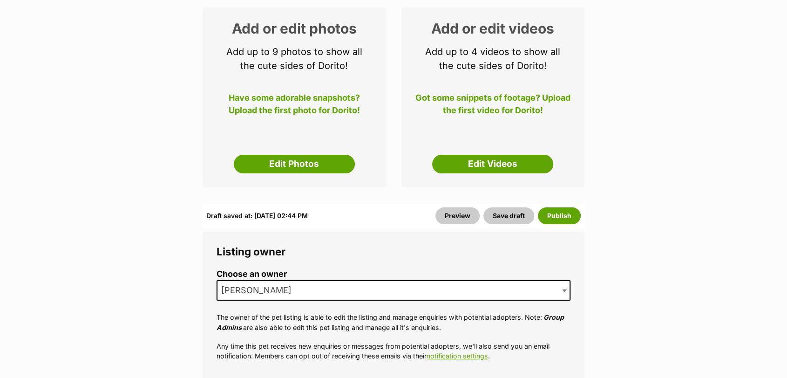
scroll to position [177, 0]
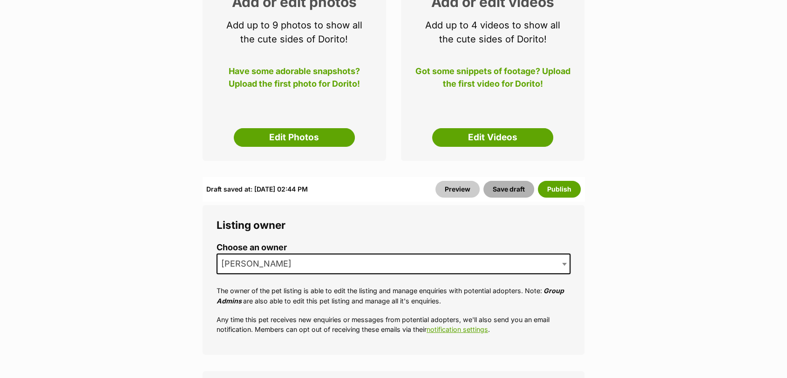
click at [507, 184] on button "Save draft" at bounding box center [508, 189] width 51 height 17
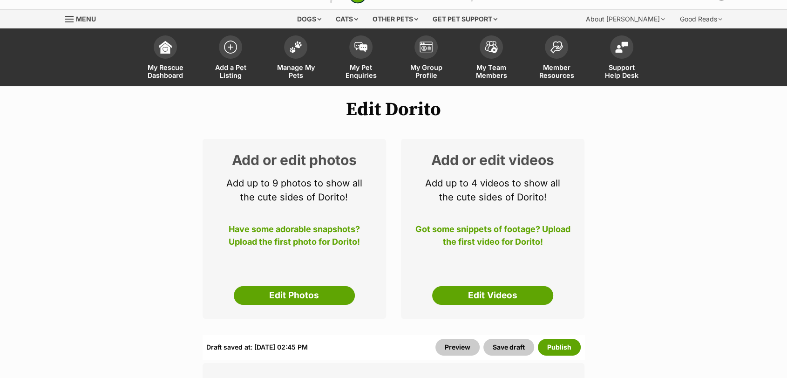
scroll to position [4, 0]
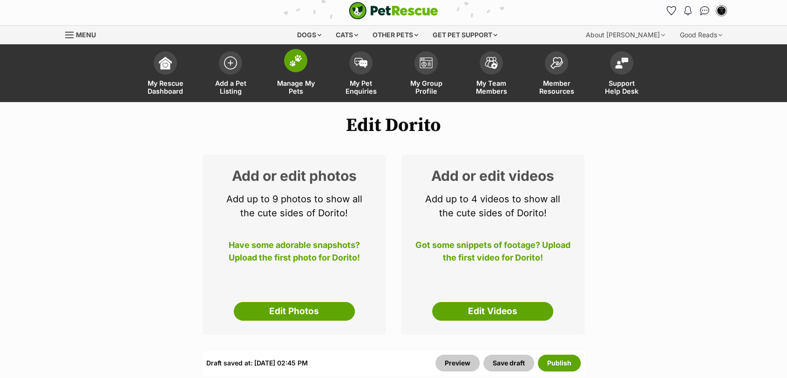
click at [297, 72] on link "Manage My Pets" at bounding box center [295, 74] width 65 height 55
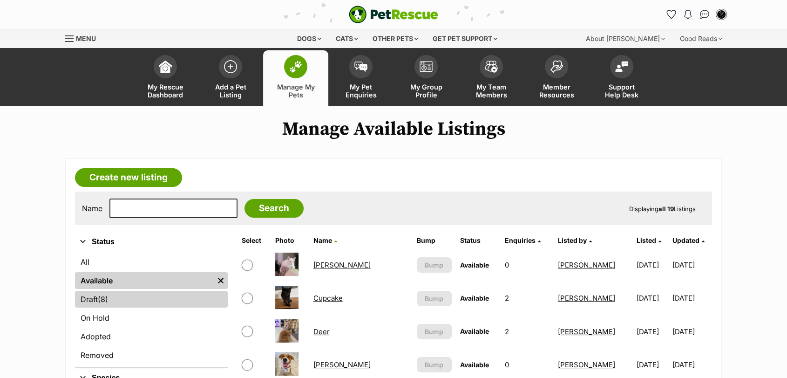
click at [143, 295] on link "Draft (8) Items" at bounding box center [151, 299] width 153 height 17
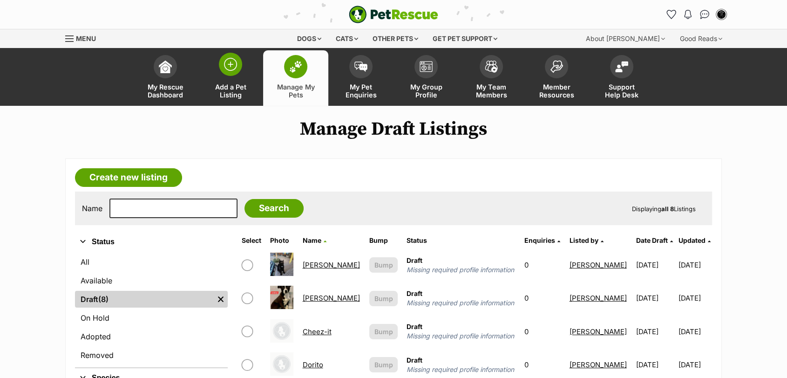
click at [222, 74] on link "Add a Pet Listing" at bounding box center [230, 77] width 65 height 55
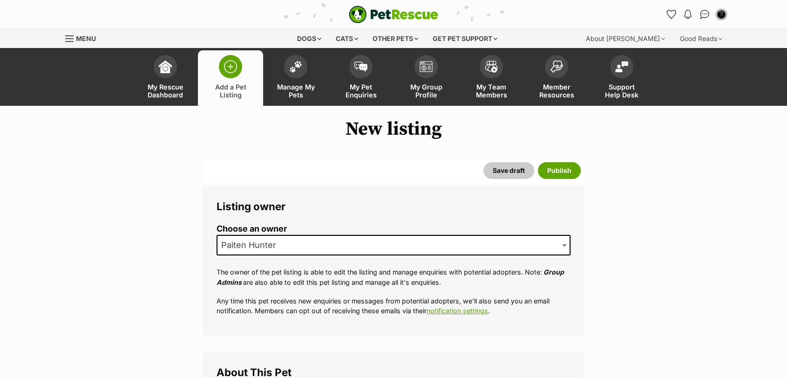
click at [306, 240] on span "Paiten Hunter" at bounding box center [394, 245] width 354 height 20
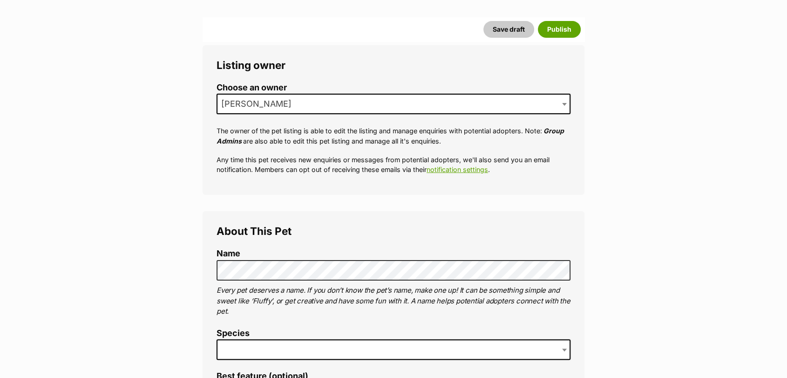
scroll to position [128, 0]
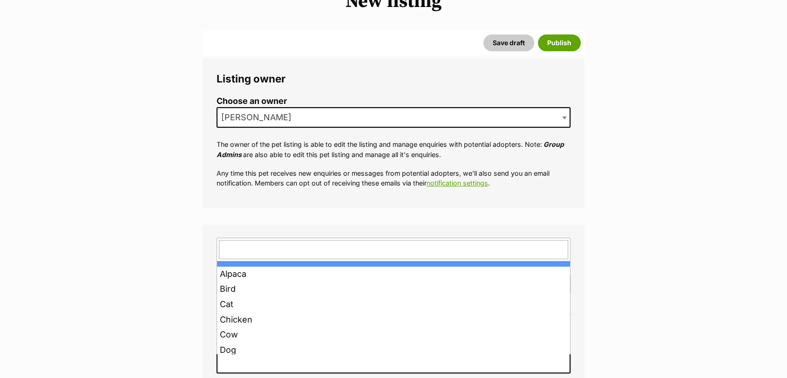
click at [449, 357] on span at bounding box center [394, 362] width 354 height 20
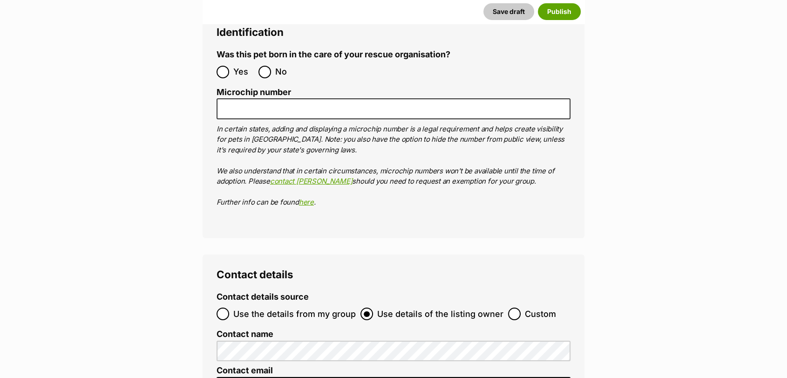
scroll to position [3076, 0]
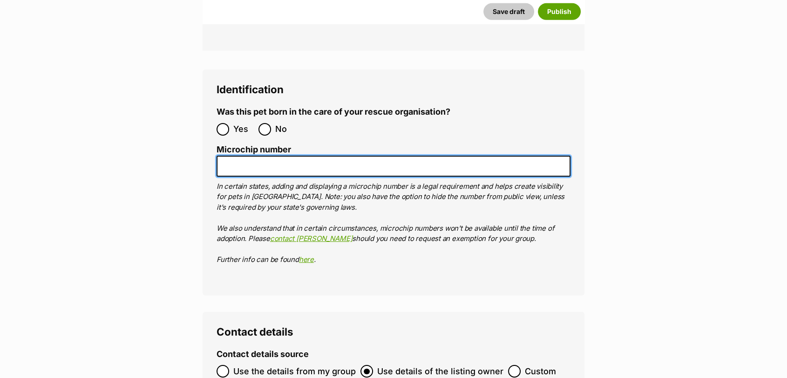
paste input "900141000848540"
type input "900141000848540"
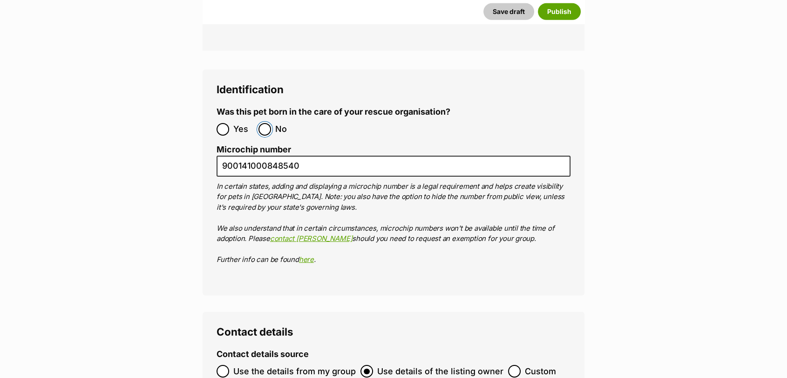
click at [264, 123] on input "No" at bounding box center [264, 129] width 13 height 13
radio input "true"
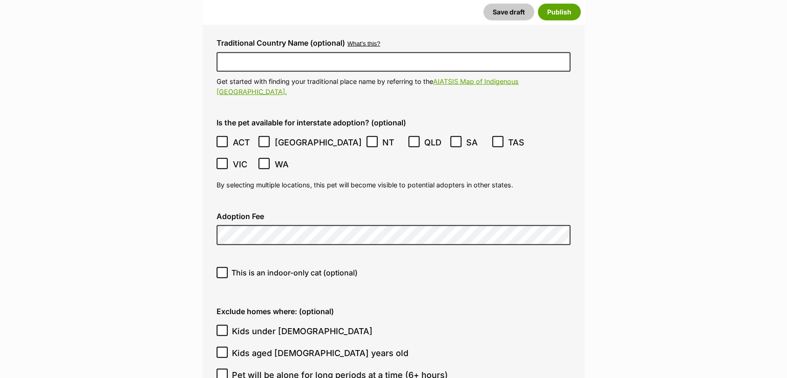
scroll to position [2278, 0]
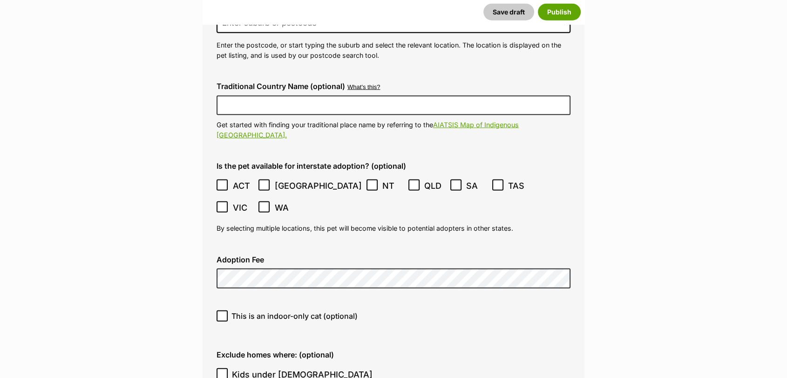
click at [299, 310] on span "This is an indoor-only cat (optional)" at bounding box center [294, 315] width 126 height 11
click at [228, 310] on input "This is an indoor-only cat (optional)" at bounding box center [222, 315] width 11 height 11
checkbox input "true"
drag, startPoint x: 299, startPoint y: 262, endPoint x: 336, endPoint y: 244, distance: 40.4
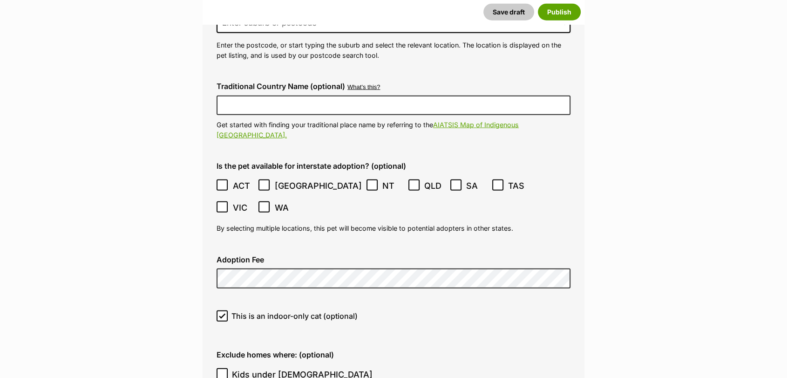
click at [381, 303] on div "This is an indoor-only cat (optional)" at bounding box center [393, 319] width 369 height 33
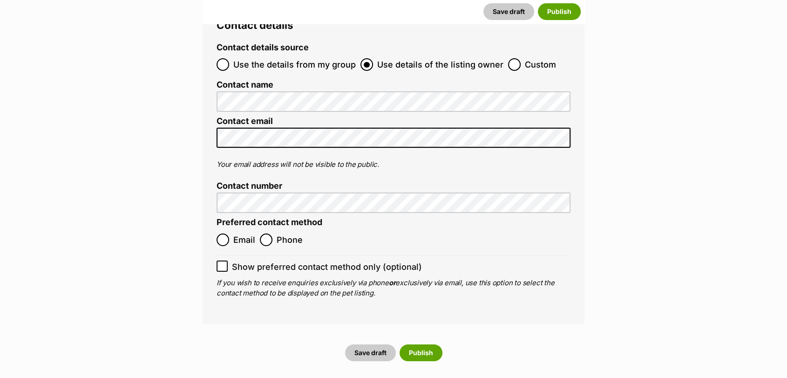
scroll to position [3305, 0]
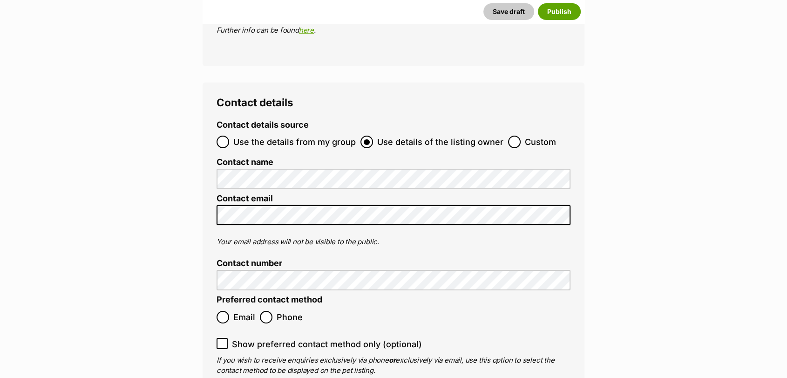
click at [518, 135] on label "Custom" at bounding box center [532, 141] width 48 height 13
click at [518, 135] on input "Custom" at bounding box center [514, 141] width 13 height 13
radio input "true"
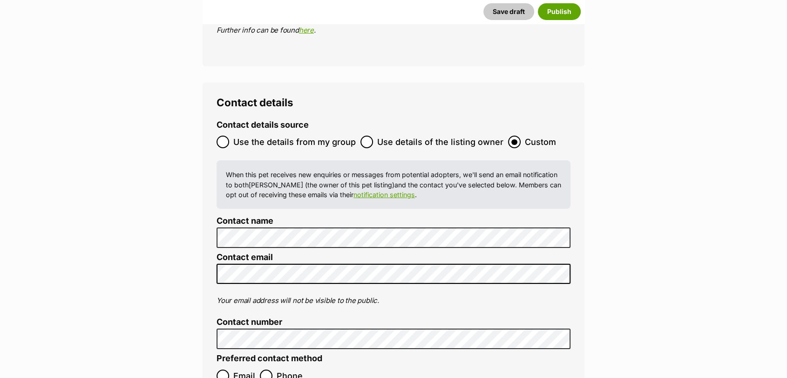
scroll to position [0, 0]
click at [223, 369] on input "Email" at bounding box center [223, 375] width 13 height 13
radio input "true"
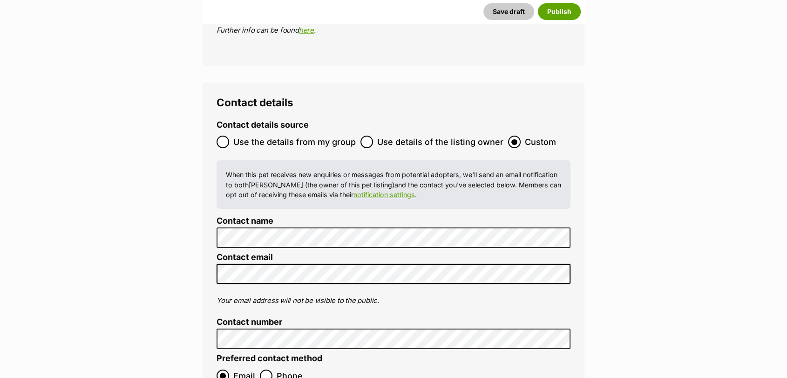
checkbox input "true"
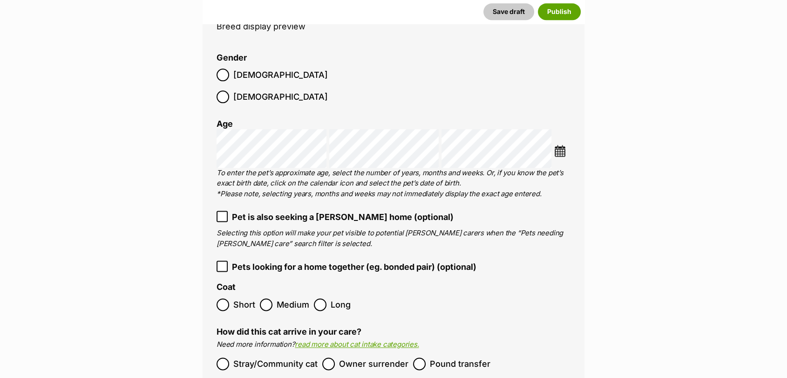
scroll to position [1163, 0]
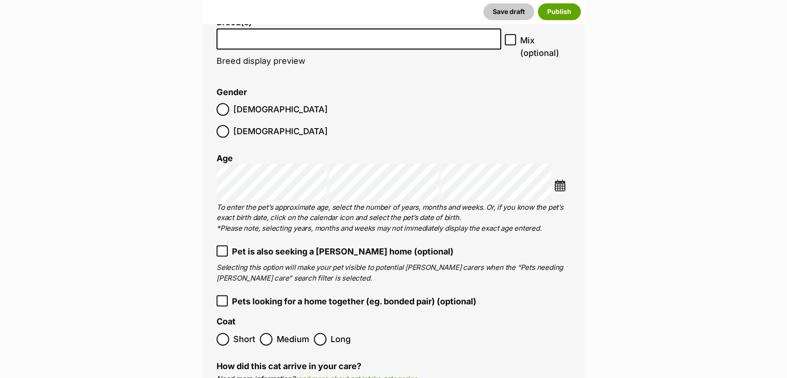
click at [564, 179] on img at bounding box center [560, 185] width 12 height 12
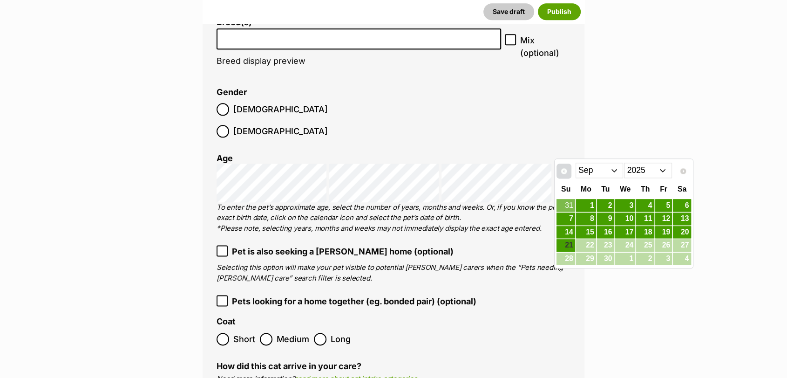
click at [564, 171] on span "Prev" at bounding box center [563, 170] width 7 height 7
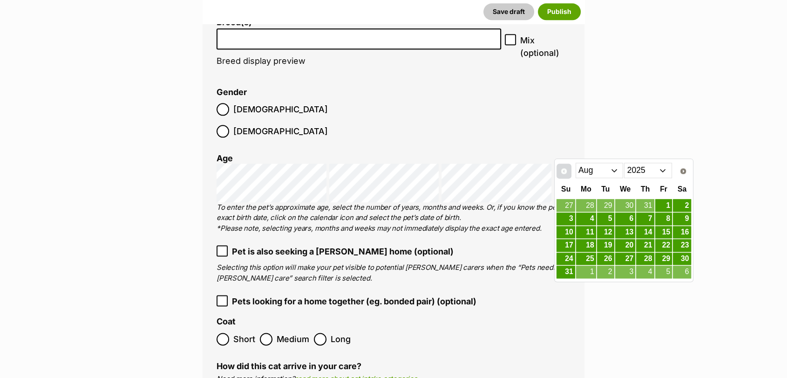
click at [564, 171] on span "Prev" at bounding box center [563, 170] width 7 height 7
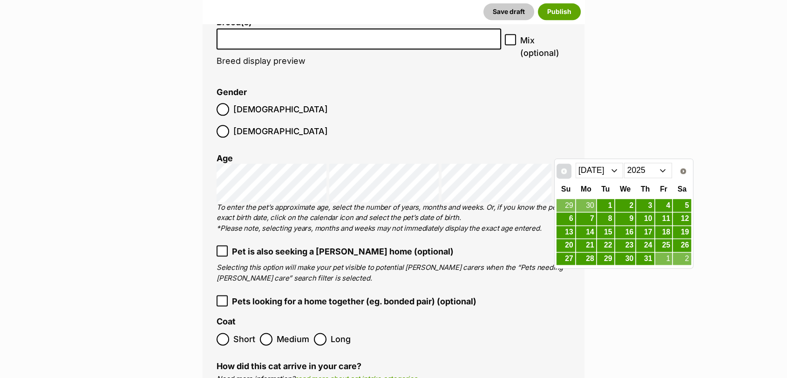
click at [566, 174] on span "Prev" at bounding box center [563, 170] width 7 height 7
click at [651, 244] on link "26" at bounding box center [645, 245] width 18 height 12
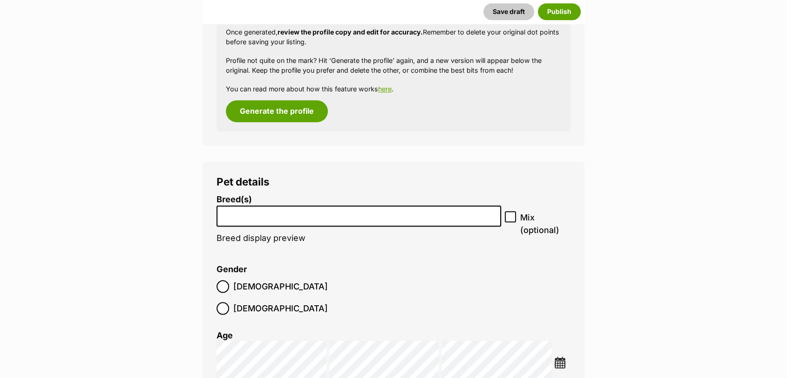
scroll to position [1001, 0]
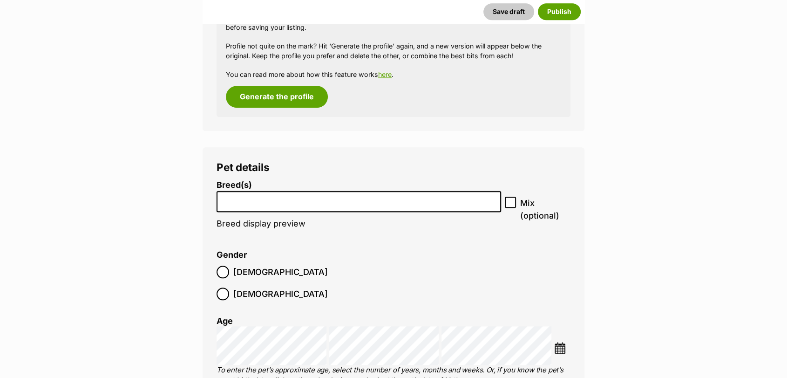
click at [343, 200] on input "search" at bounding box center [359, 199] width 278 height 10
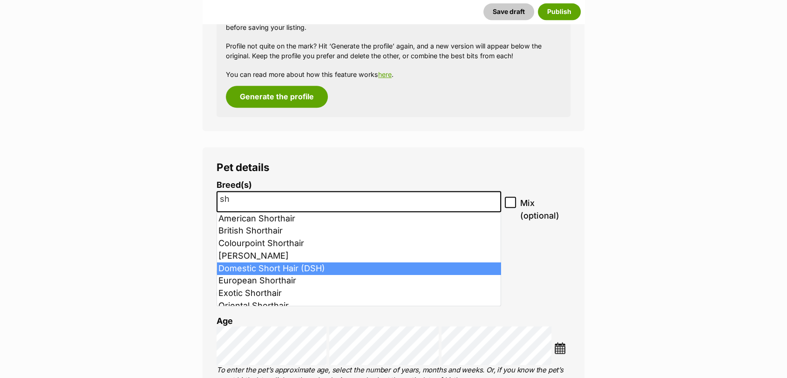
type input "sh"
select select "252102"
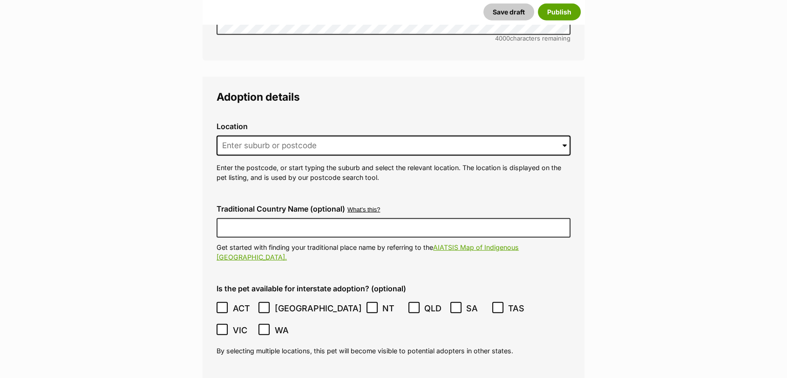
scroll to position [2220, 0]
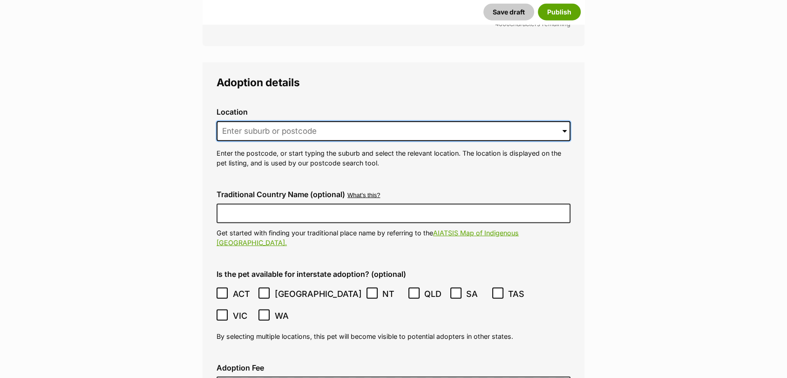
click at [271, 121] on input at bounding box center [394, 131] width 354 height 20
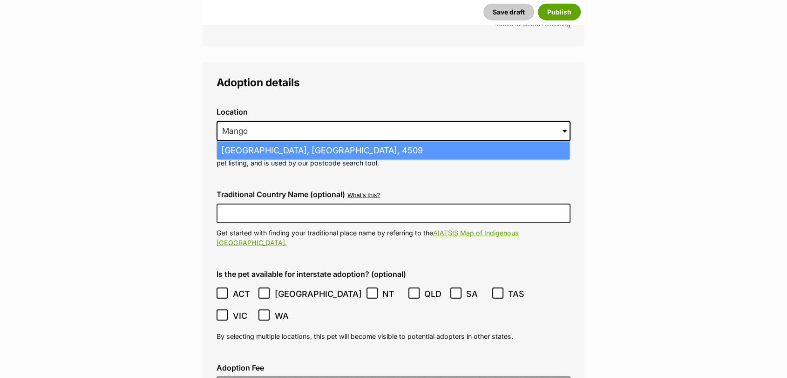
click at [294, 142] on li "[GEOGRAPHIC_DATA], [GEOGRAPHIC_DATA], 4509" at bounding box center [393, 151] width 352 height 18
type input "[GEOGRAPHIC_DATA], [GEOGRAPHIC_DATA], 4509"
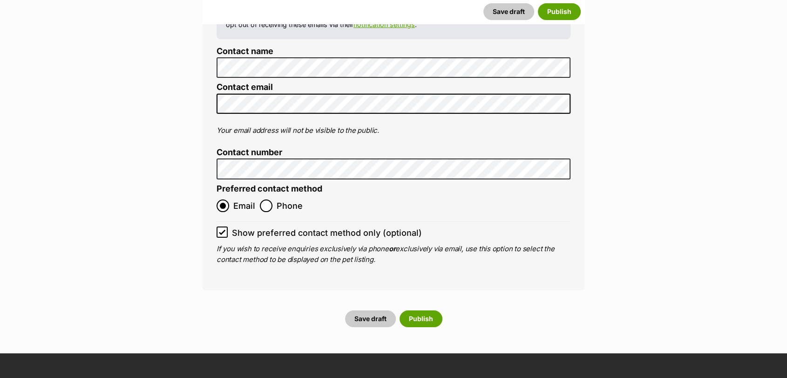
scroll to position [3671, 0]
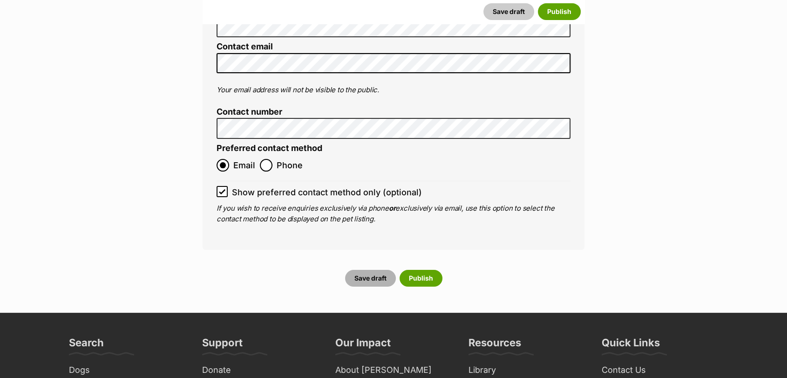
click at [365, 270] on button "Save draft" at bounding box center [370, 278] width 51 height 17
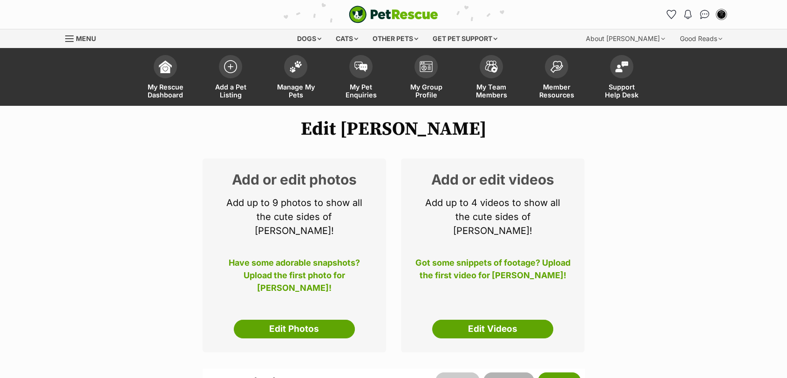
click at [503, 372] on button "Save draft" at bounding box center [508, 380] width 51 height 17
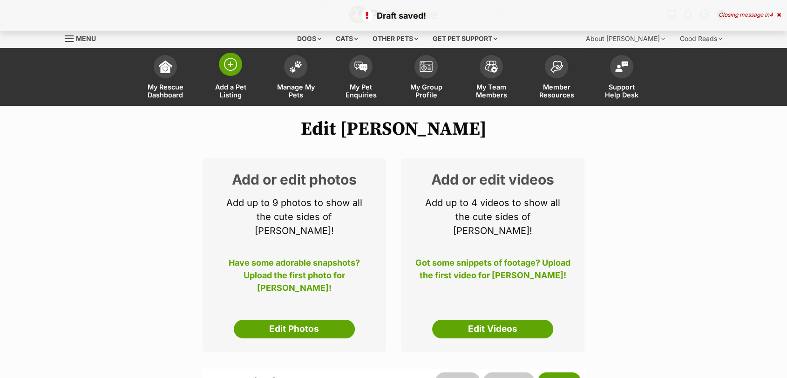
click at [227, 80] on link "Add a Pet Listing" at bounding box center [230, 77] width 65 height 55
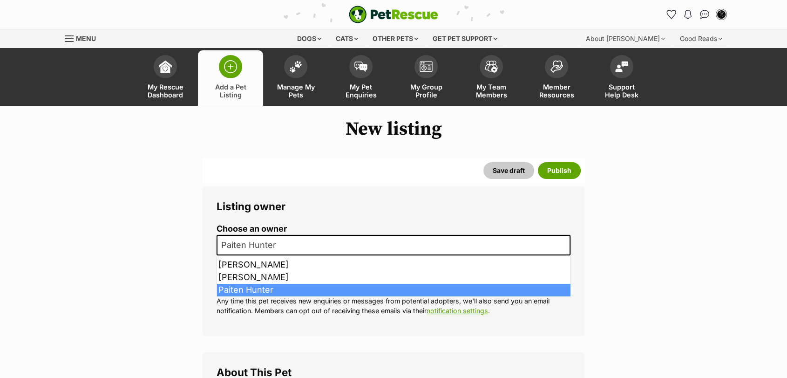
click at [273, 250] on span "Paiten Hunter" at bounding box center [251, 244] width 68 height 13
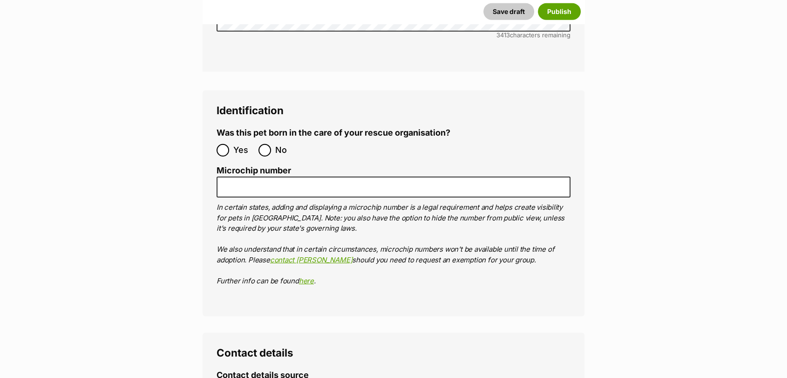
scroll to position [2730, 0]
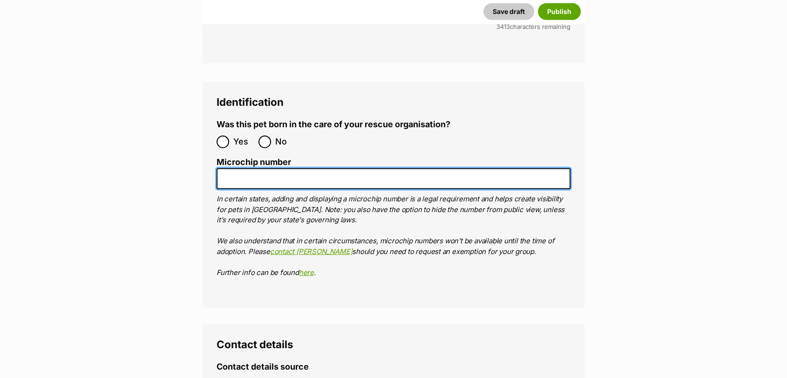
click at [546, 168] on input "Microchip number" at bounding box center [394, 178] width 354 height 21
paste input "991003001552456"
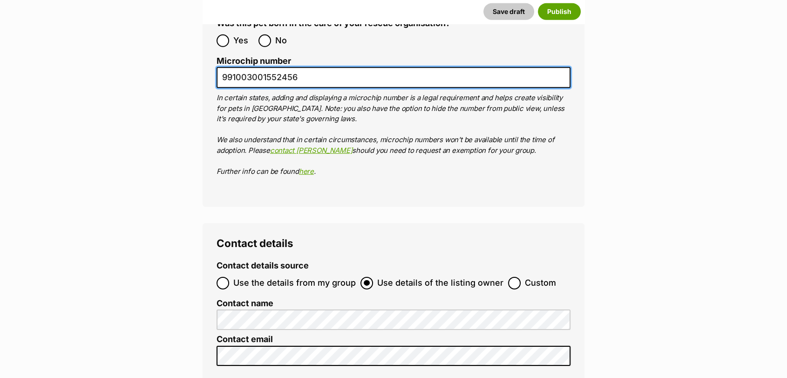
scroll to position [2721, 0]
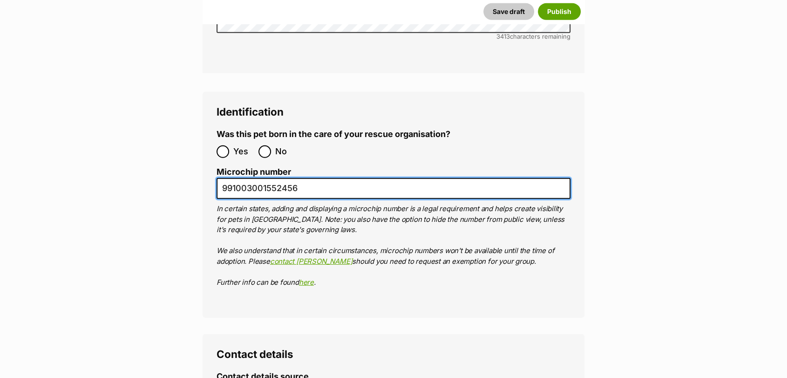
type input "991003001552456"
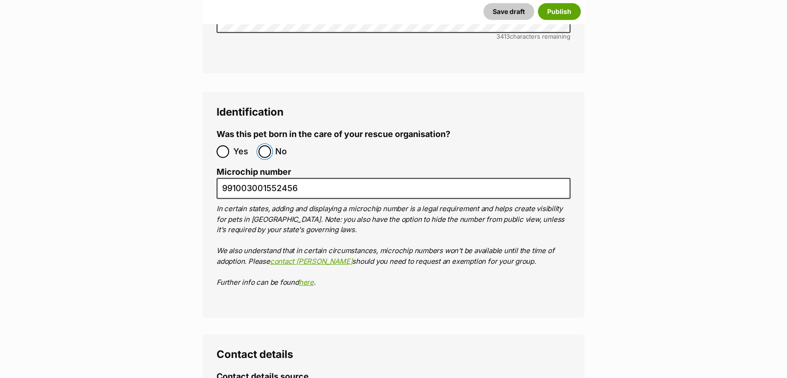
click at [271, 145] on input "No" at bounding box center [264, 151] width 13 height 13
radio input "true"
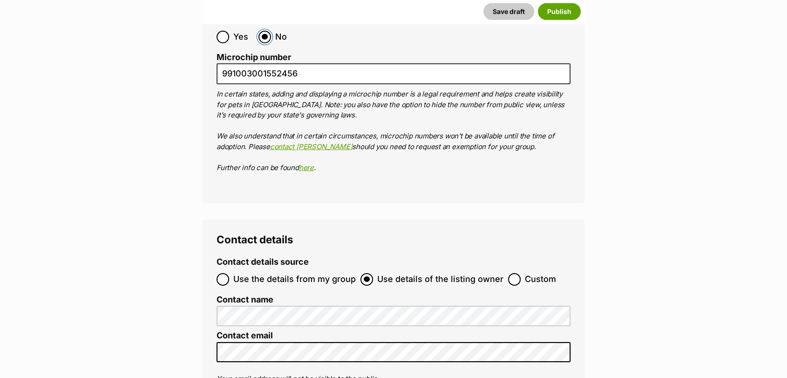
scroll to position [2839, 0]
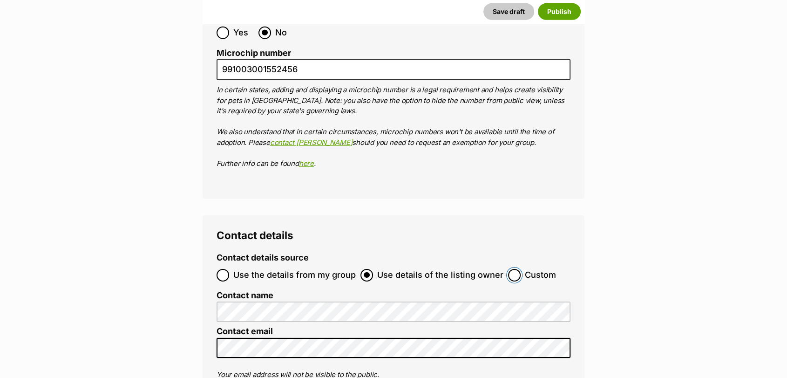
click at [514, 269] on input "Custom" at bounding box center [514, 275] width 13 height 13
radio input "true"
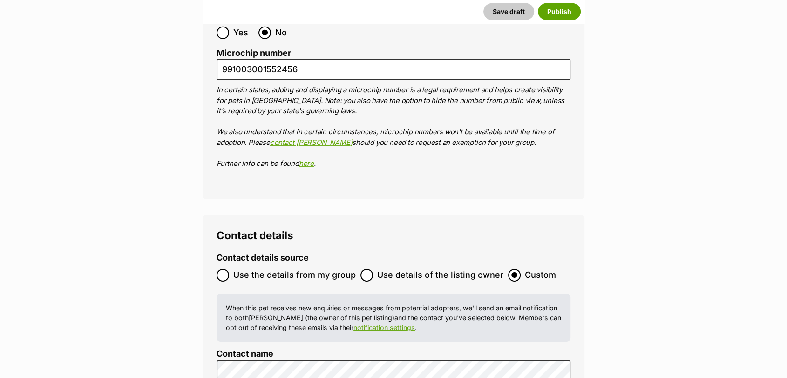
scroll to position [0, 0]
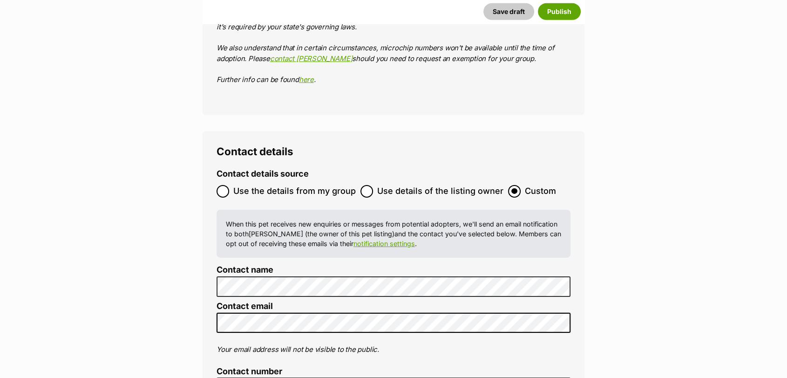
drag, startPoint x: 458, startPoint y: 328, endPoint x: 29, endPoint y: 361, distance: 430.1
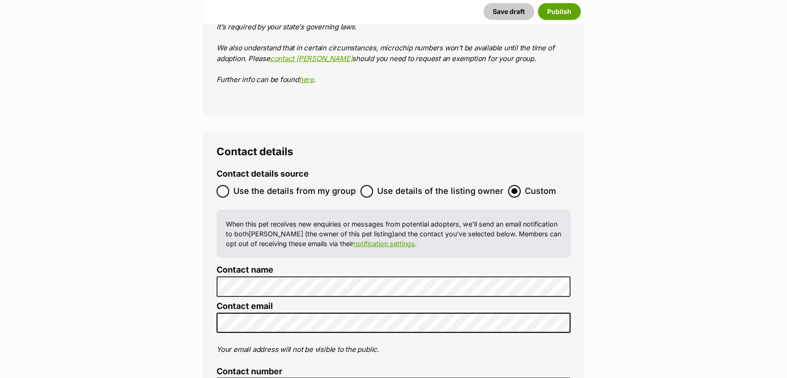
radio input "true"
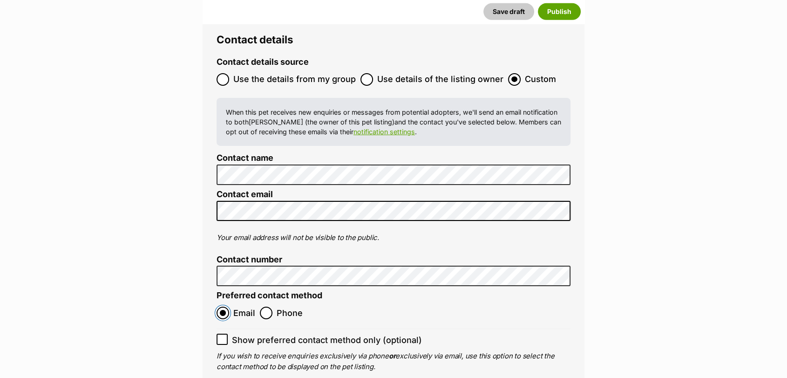
scroll to position [3053, 0]
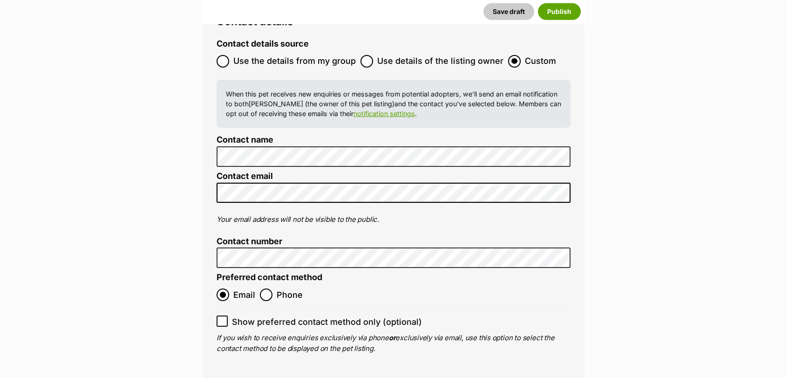
click at [220, 318] on icon at bounding box center [222, 321] width 7 height 7
click at [220, 315] on input "Show preferred contact method only (optional)" at bounding box center [222, 320] width 11 height 11
checkbox input "true"
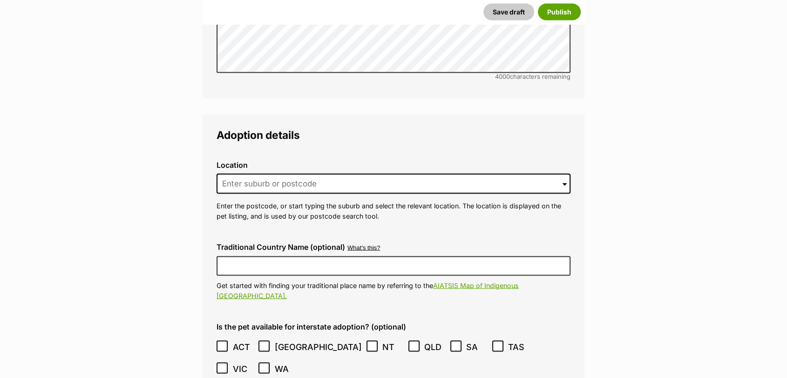
scroll to position [1720, 0]
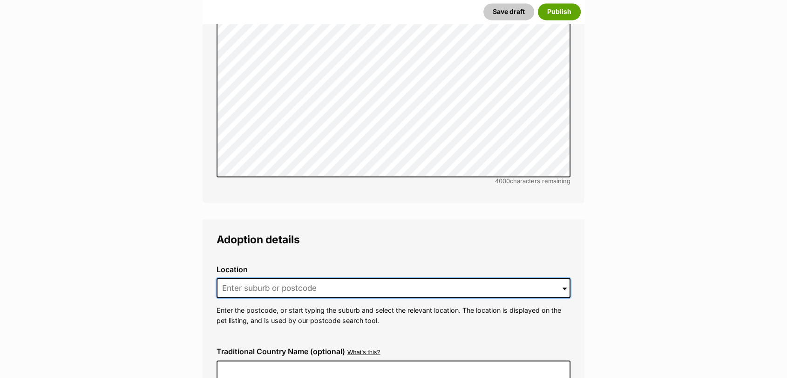
click at [287, 277] on input at bounding box center [394, 287] width 354 height 20
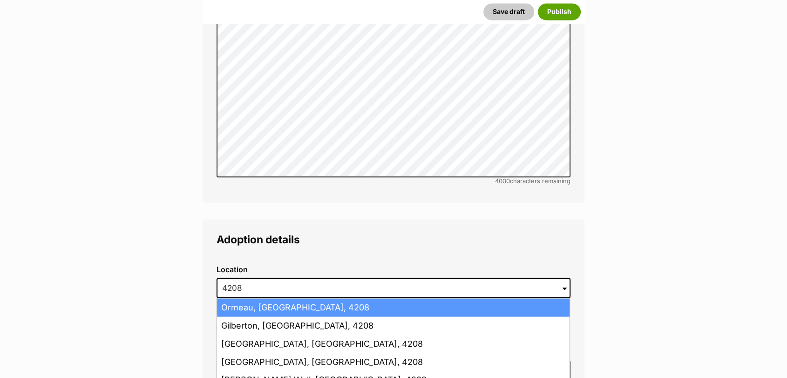
click at [282, 298] on li "Ormeau, Queensland, 4208" at bounding box center [393, 307] width 352 height 18
type input "Ormeau, Queensland, 4208"
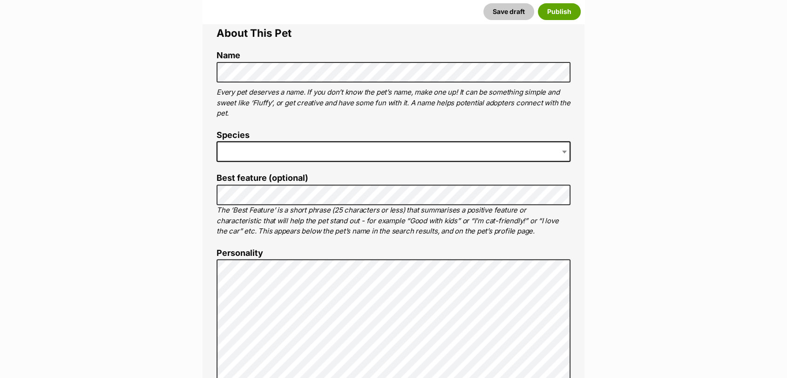
scroll to position [344, 0]
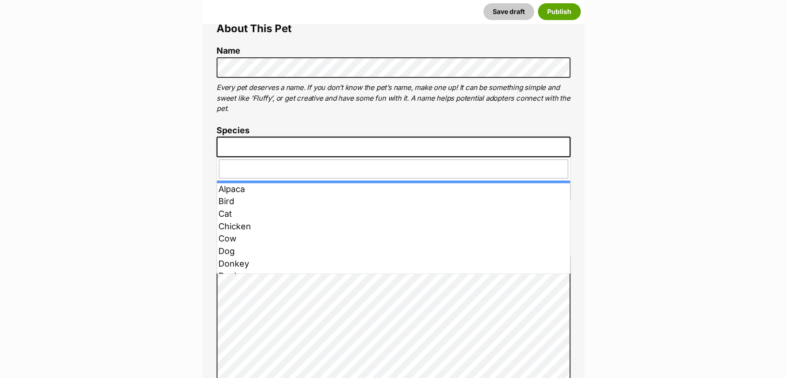
click at [555, 150] on span at bounding box center [394, 146] width 354 height 20
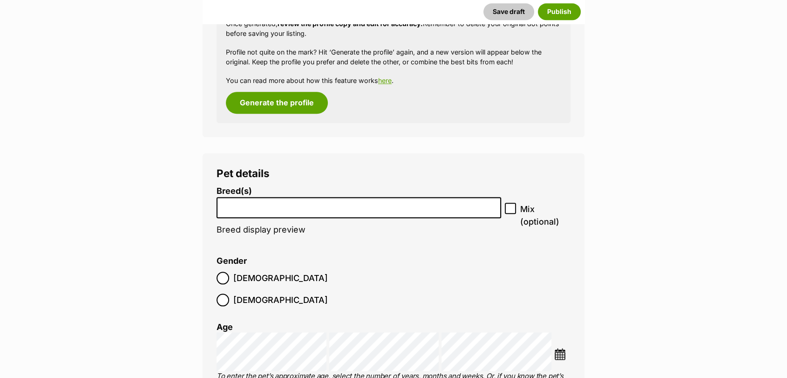
scroll to position [980, 0]
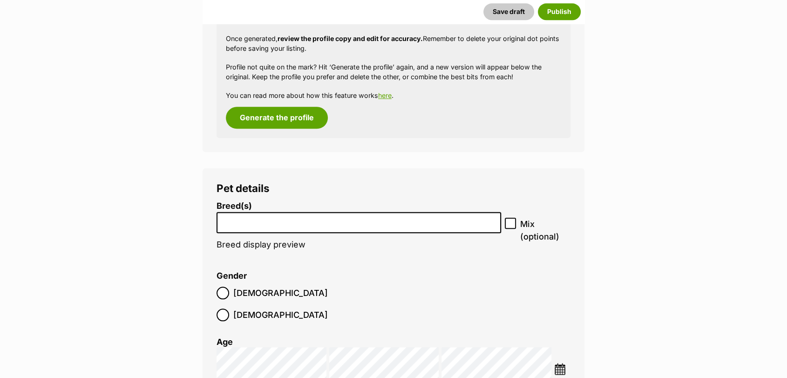
click at [424, 218] on input "search" at bounding box center [359, 220] width 278 height 10
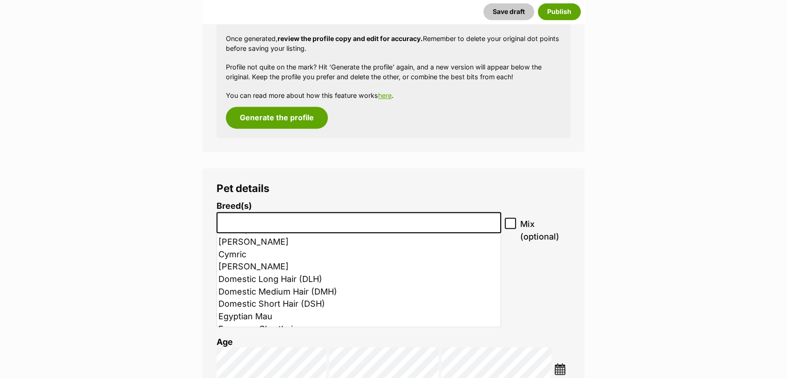
scroll to position [253, 0]
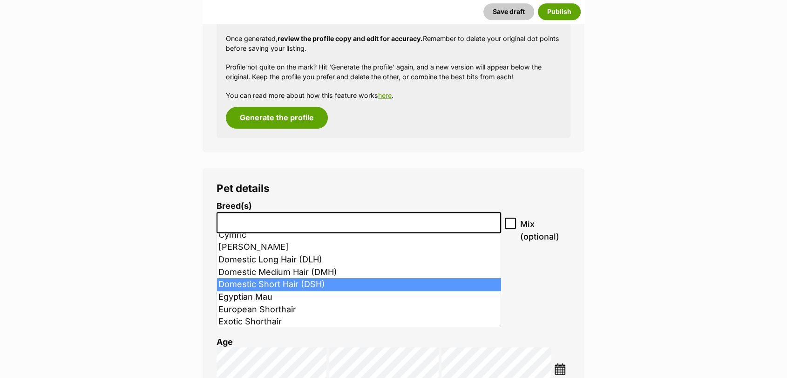
select select "252102"
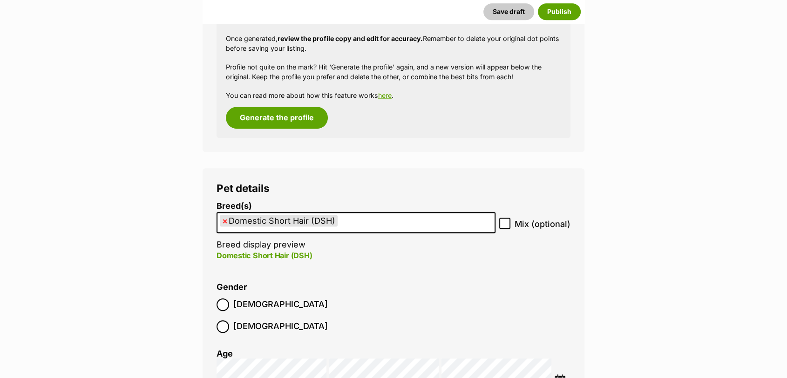
click at [250, 300] on span "[DEMOGRAPHIC_DATA]" at bounding box center [280, 304] width 95 height 13
click at [559, 374] on img at bounding box center [560, 380] width 12 height 12
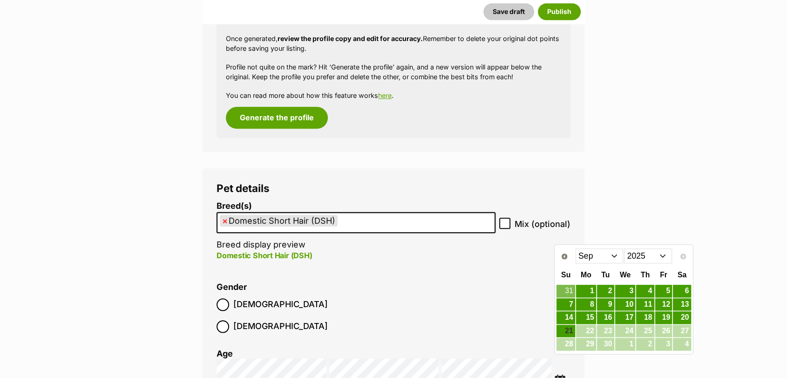
click at [636, 255] on select "2015 2016 2017 2018 2019 2020 2021 2022 2023 2024 2025" at bounding box center [648, 255] width 48 height 15
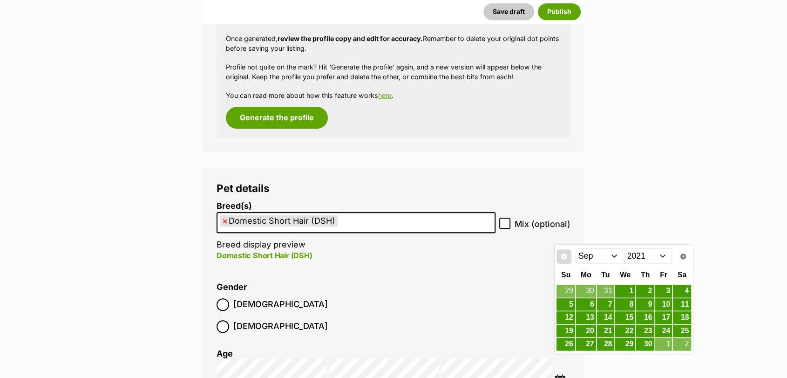
click at [566, 254] on span "Prev" at bounding box center [563, 255] width 7 height 7
click at [645, 330] on link "24" at bounding box center [645, 331] width 18 height 12
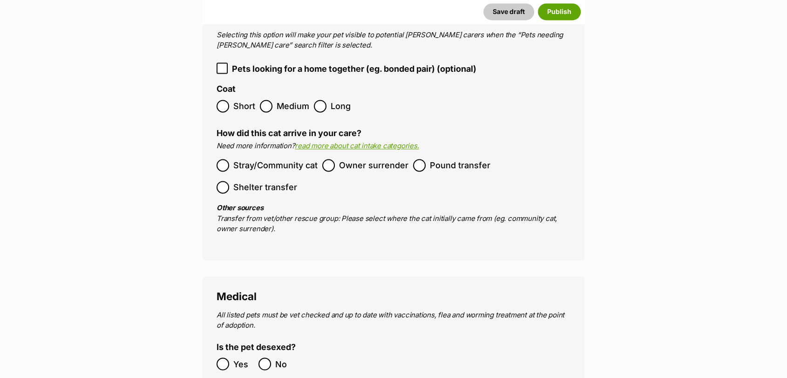
scroll to position [1469, 0]
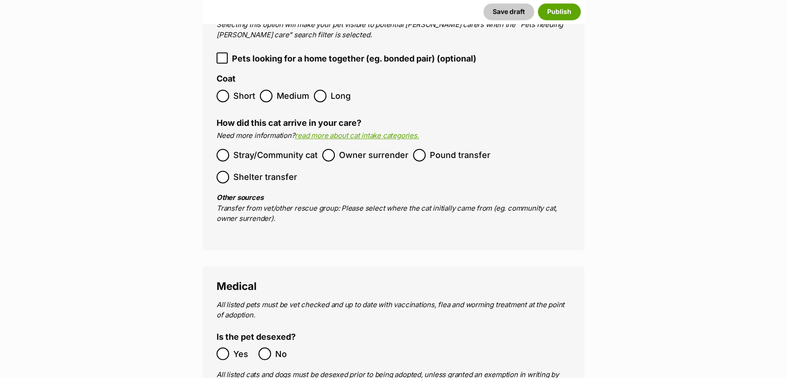
click at [376, 149] on span "Owner surrender" at bounding box center [373, 155] width 69 height 13
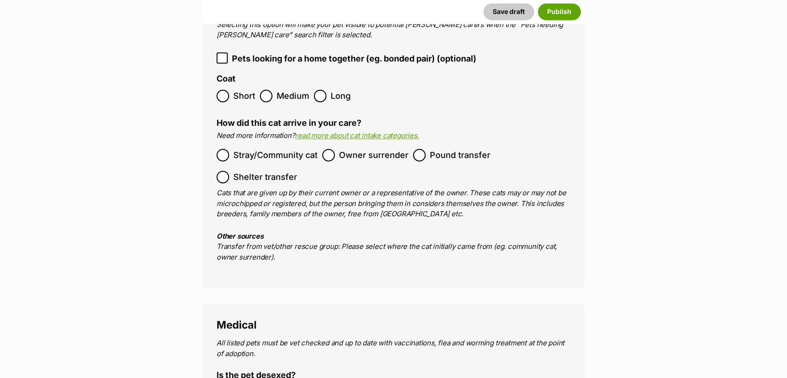
click at [232, 89] on label "Short" at bounding box center [236, 95] width 39 height 13
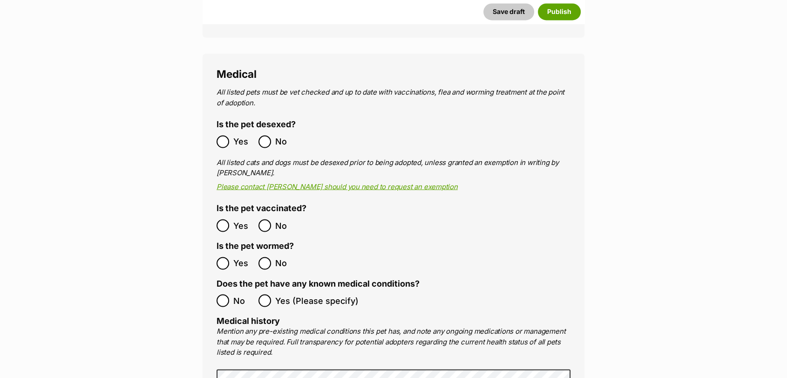
scroll to position [1766, 0]
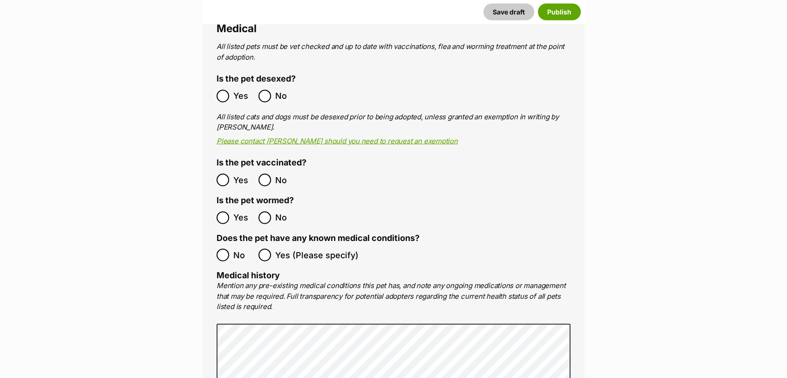
drag, startPoint x: 785, startPoint y: 154, endPoint x: 793, endPoint y: 158, distance: 10.0
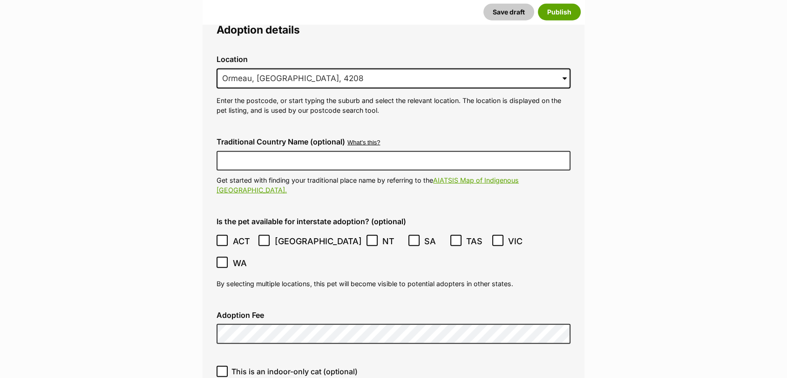
scroll to position [2411, 0]
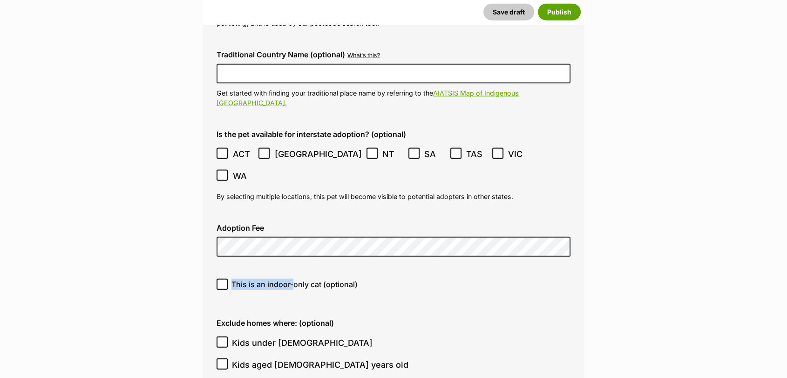
drag, startPoint x: 293, startPoint y: 237, endPoint x: 431, endPoint y: 212, distance: 139.6
click at [431, 212] on div "Location 0 options available. 6002 Ormeau, Queensland, 4208 Ormeau, Queensland,…" at bounding box center [394, 378] width 354 height 836
click at [223, 282] on icon at bounding box center [222, 284] width 6 height 4
click at [223, 278] on input "This is an indoor-only cat (optional)" at bounding box center [222, 283] width 11 height 11
checkbox input "true"
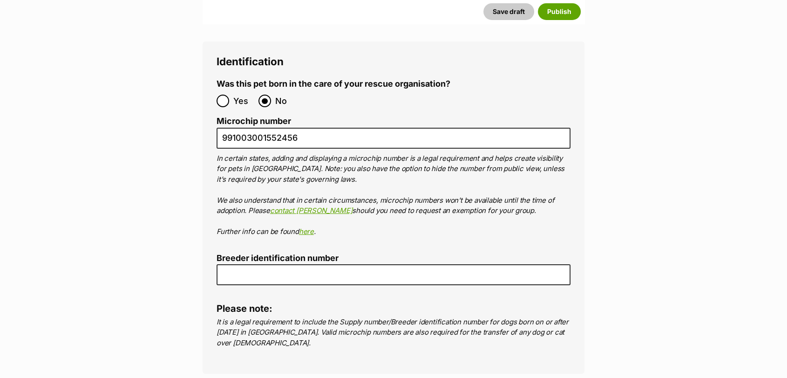
scroll to position [3282, 0]
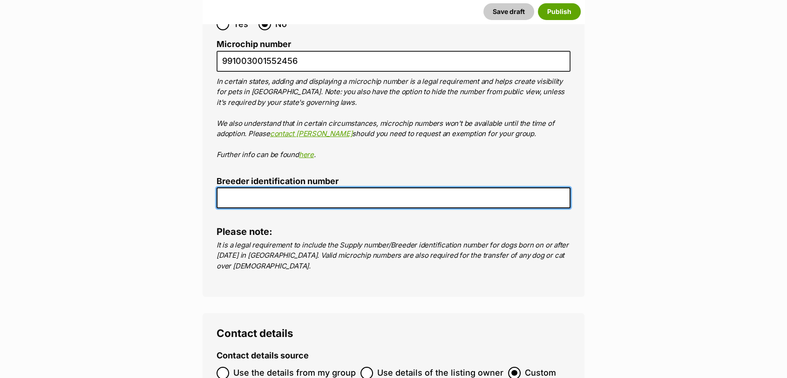
click at [495, 187] on input "Breeder identification number" at bounding box center [394, 197] width 354 height 21
type input "0016197957671"
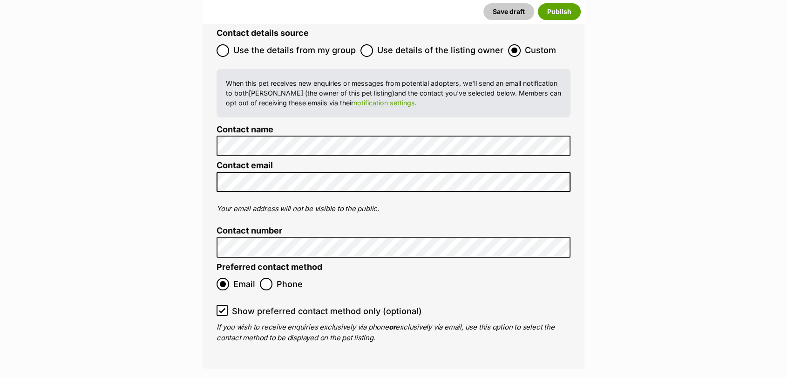
scroll to position [3630, 0]
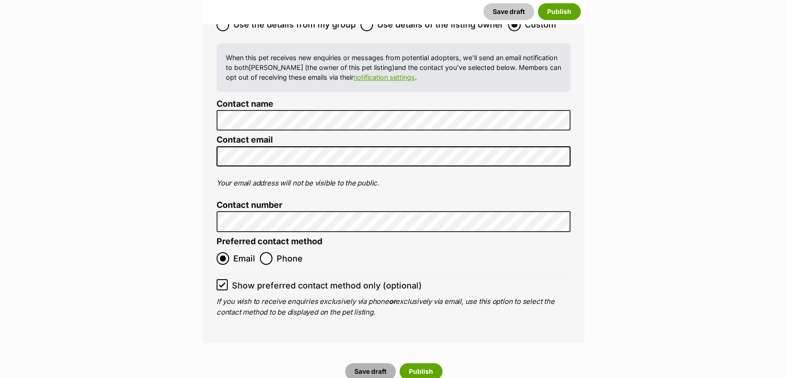
click at [372, 363] on button "Save draft" at bounding box center [370, 371] width 51 height 17
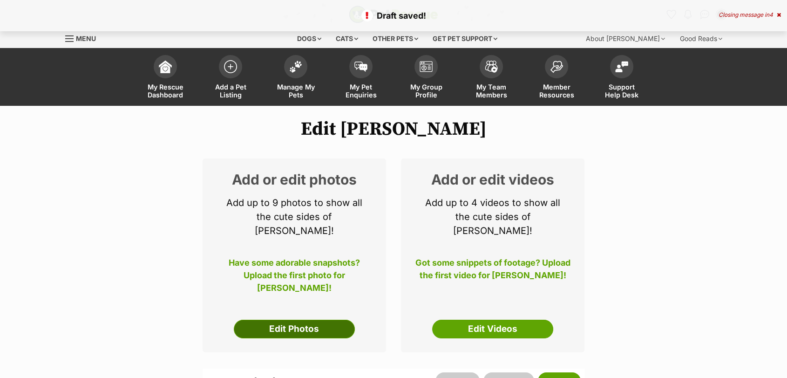
drag, startPoint x: 0, startPoint y: 0, endPoint x: 303, endPoint y: 321, distance: 441.4
click at [303, 321] on link "Edit Photos" at bounding box center [294, 328] width 121 height 19
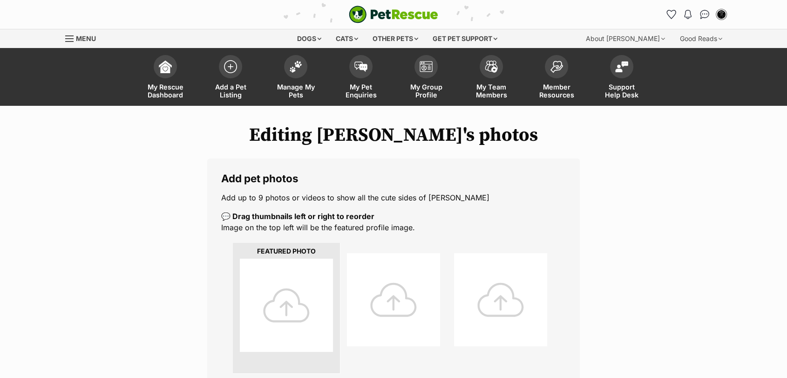
click at [311, 331] on div at bounding box center [286, 304] width 93 height 93
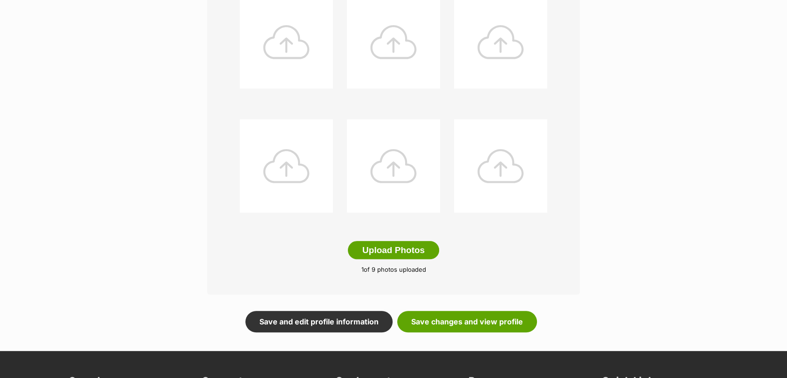
scroll to position [397, 0]
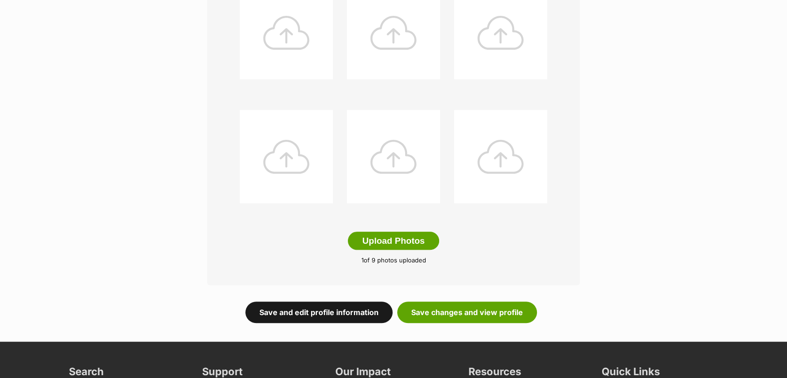
click at [346, 312] on link "Save and edit profile information" at bounding box center [318, 311] width 147 height 21
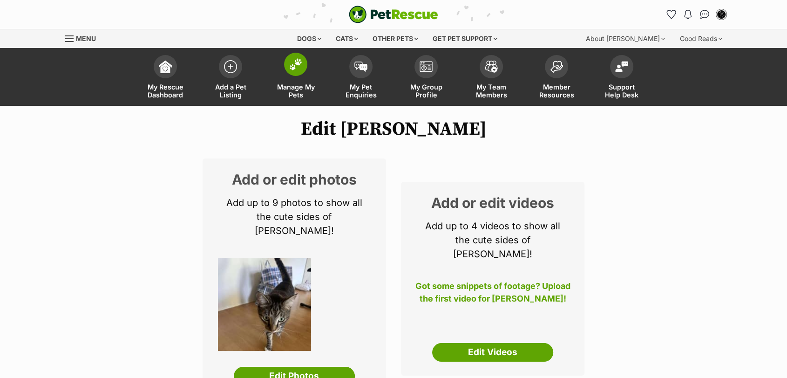
click at [295, 84] on span "Manage My Pets" at bounding box center [296, 91] width 42 height 16
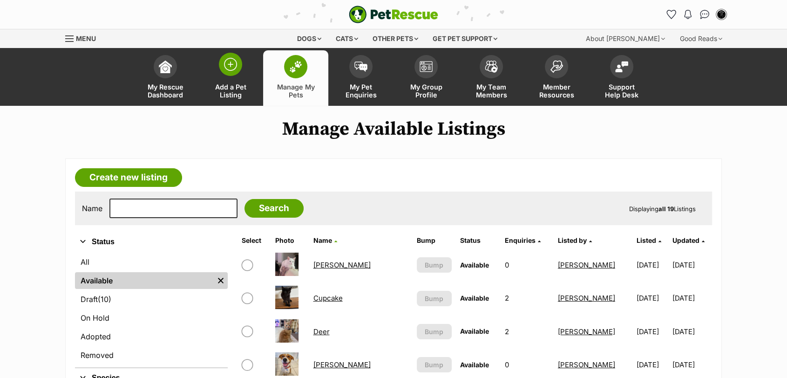
click at [247, 75] on link "Add a Pet Listing" at bounding box center [230, 77] width 65 height 55
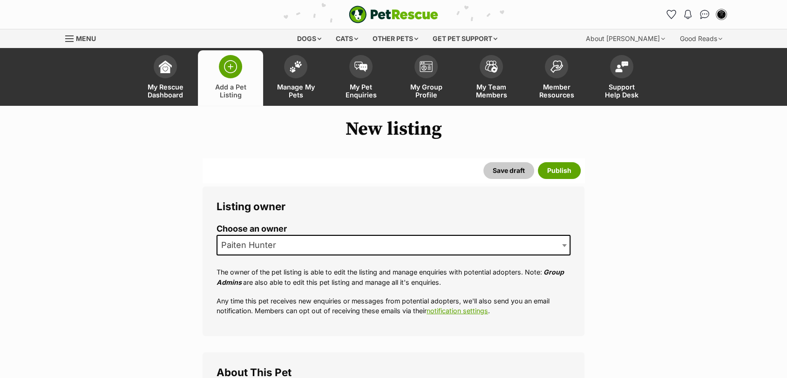
click at [262, 250] on span "Paiten Hunter" at bounding box center [251, 244] width 68 height 13
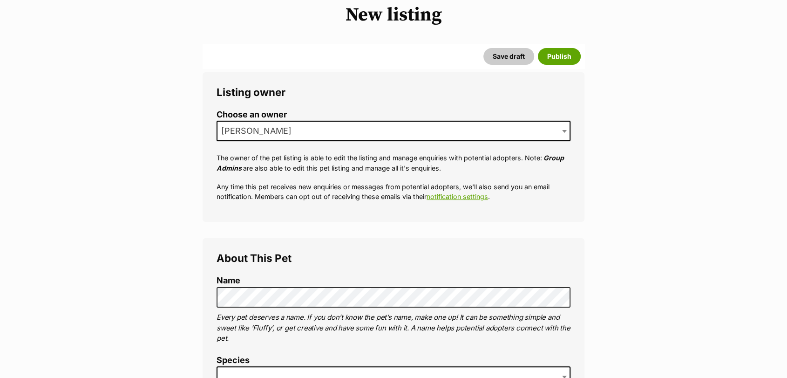
scroll to position [212, 0]
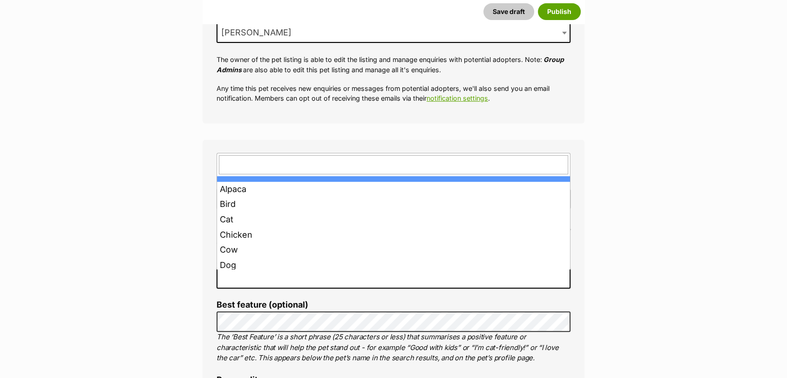
click at [270, 286] on span at bounding box center [394, 278] width 354 height 20
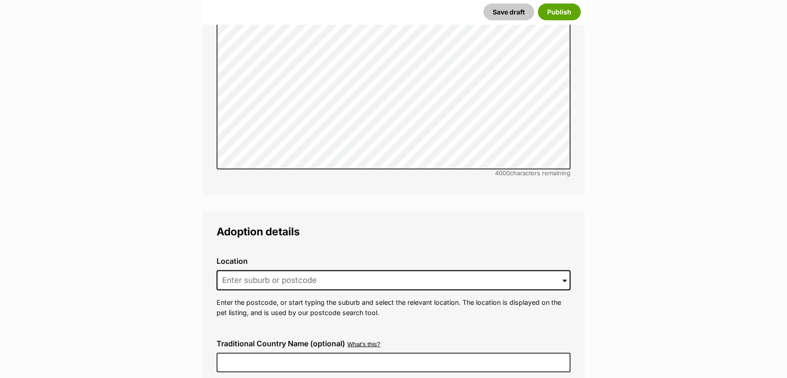
scroll to position [2112, 0]
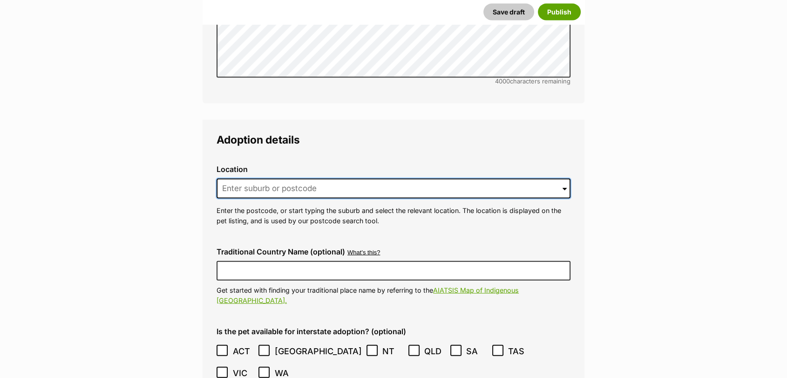
click at [514, 178] on input at bounding box center [394, 188] width 354 height 20
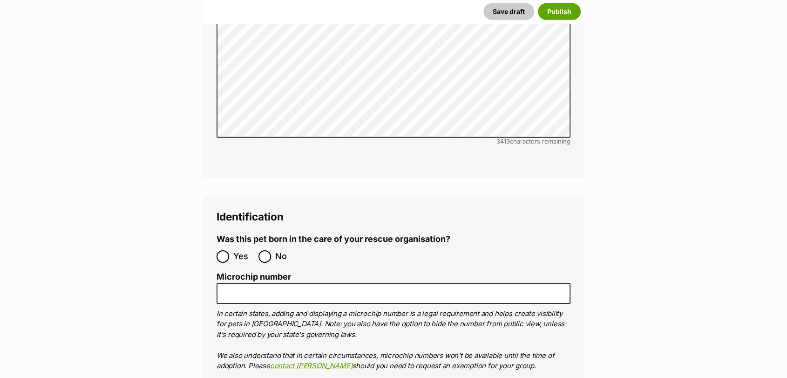
scroll to position [2983, 0]
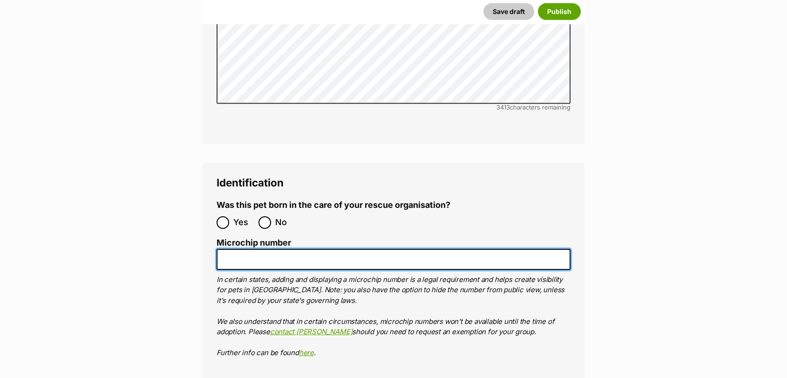
paste input "991001002702421"
type input "991001002702421"
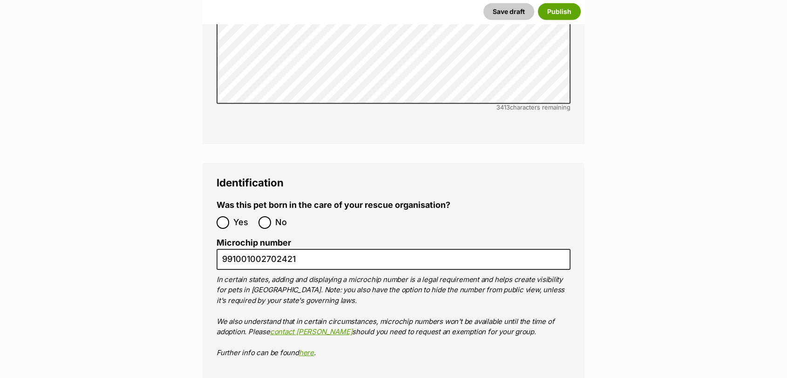
click at [271, 216] on label "No" at bounding box center [276, 222] width 37 height 13
click at [271, 216] on input "No" at bounding box center [264, 222] width 13 height 13
radio input "true"
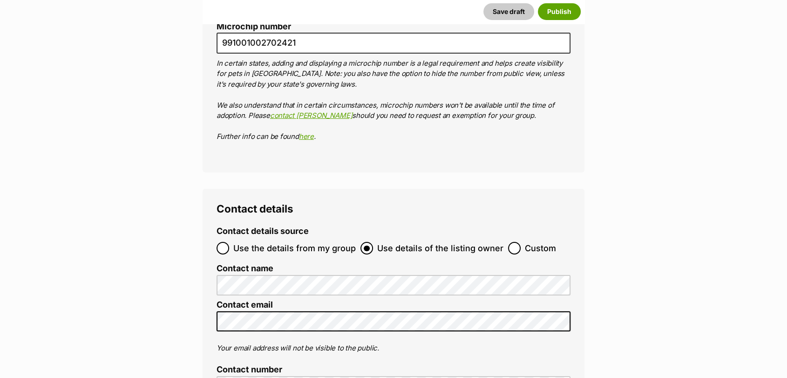
scroll to position [3194, 0]
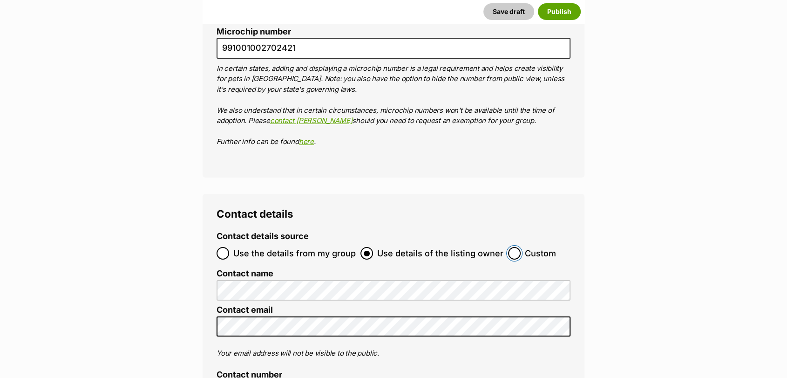
click at [514, 247] on input "Custom" at bounding box center [514, 253] width 13 height 13
radio input "true"
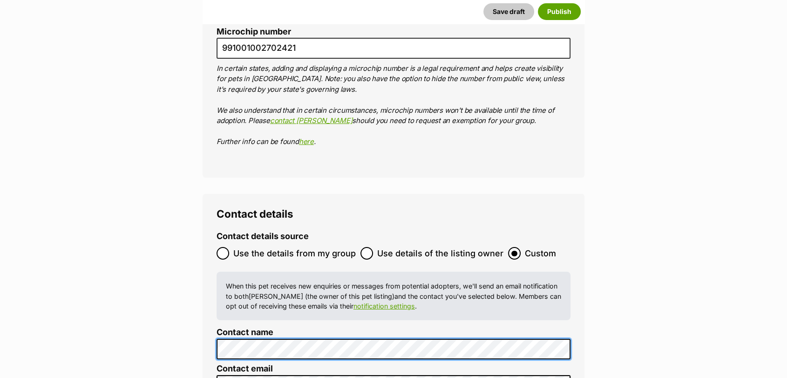
scroll to position [0, 0]
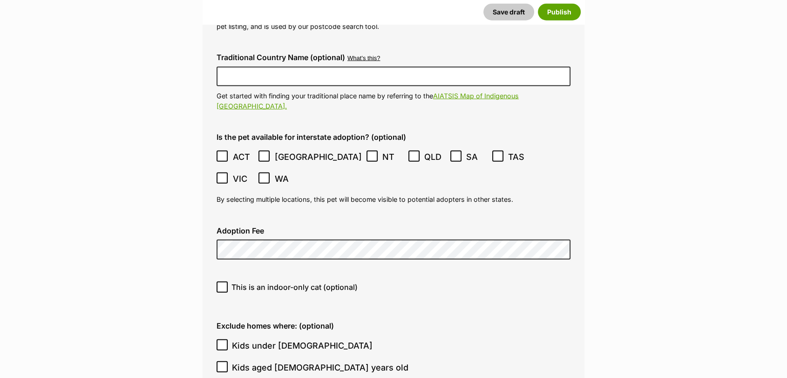
click at [223, 284] on icon at bounding box center [222, 287] width 7 height 7
click at [223, 281] on input "This is an indoor-only cat (optional)" at bounding box center [222, 286] width 11 height 11
checkbox input "true"
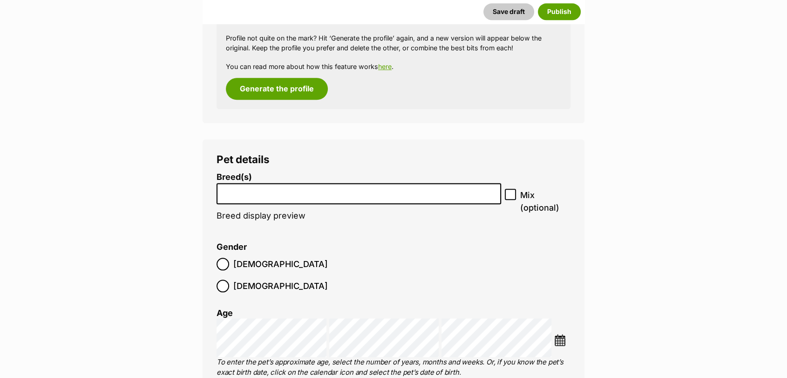
scroll to position [1038, 0]
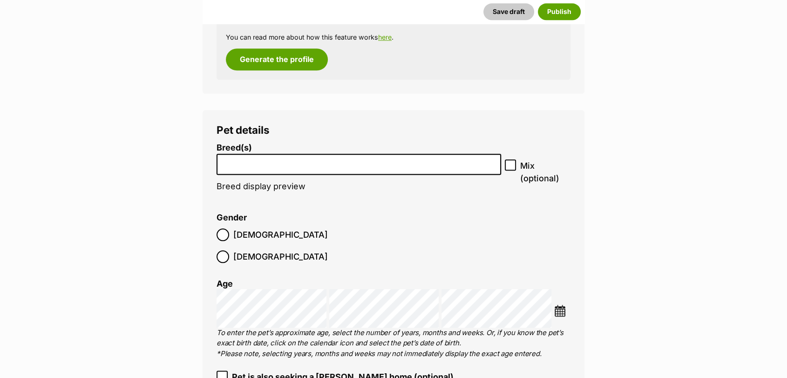
click at [246, 237] on span "[DEMOGRAPHIC_DATA]" at bounding box center [280, 234] width 95 height 13
click at [560, 305] on img at bounding box center [560, 311] width 12 height 12
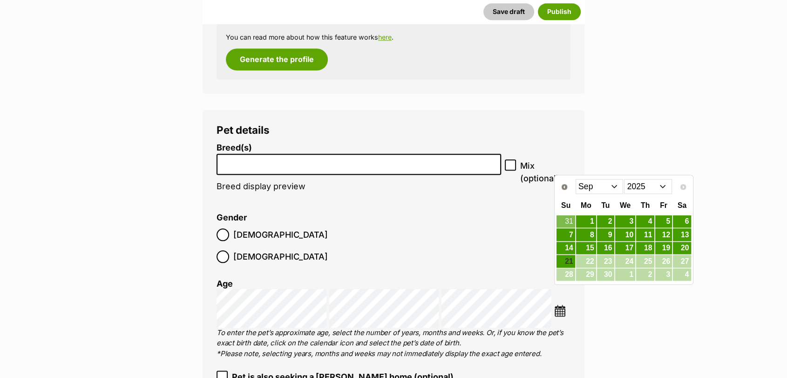
click at [662, 190] on select "2015 2016 2017 2018 2019 2020 2021 2022 2023 2024 2025" at bounding box center [648, 186] width 48 height 15
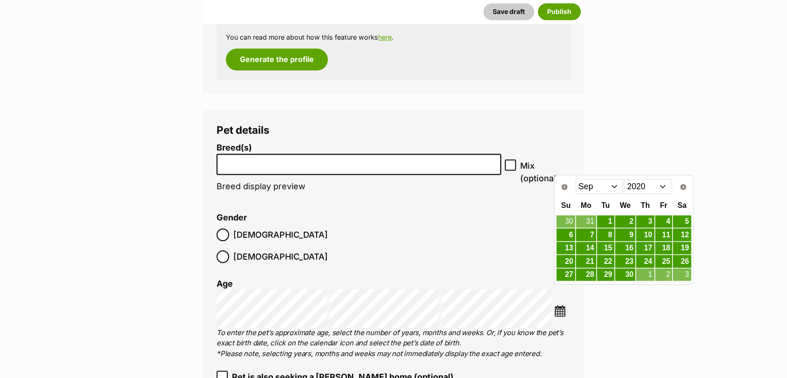
click at [613, 189] on select "Jan Feb Mar Apr May Jun Jul Aug Sep Oct Nov Dec" at bounding box center [599, 186] width 48 height 15
click at [684, 258] on link "25" at bounding box center [682, 261] width 18 height 12
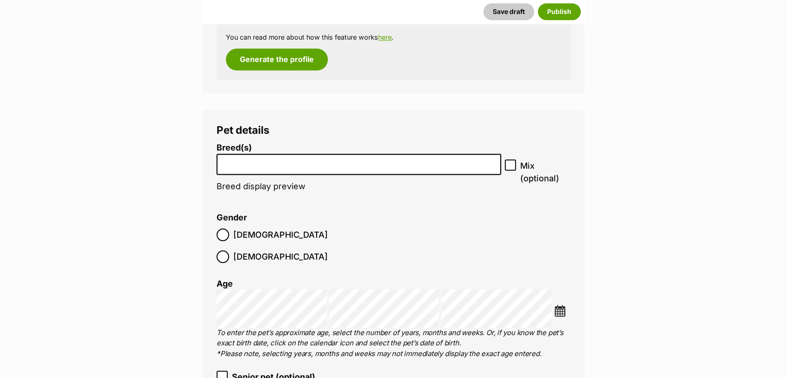
click at [314, 161] on input "search" at bounding box center [359, 162] width 278 height 10
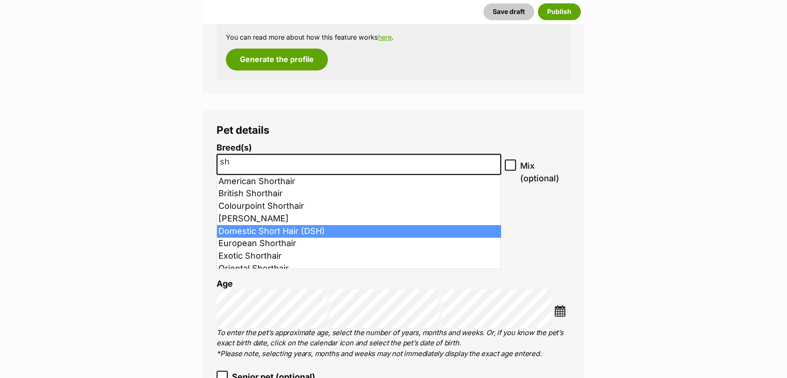
type input "sh"
select select "252102"
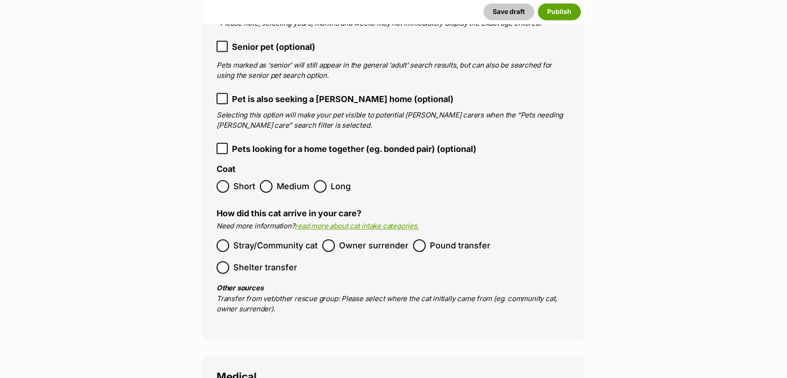
scroll to position [1394, 0]
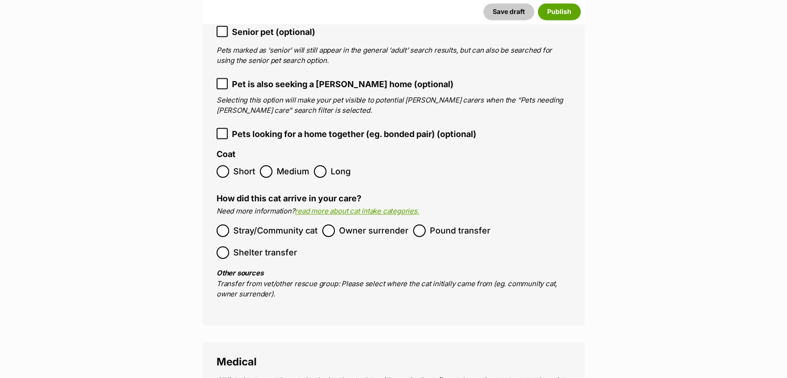
click at [425, 224] on label "Pound transfer" at bounding box center [451, 230] width 77 height 13
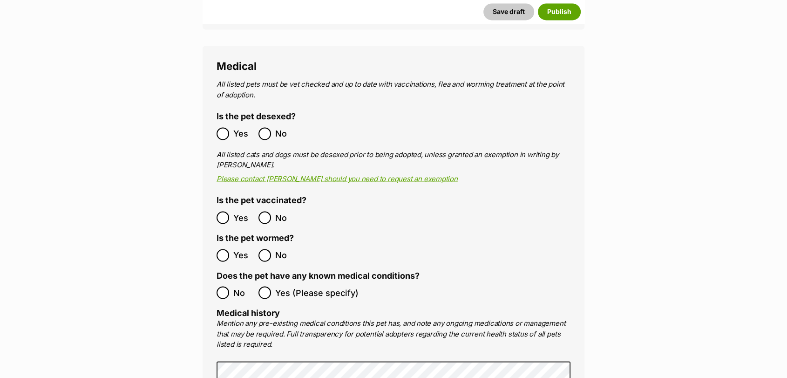
scroll to position [1743, 0]
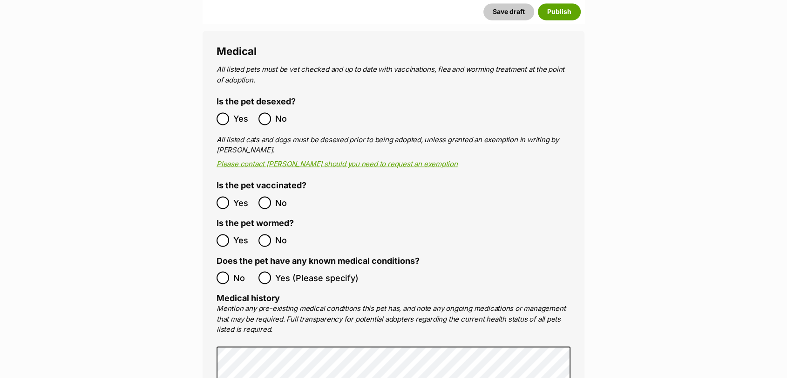
click at [231, 196] on label "Yes" at bounding box center [235, 202] width 37 height 13
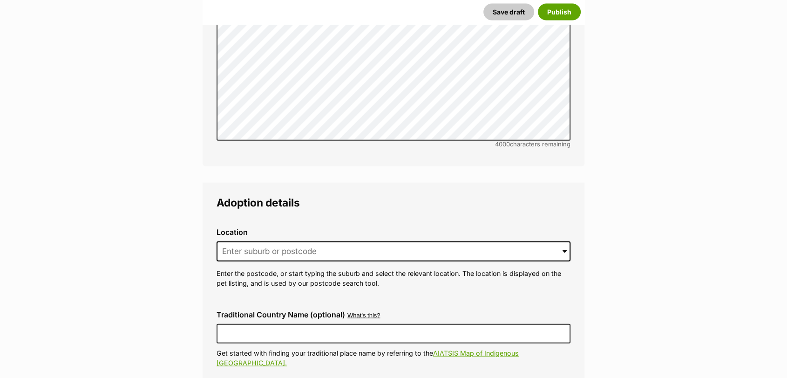
scroll to position [2206, 0]
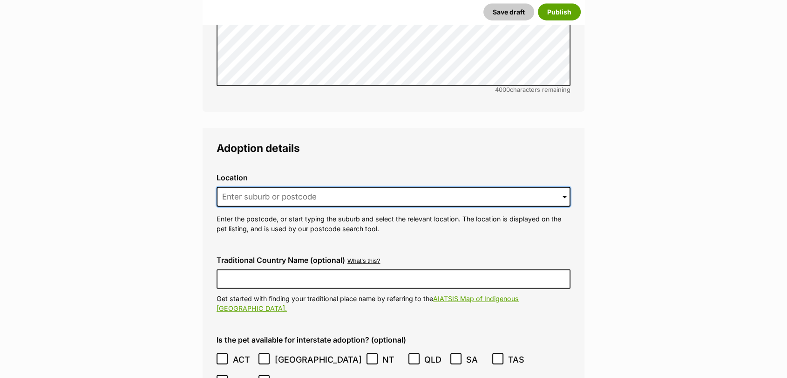
click at [291, 187] on input at bounding box center [394, 197] width 354 height 20
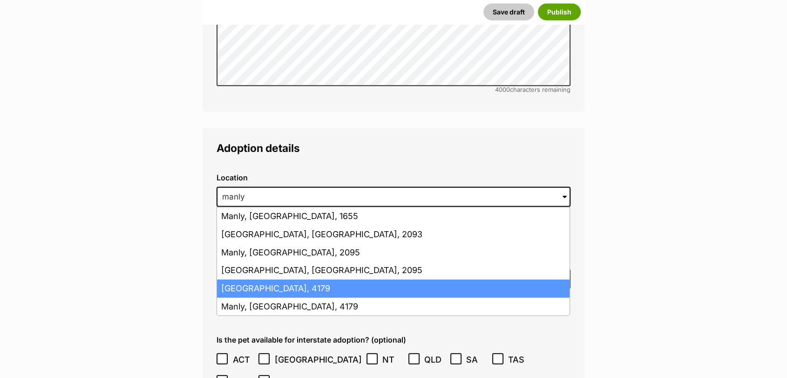
click at [290, 279] on li "Manly West, Queensland, 4179" at bounding box center [393, 288] width 352 height 18
type input "Manly West, Queensland, 4179"
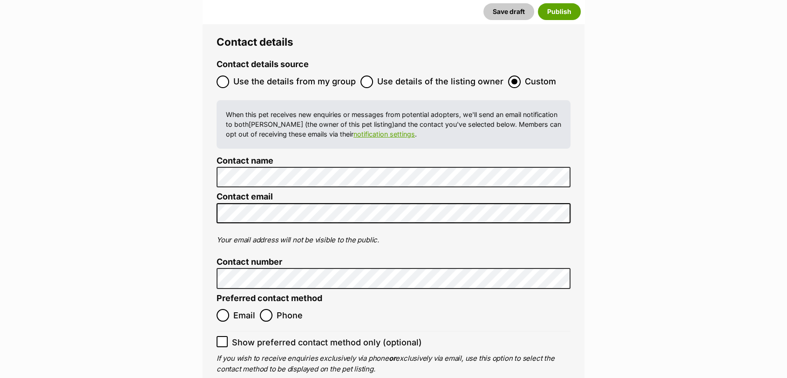
scroll to position [3707, 0]
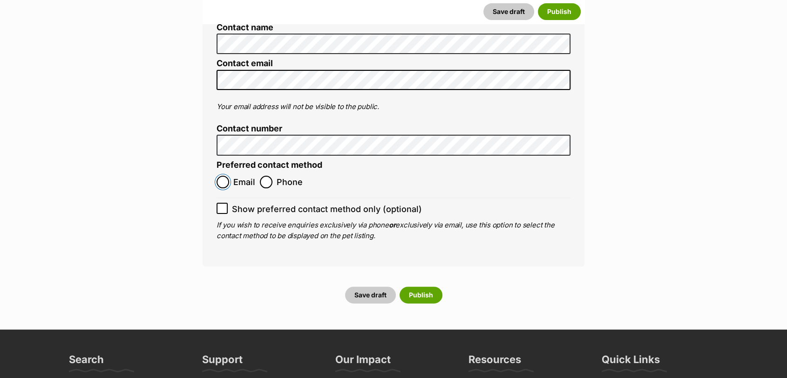
click at [223, 176] on input "Email" at bounding box center [223, 182] width 13 height 13
radio input "true"
click at [224, 205] on icon at bounding box center [222, 208] width 7 height 7
click at [224, 203] on input "Show preferred contact method only (optional)" at bounding box center [222, 208] width 11 height 11
checkbox input "true"
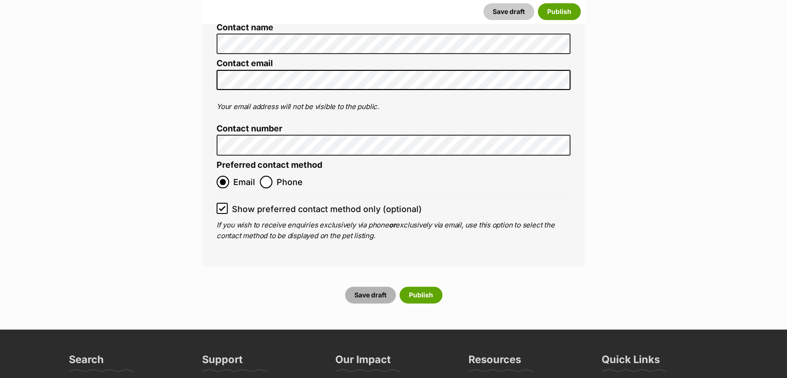
click at [368, 286] on button "Save draft" at bounding box center [370, 294] width 51 height 17
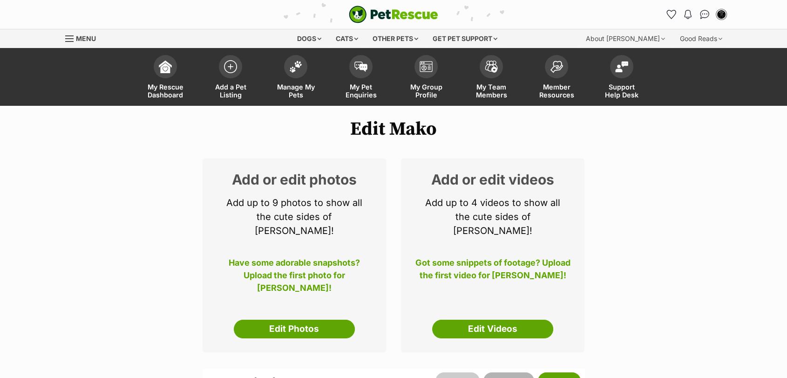
click at [508, 372] on button "Save draft" at bounding box center [508, 380] width 51 height 17
click at [223, 83] on span "Add a Pet Listing" at bounding box center [231, 91] width 42 height 16
